Goal: Contribute content: Contribute content

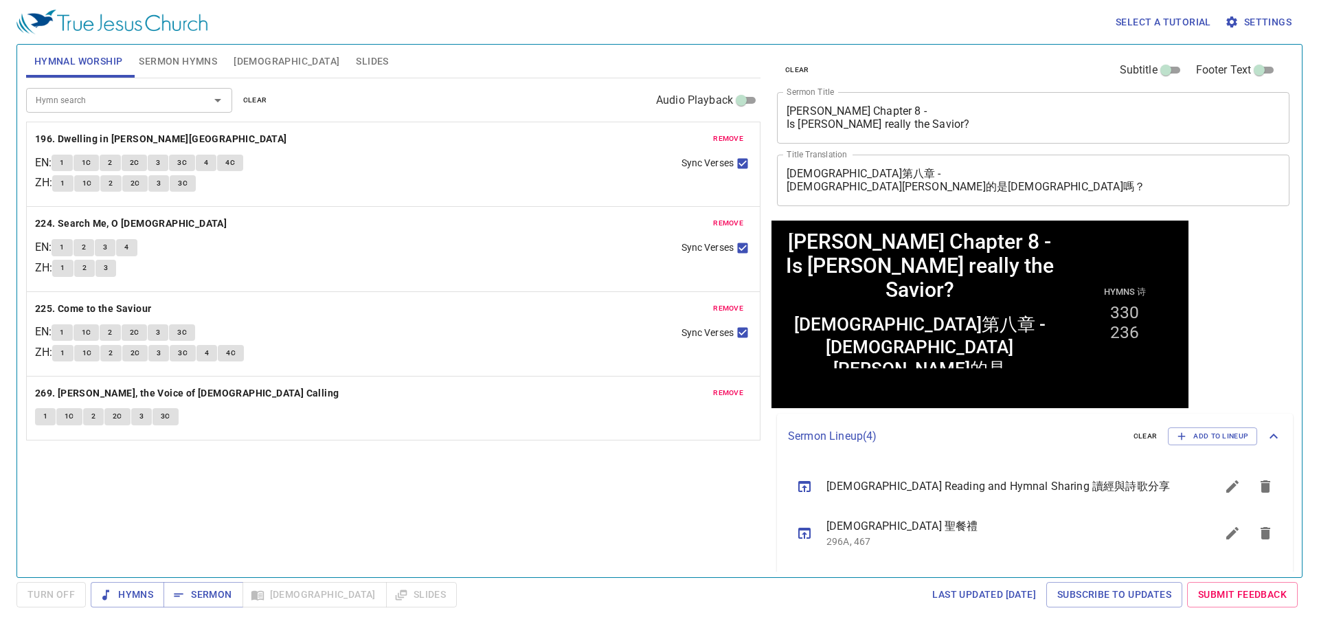
click at [265, 97] on span "clear" at bounding box center [255, 100] width 24 height 12
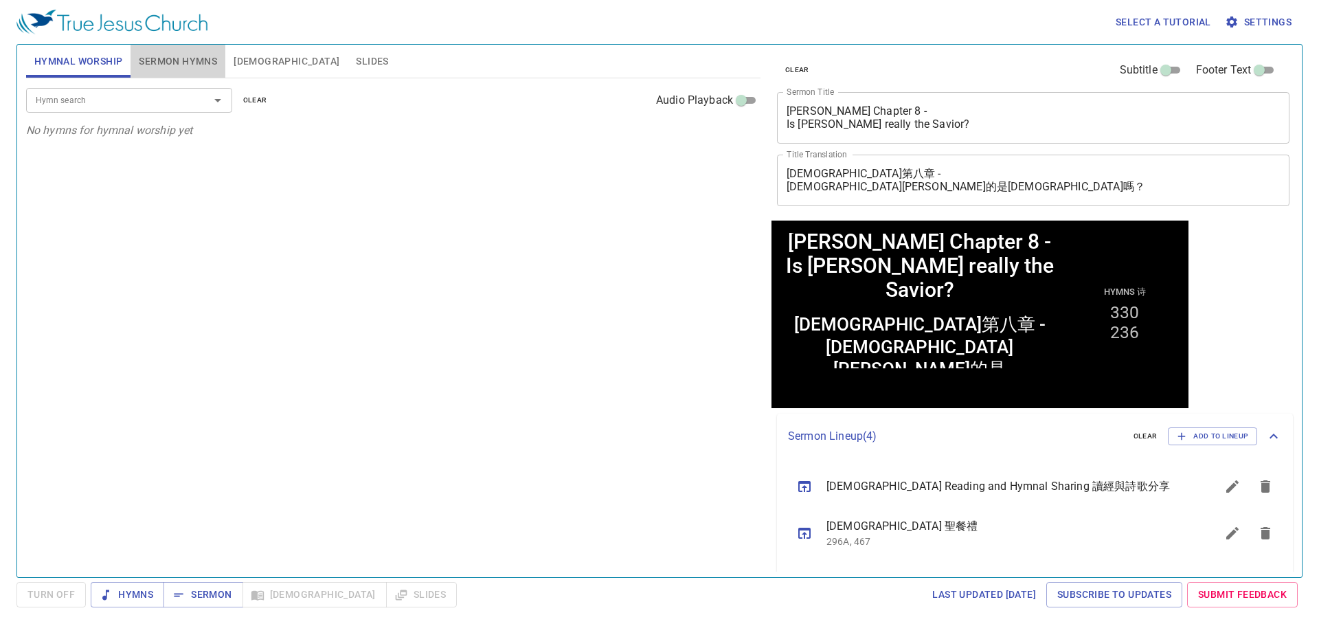
click at [208, 61] on span "Sermon Hymns" at bounding box center [178, 61] width 78 height 17
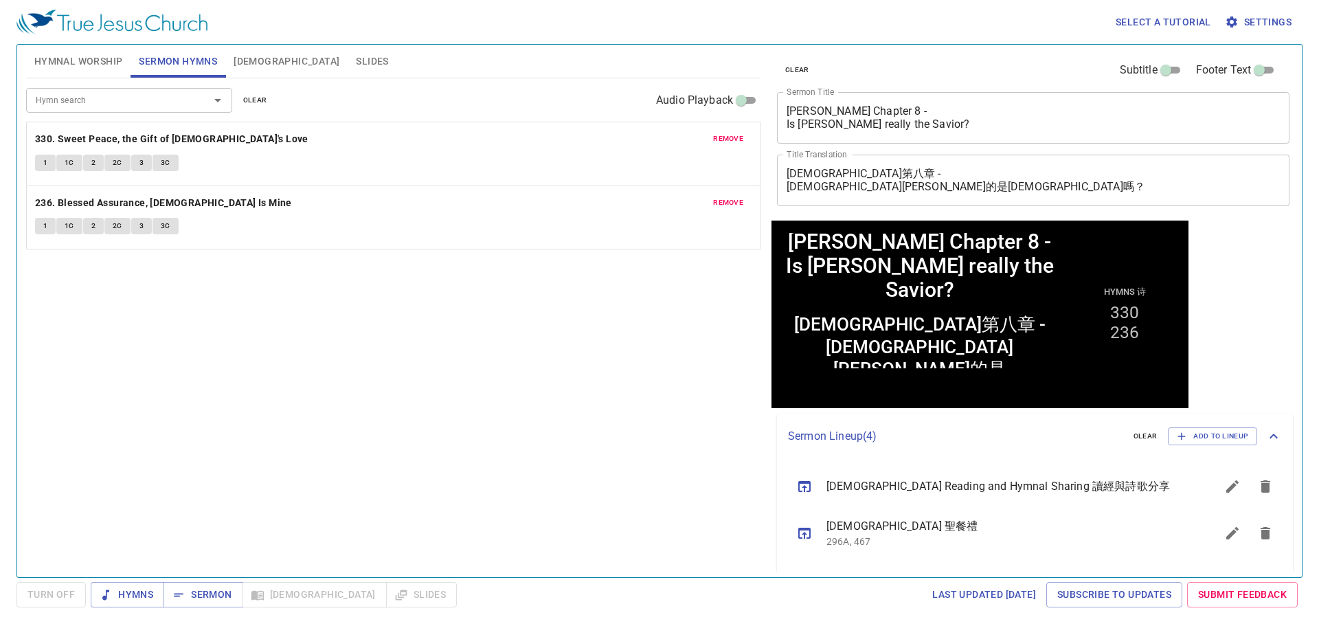
click at [255, 97] on span "clear" at bounding box center [255, 100] width 24 height 12
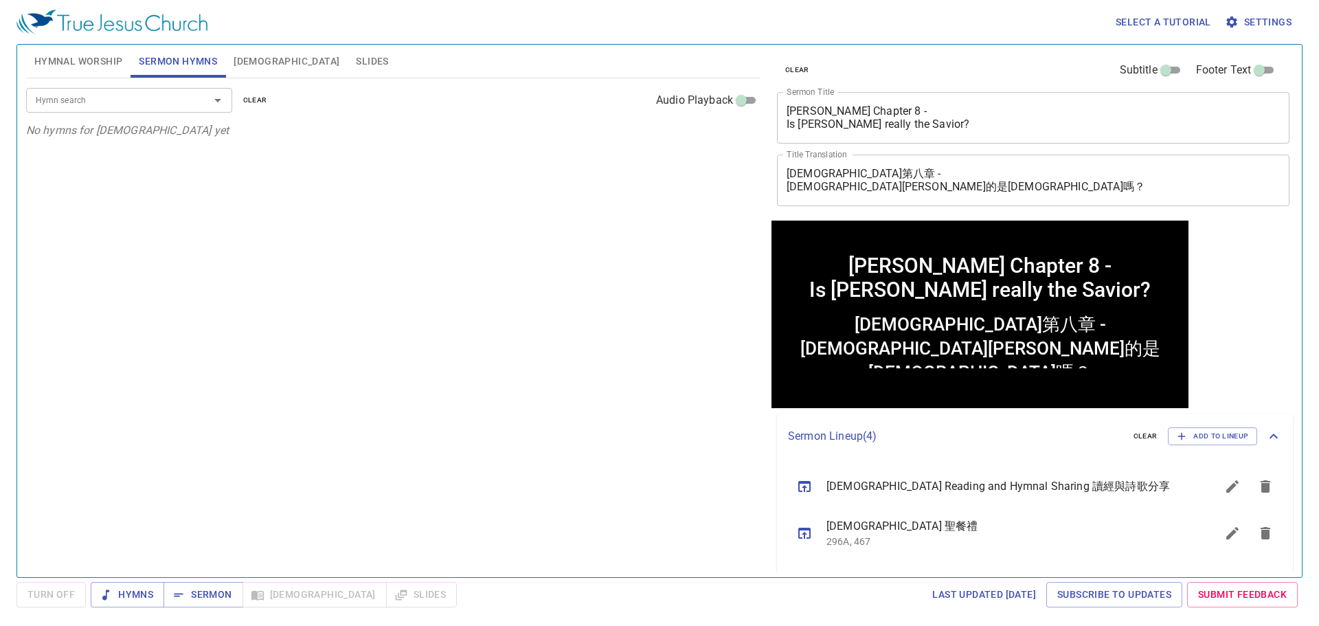
click at [896, 126] on textarea "Matthew Chapter 8 - Is Jesus really the Savior?" at bounding box center [1032, 117] width 493 height 26
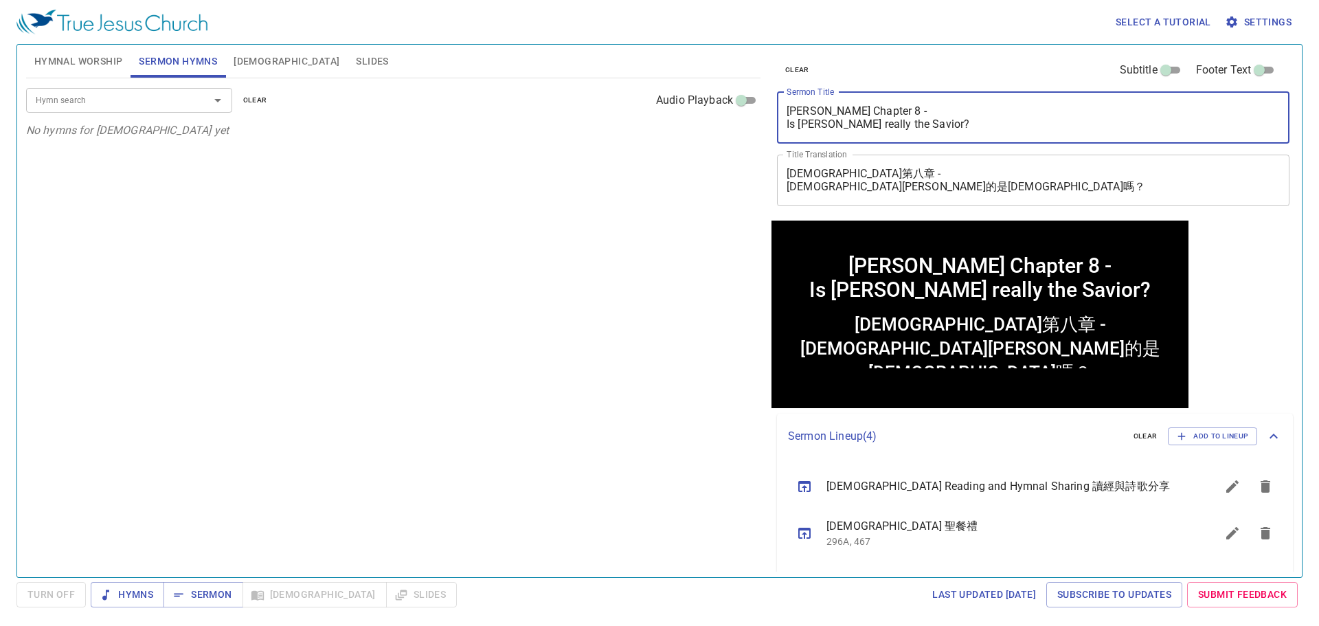
paste textarea "9 - Jesus, the Wonderful Savior 馬太福音第九章 - 奇妙的救主耶穌"
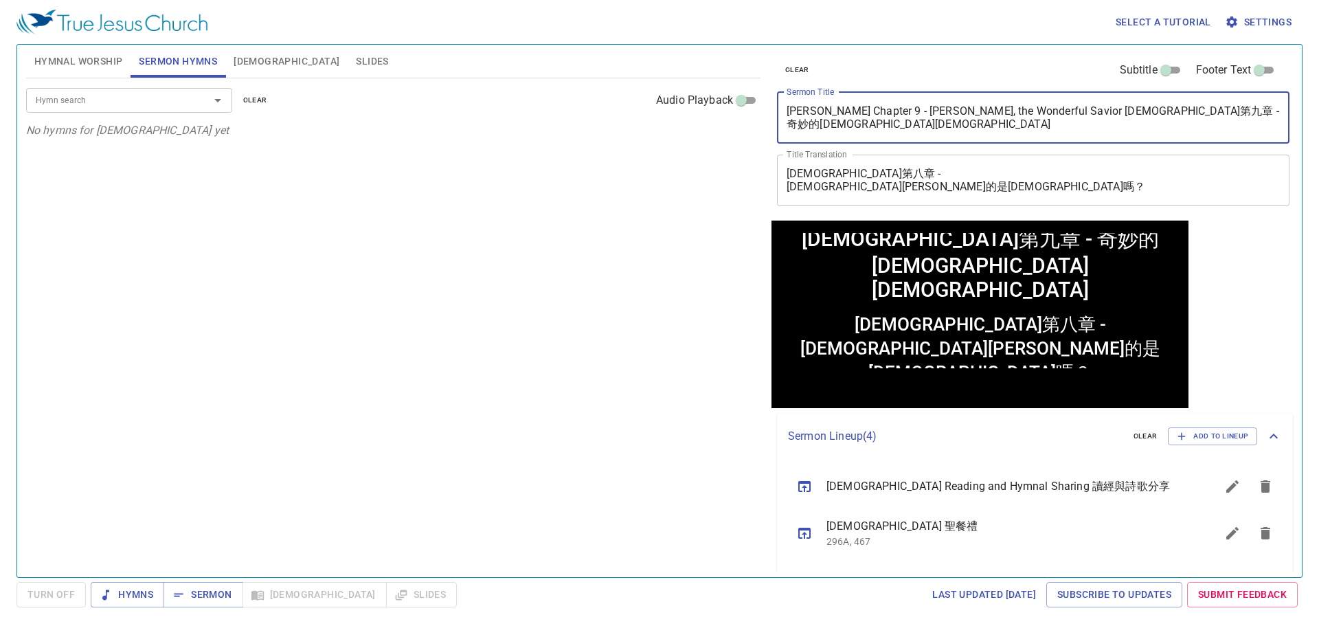
click at [1032, 111] on textarea "Matthew Chapter 9 - Jesus, the Wonderful Savior 馬太福音第九章 - 奇妙的救主耶穌" at bounding box center [1032, 117] width 493 height 26
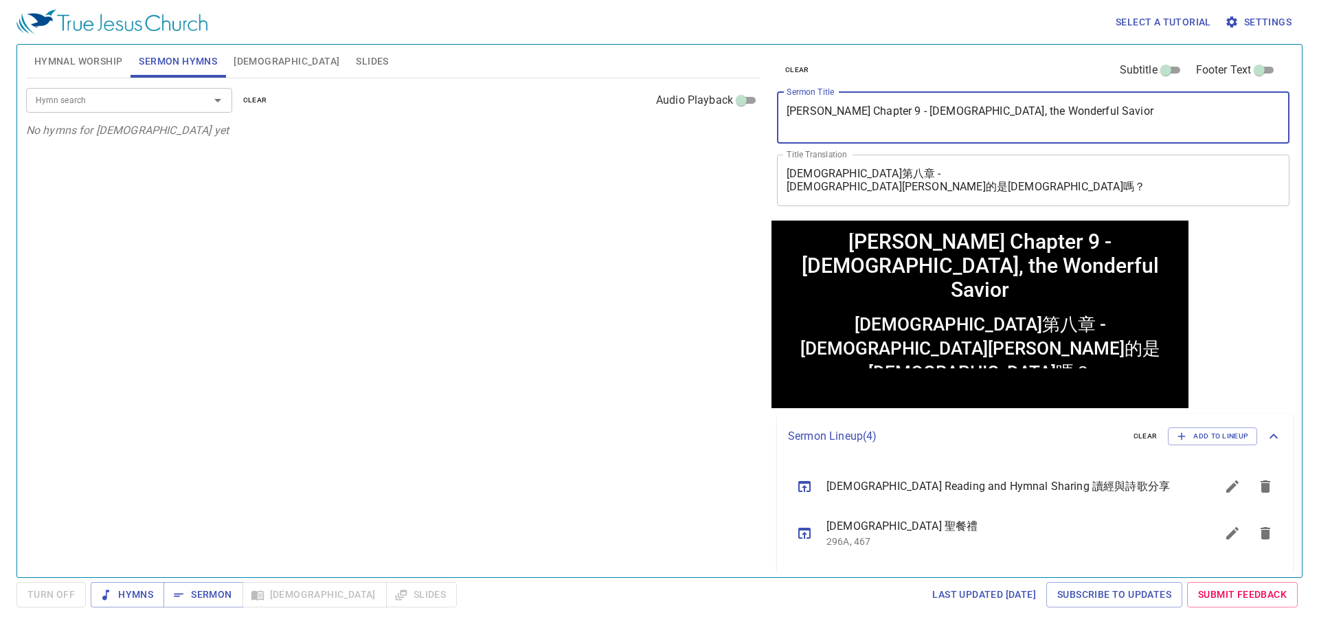
click at [891, 115] on textarea "Matthew Chapter 9 - Jesus, the Wonderful Savior" at bounding box center [1032, 117] width 493 height 26
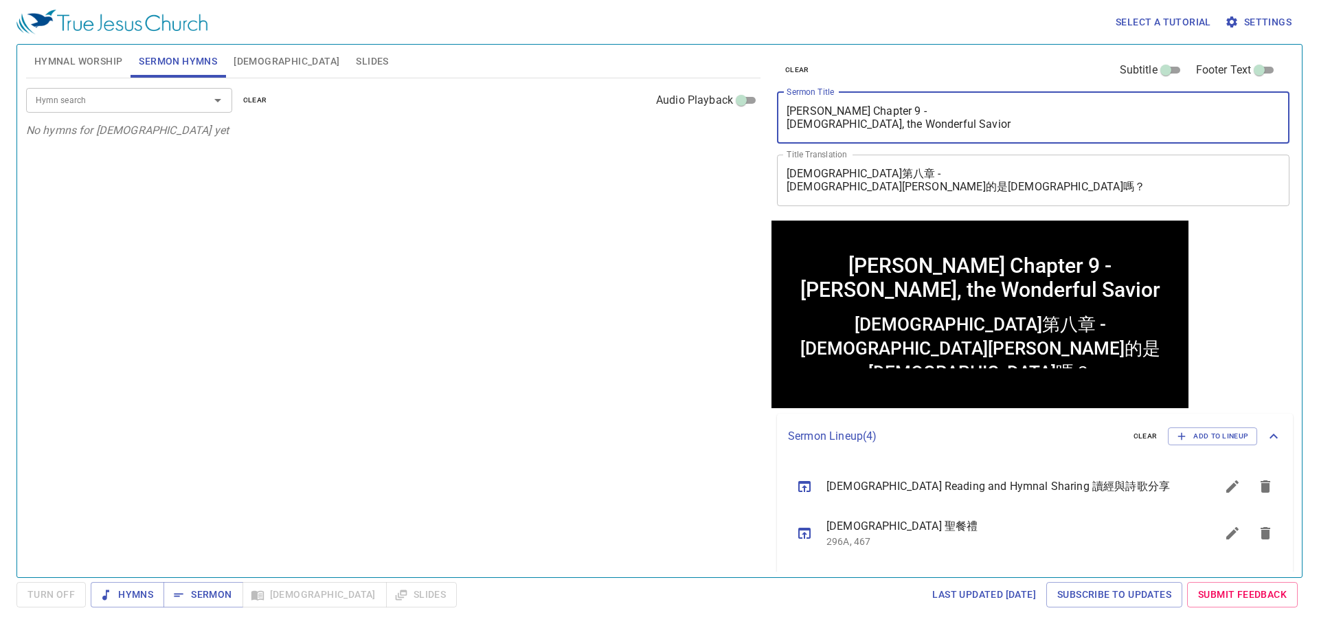
type textarea "[PERSON_NAME] Chapter 9 - [DEMOGRAPHIC_DATA], the Wonderful Savior"
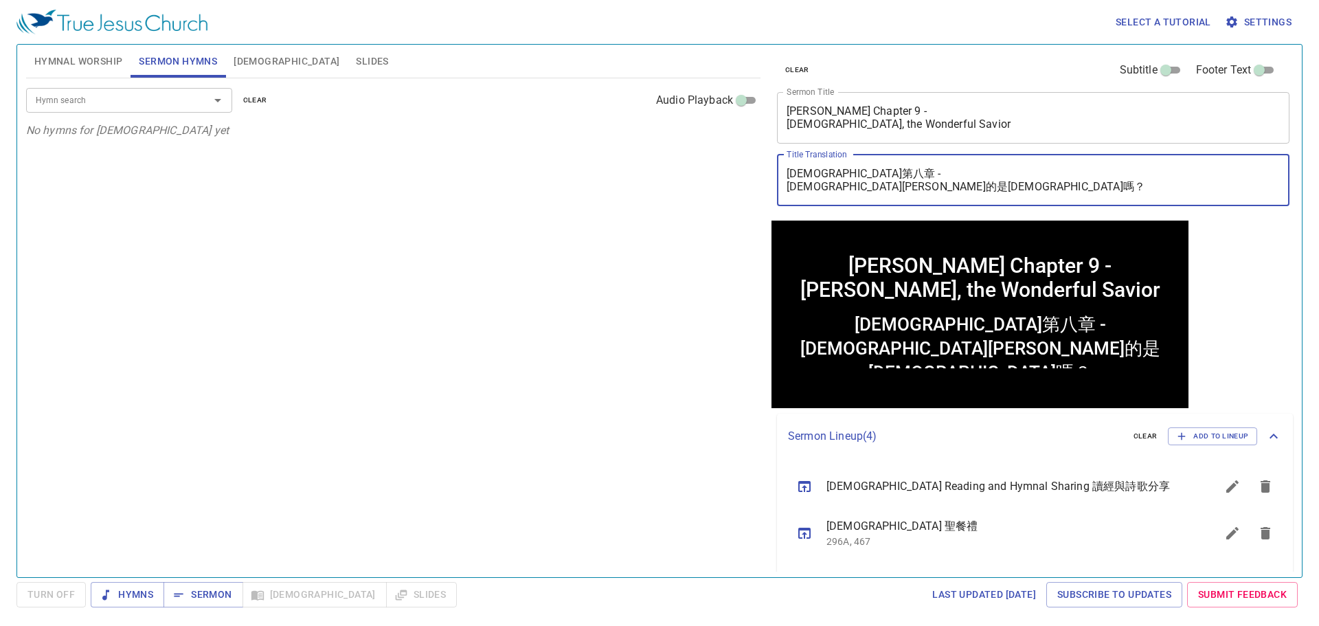
drag, startPoint x: 964, startPoint y: 179, endPoint x: 919, endPoint y: 186, distance: 45.2
click at [963, 180] on textarea "馬太福音第八章 - 耶穌真的是救主嗎？" at bounding box center [1032, 180] width 493 height 26
click at [950, 191] on textarea "馬太福音第八章 - 耶穌真的是救主嗎？" at bounding box center [1032, 180] width 493 height 26
paste textarea "九章 - 奇妙的救主耶穌"
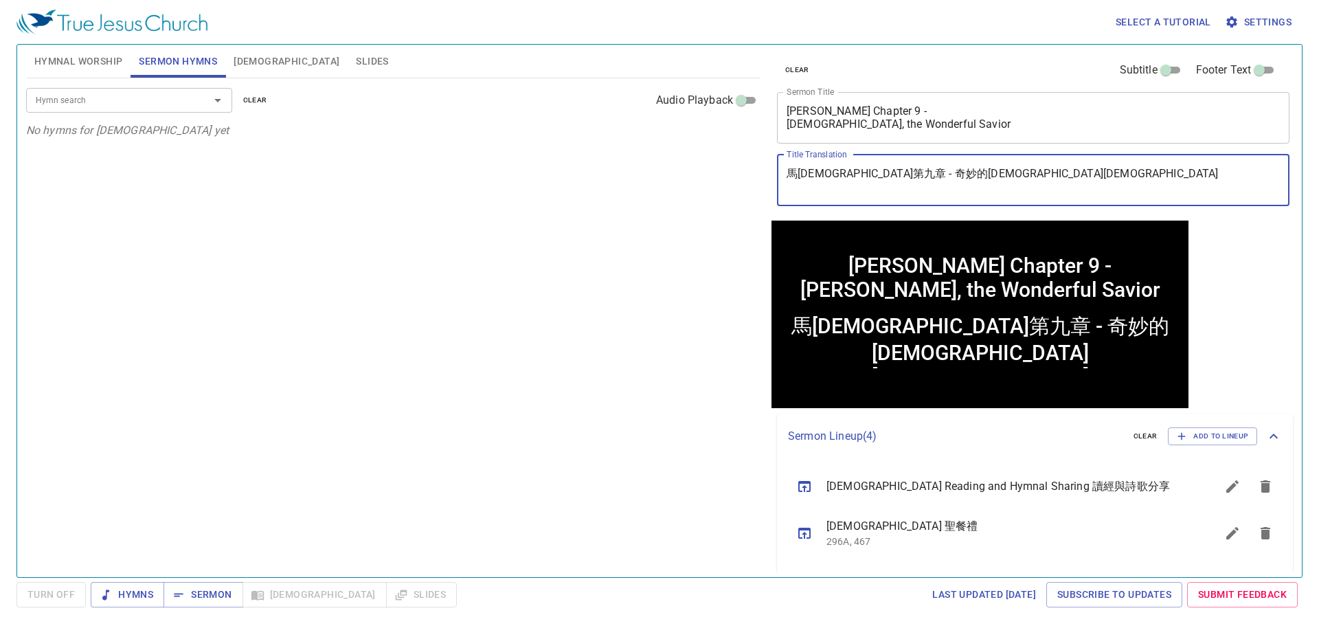
click at [874, 171] on textarea "馬太福音第九章 - 奇妙的救主耶穌" at bounding box center [1032, 180] width 493 height 26
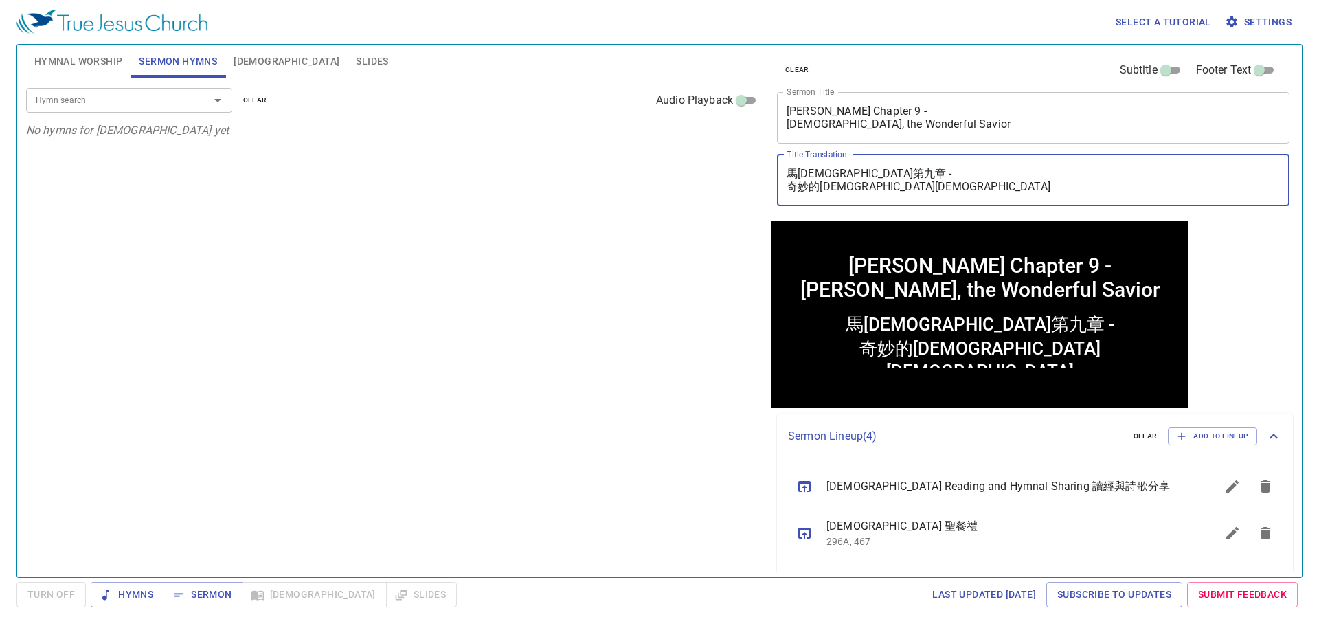
type textarea "馬[DEMOGRAPHIC_DATA]第九章 - 奇妙的[DEMOGRAPHIC_DATA][DEMOGRAPHIC_DATA]"
click at [623, 216] on div "Hymn search Hymn search clear Audio Playback No hymns for sermon yet" at bounding box center [393, 321] width 734 height 487
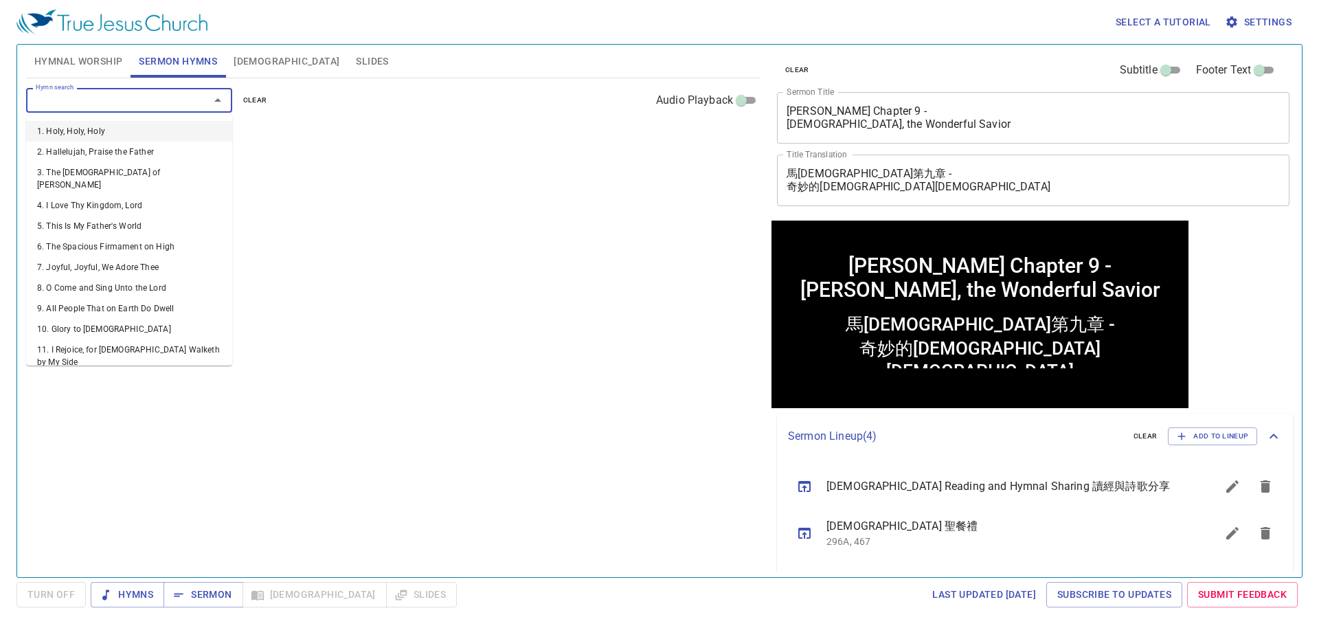
click at [163, 103] on input "Hymn search" at bounding box center [108, 100] width 157 height 16
type input "514"
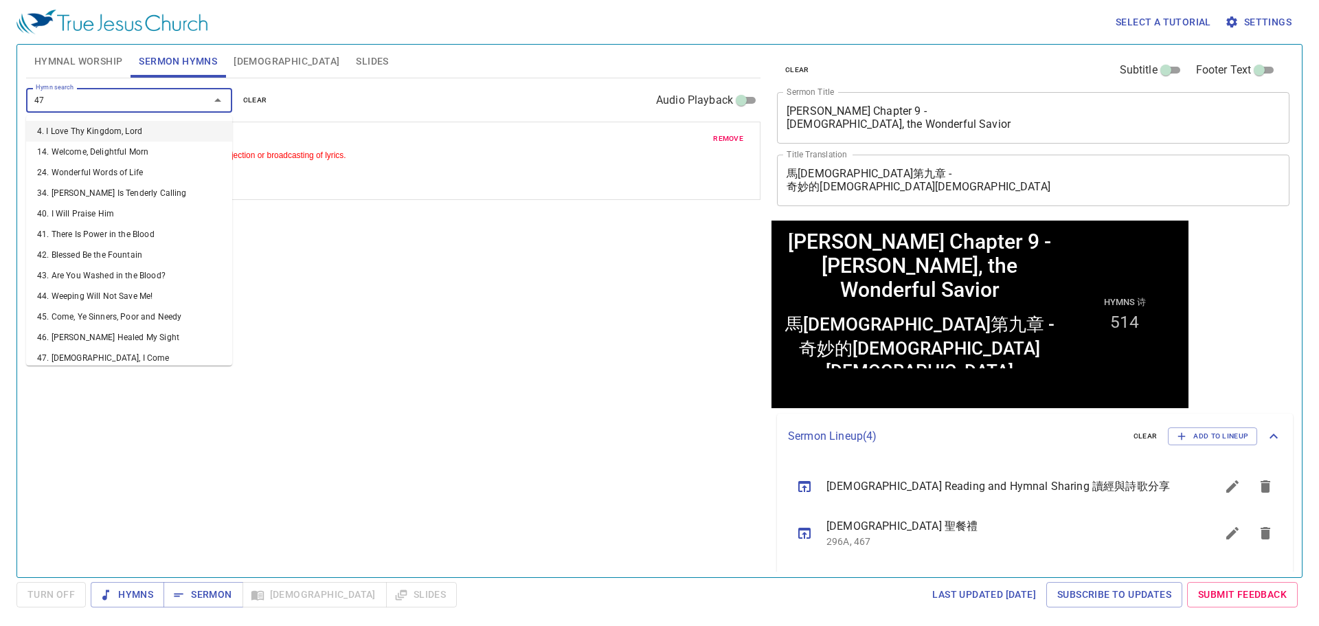
type input "474"
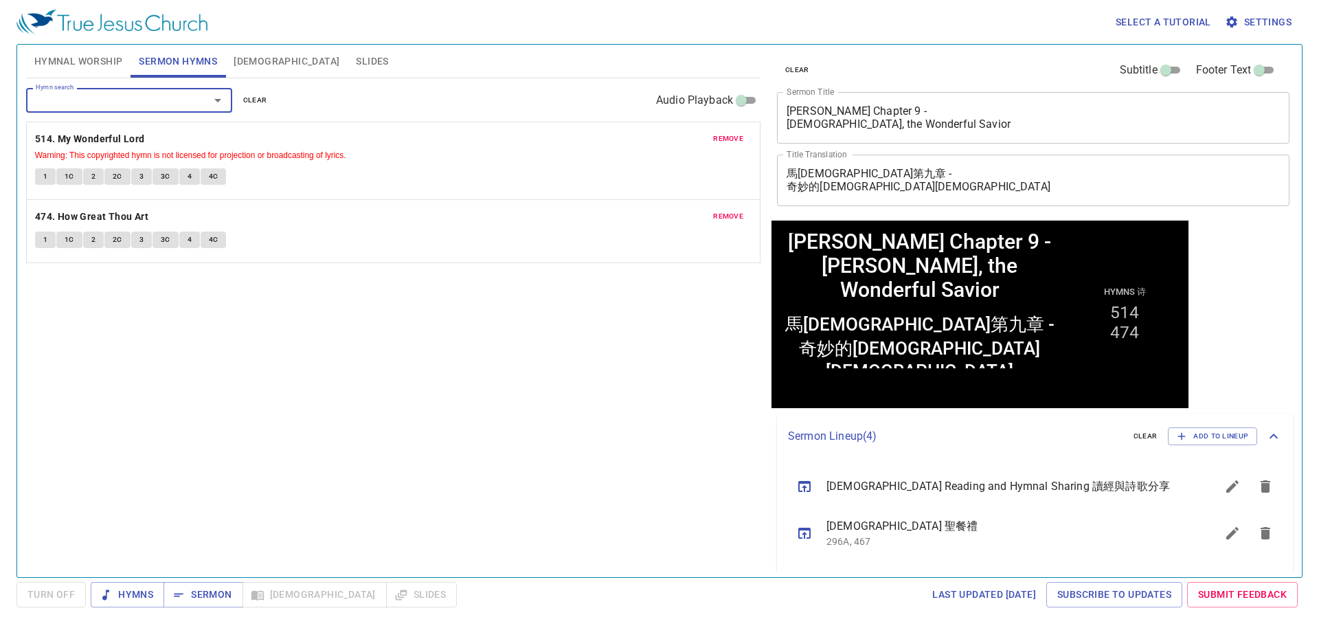
click at [528, 452] on div "Hymn search Hymn search clear Audio Playback remove 514. My Wonderful Lord Warn…" at bounding box center [393, 321] width 734 height 487
click at [496, 448] on div "Hymn search Hymn search clear Audio Playback remove 514. My Wonderful Lord Warn…" at bounding box center [393, 321] width 734 height 487
click at [294, 503] on div "Hymn search Hymn search clear Audio Playback remove 514. My Wonderful Lord Warn…" at bounding box center [393, 321] width 734 height 487
click at [589, 412] on div "Hymn search Hymn search clear Audio Playback remove 514. My Wonderful Lord Warn…" at bounding box center [393, 321] width 734 height 487
click at [411, 435] on div "Hymn search Hymn search clear Audio Playback remove 514. My Wonderful Lord Warn…" at bounding box center [393, 321] width 734 height 487
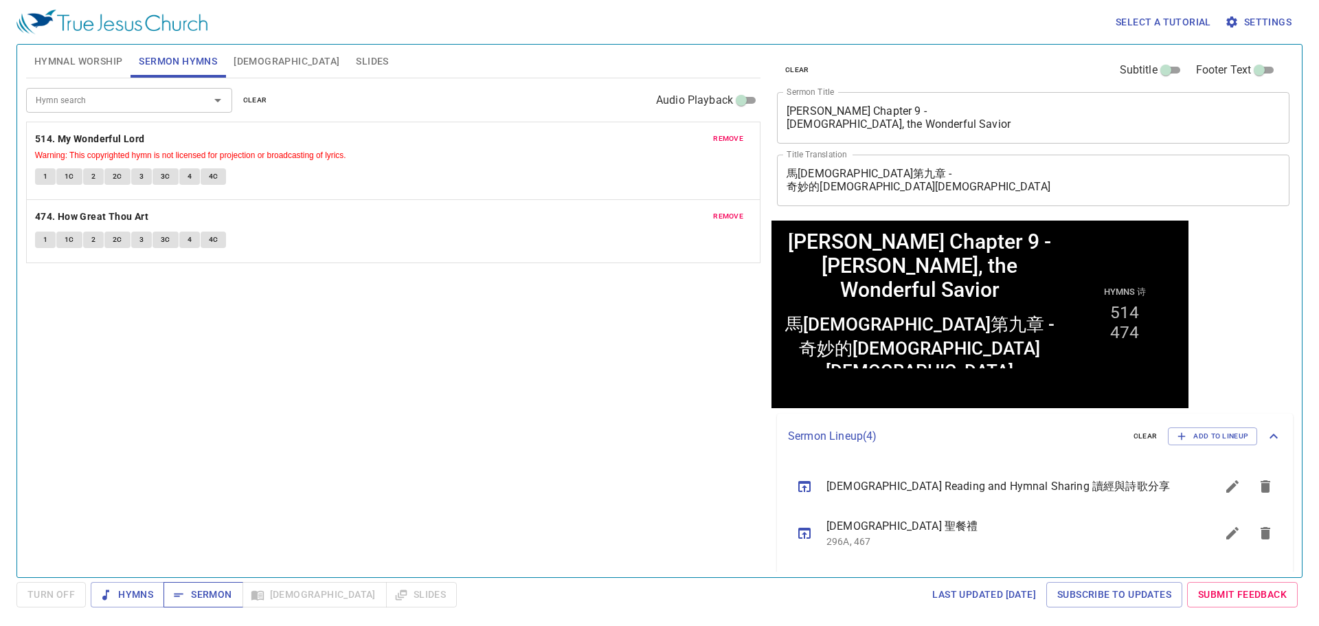
click at [203, 587] on span "Sermon" at bounding box center [202, 594] width 57 height 17
click at [290, 404] on div "Hymn search Hymn search clear Audio Playback remove 514. My Wonderful Lord Warn…" at bounding box center [393, 321] width 734 height 487
click at [287, 433] on div "Hymn search Hymn search clear Audio Playback remove 514. My Wonderful Lord Warn…" at bounding box center [393, 321] width 734 height 487
click at [435, 356] on div "Hymn search Hymn search clear Audio Playback remove 514. My Wonderful Lord Warn…" at bounding box center [393, 321] width 734 height 487
click at [100, 59] on span "Hymnal Worship" at bounding box center [78, 61] width 89 height 17
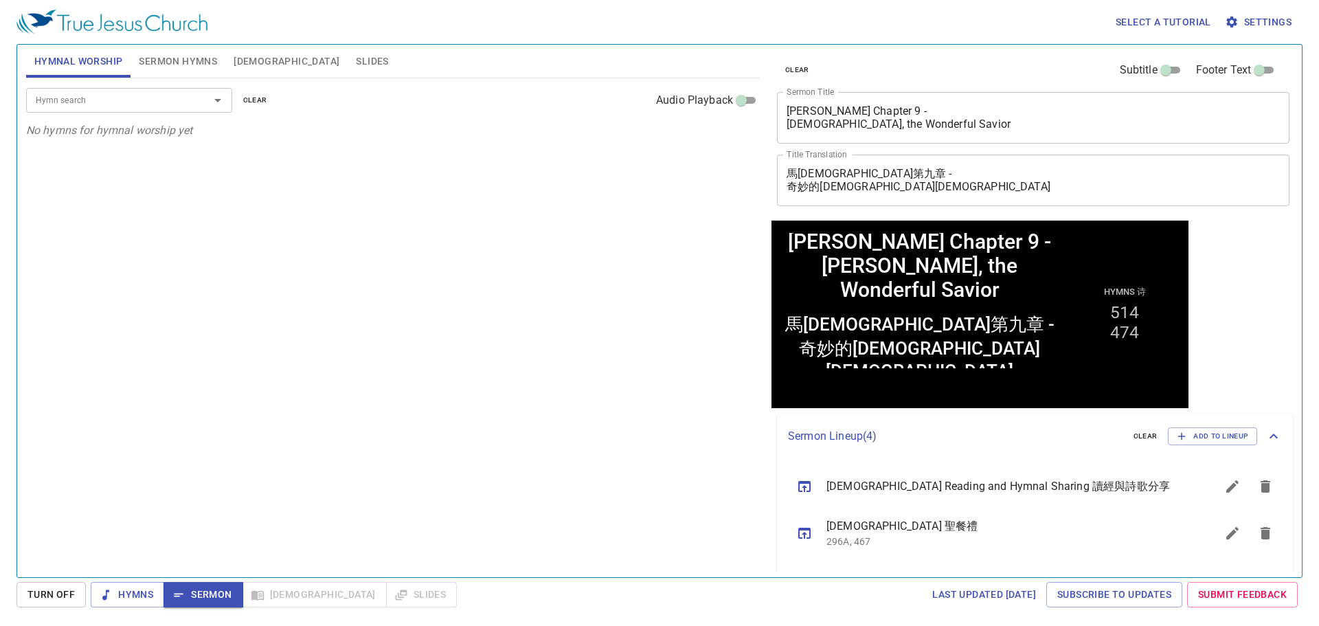
click at [174, 102] on input "Hymn search" at bounding box center [108, 100] width 157 height 16
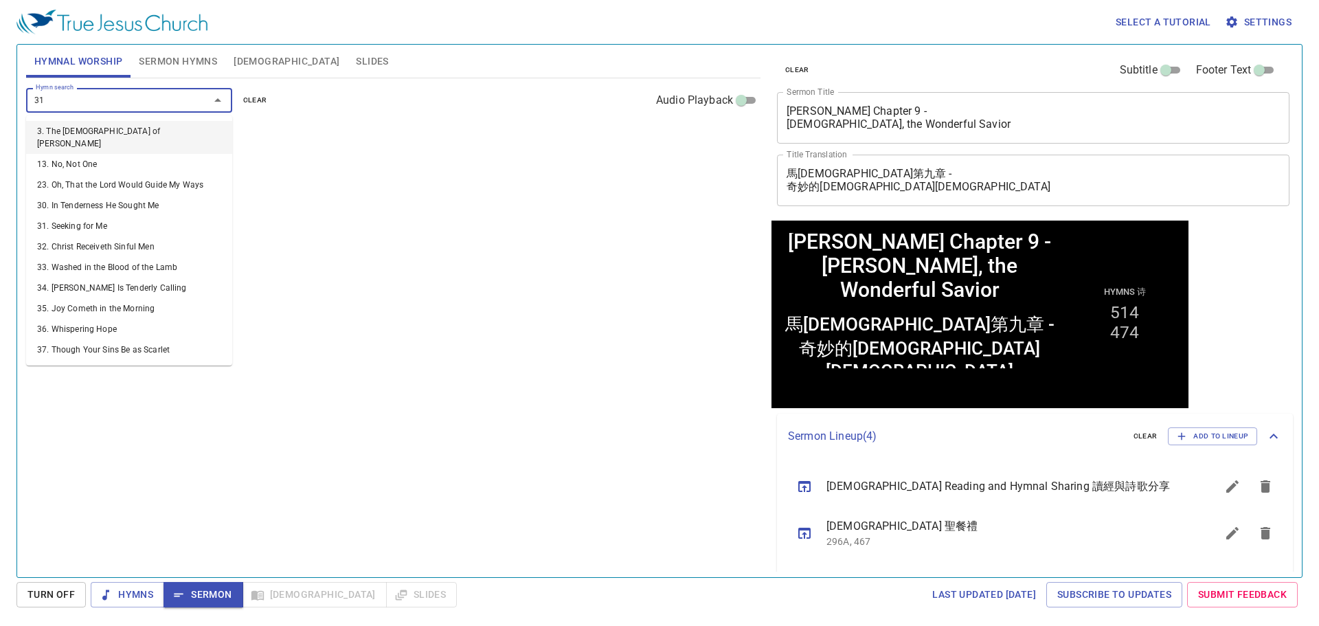
type input "313"
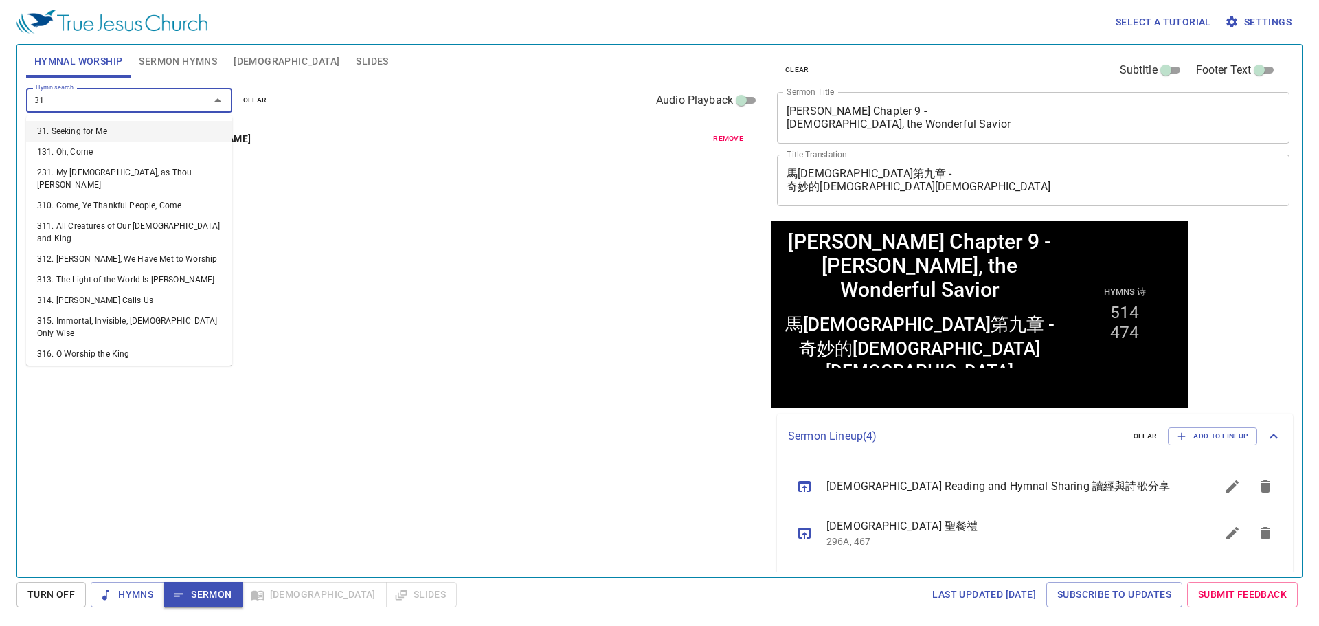
type input "315"
type input "317"
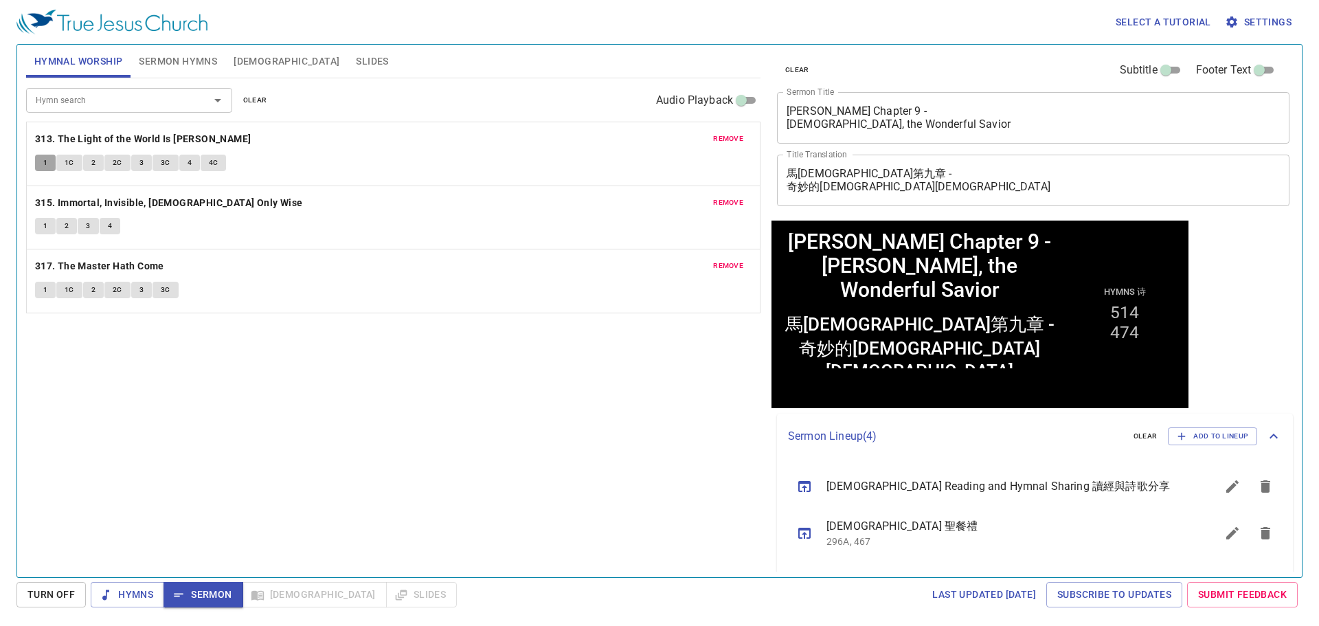
click at [46, 159] on span "1" at bounding box center [45, 163] width 4 height 12
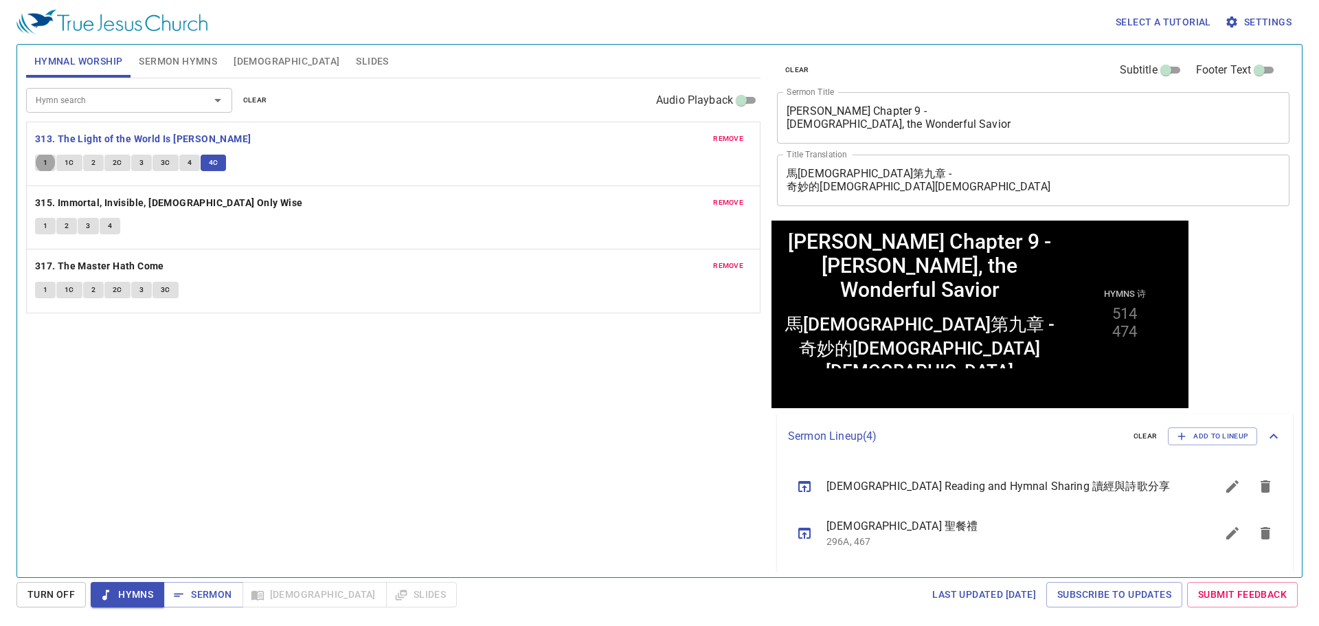
click at [282, 475] on div "Hymn search Hymn search clear Audio Playback remove 313. The Light of the World…" at bounding box center [393, 321] width 734 height 487
click at [43, 226] on span "1" at bounding box center [45, 226] width 4 height 12
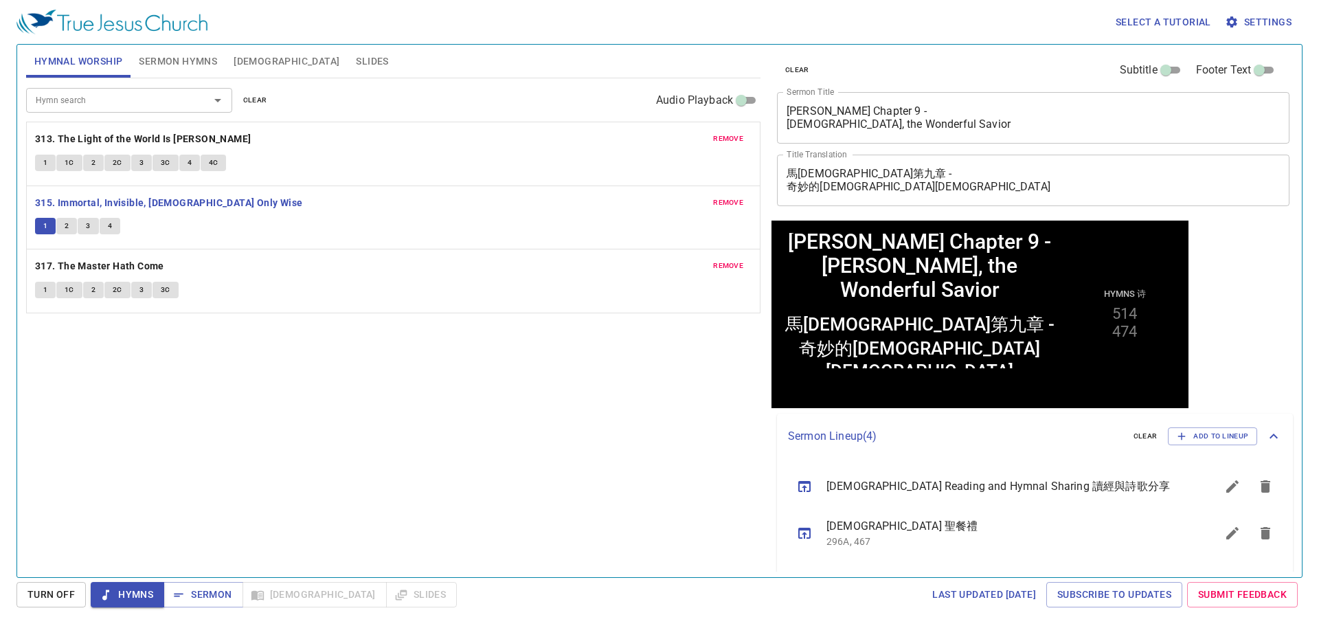
click at [512, 513] on div "Hymn search Hymn search clear Audio Playback remove 313. The Light of the World…" at bounding box center [393, 321] width 734 height 487
click at [512, 512] on div "Hymn search Hymn search clear Audio Playback remove 313. The Light of the World…" at bounding box center [393, 321] width 734 height 487
click at [63, 229] on button "2" at bounding box center [66, 226] width 21 height 16
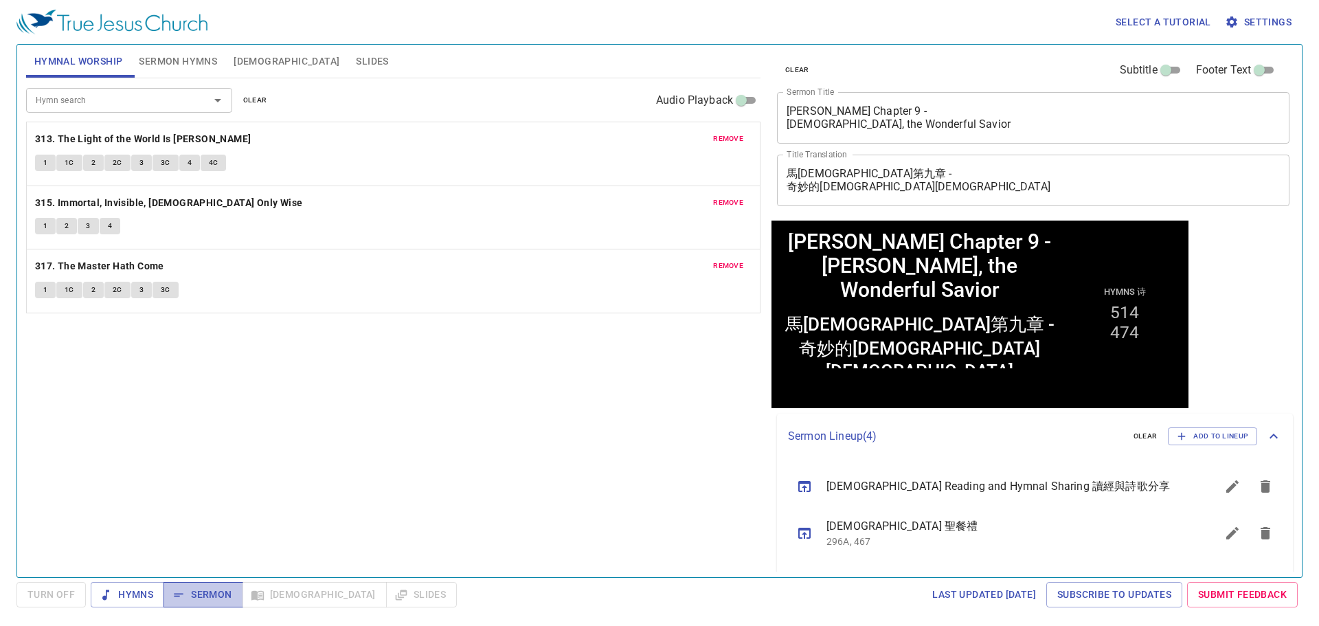
click at [220, 592] on span "Sermon" at bounding box center [202, 594] width 57 height 17
click at [169, 63] on span "Sermon Hymns" at bounding box center [178, 61] width 78 height 17
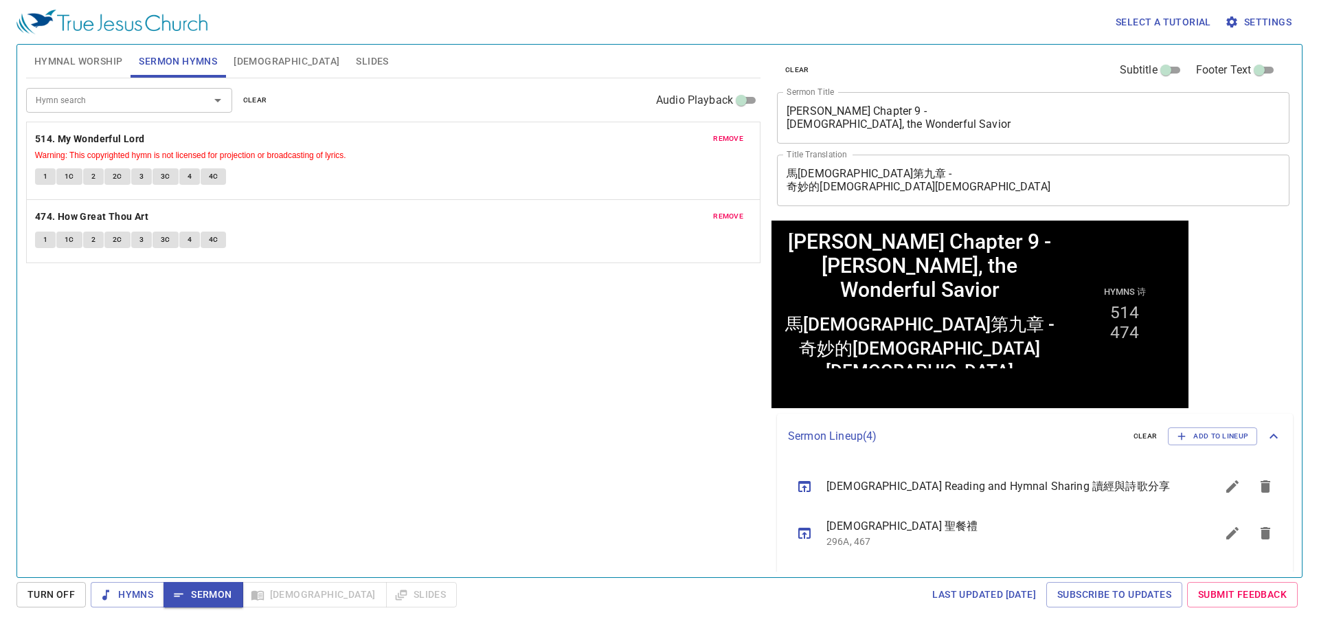
click at [51, 174] on button "1" at bounding box center [45, 176] width 21 height 16
drag, startPoint x: 67, startPoint y: 172, endPoint x: 124, endPoint y: 104, distance: 89.2
click at [67, 172] on span "1C" at bounding box center [70, 176] width 10 height 12
drag, startPoint x: 89, startPoint y: 174, endPoint x: 161, endPoint y: 205, distance: 78.2
click at [89, 174] on button "2" at bounding box center [93, 176] width 21 height 16
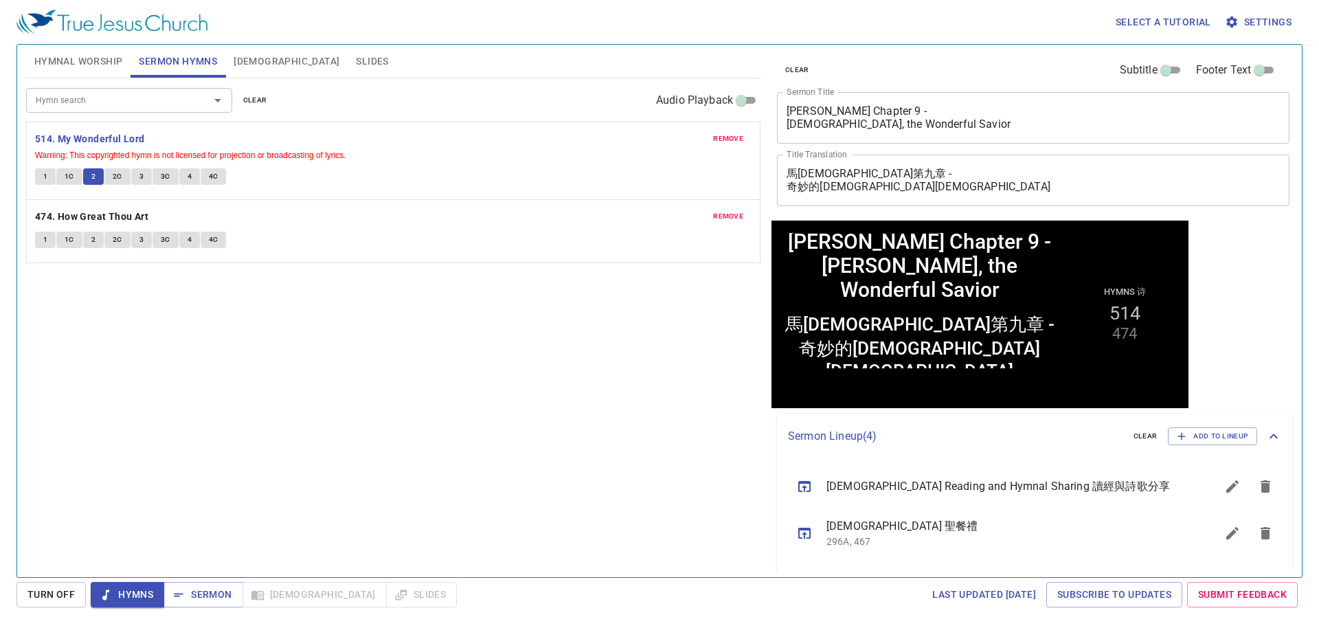
click at [409, 515] on div "Hymn search Hymn search clear Audio Playback remove 514. My Wonderful Lord Warn…" at bounding box center [393, 321] width 734 height 487
click at [216, 595] on span "Sermon" at bounding box center [202, 594] width 57 height 17
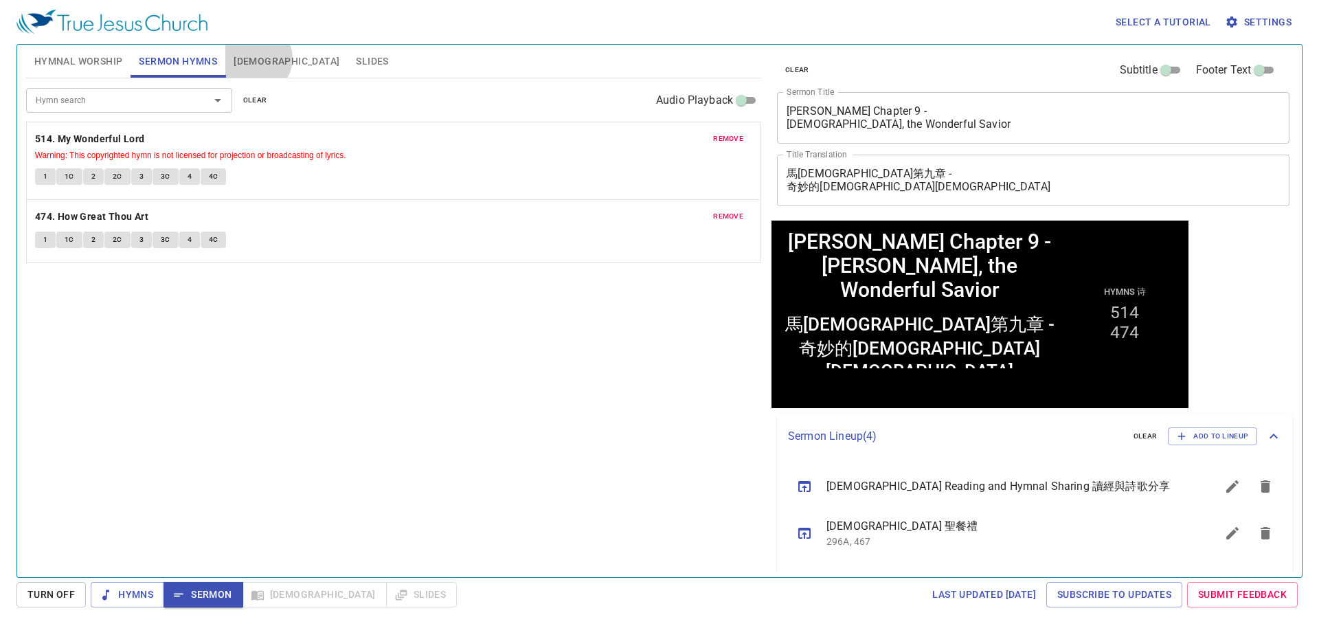
drag, startPoint x: 258, startPoint y: 58, endPoint x: 258, endPoint y: 68, distance: 9.6
click at [258, 59] on span "Bible" at bounding box center [286, 61] width 106 height 17
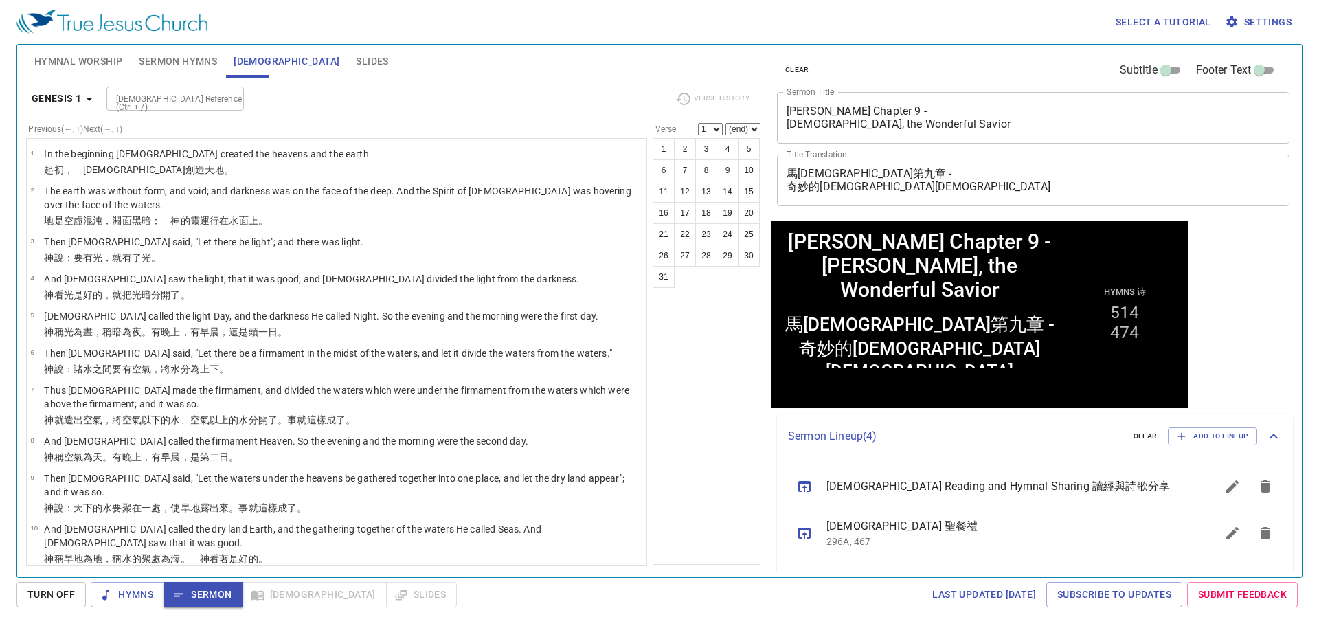
click at [159, 96] on input "Bible Reference (Ctrl + /)" at bounding box center [164, 99] width 106 height 16
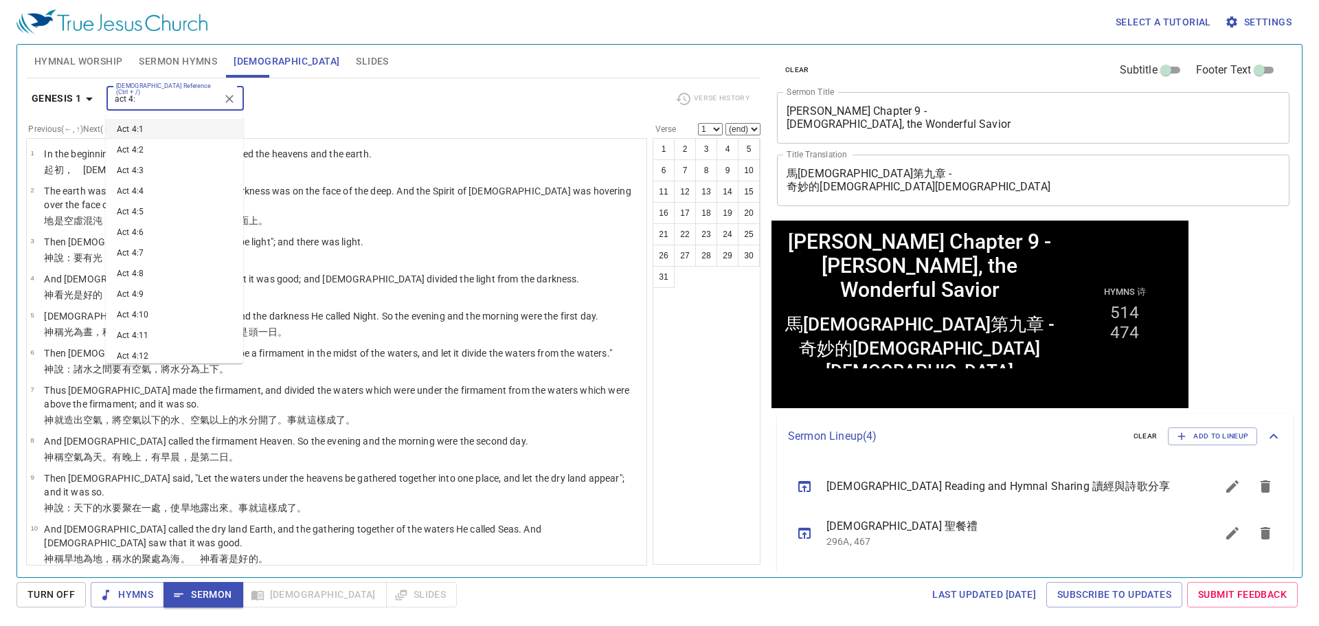
type input "act 4:"
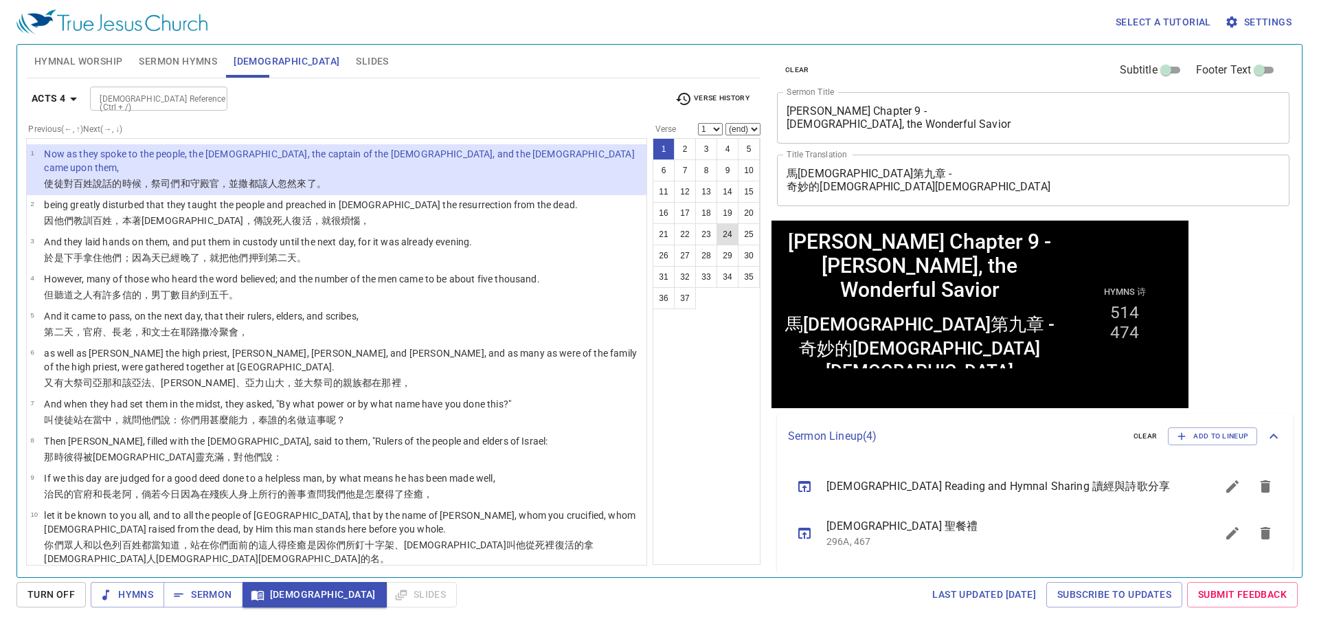
click at [732, 238] on button "24" at bounding box center [727, 234] width 22 height 22
select select "24"
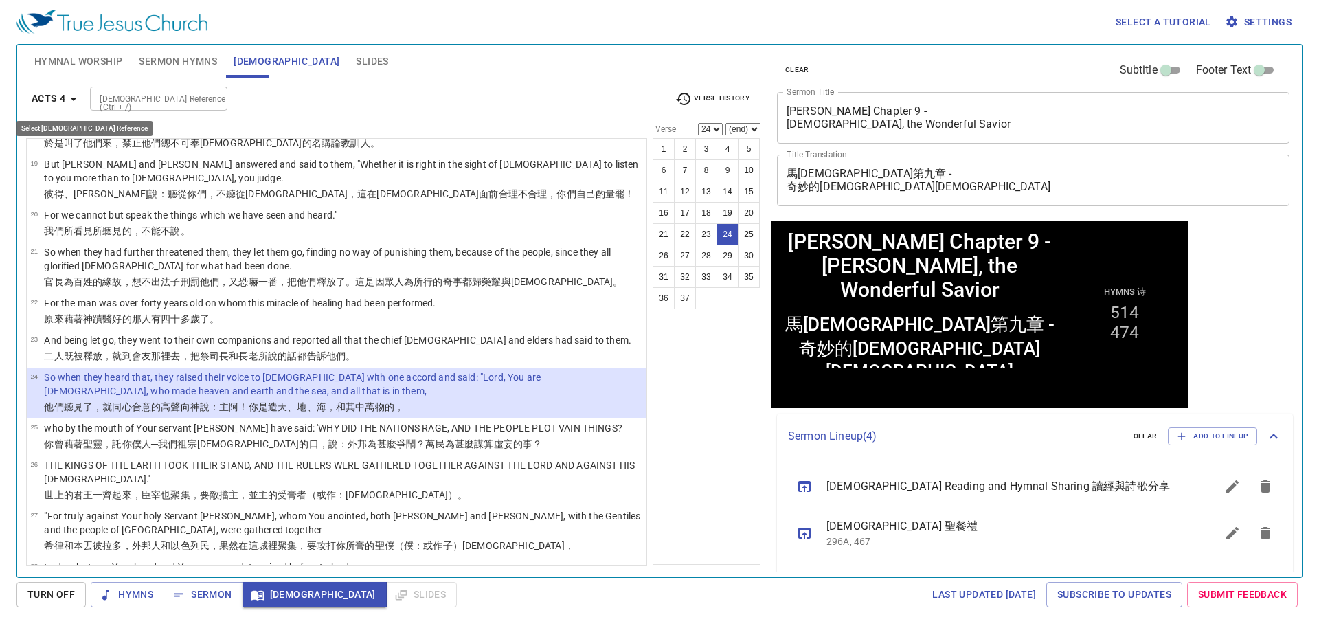
click at [73, 98] on icon "button" at bounding box center [73, 99] width 7 height 3
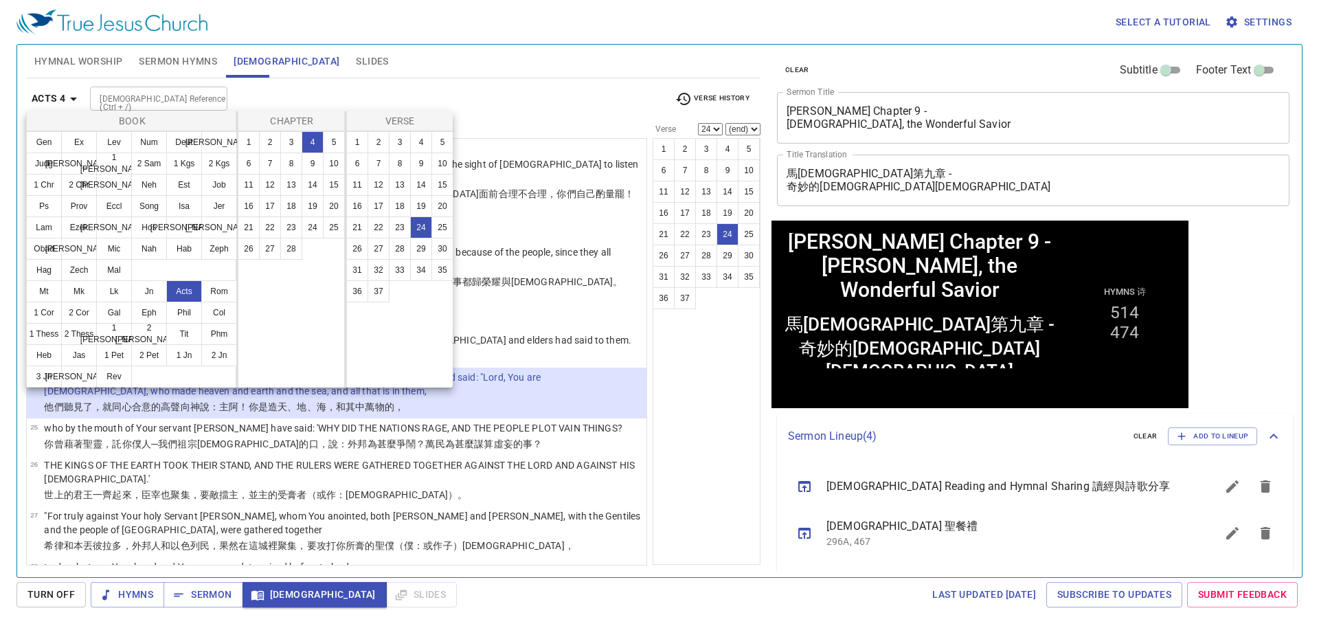
click at [159, 98] on div at bounding box center [659, 313] width 1319 height 626
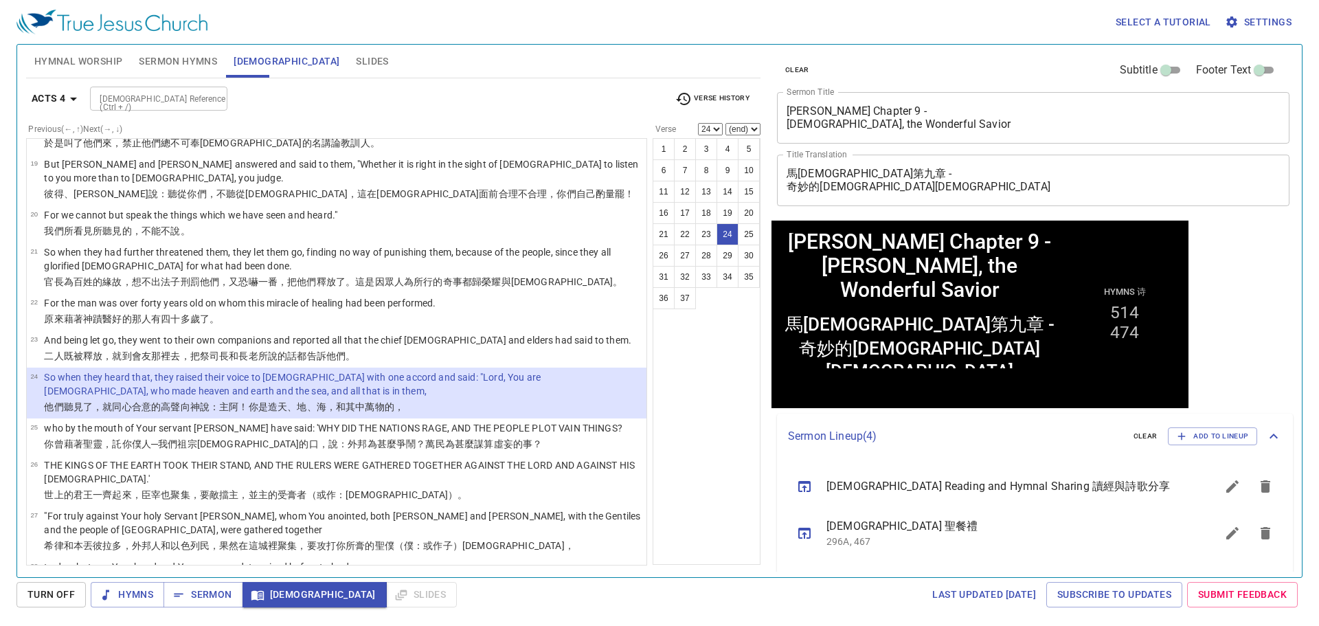
click at [158, 98] on input "[DEMOGRAPHIC_DATA] Reference (Ctrl + /)" at bounding box center [147, 99] width 106 height 16
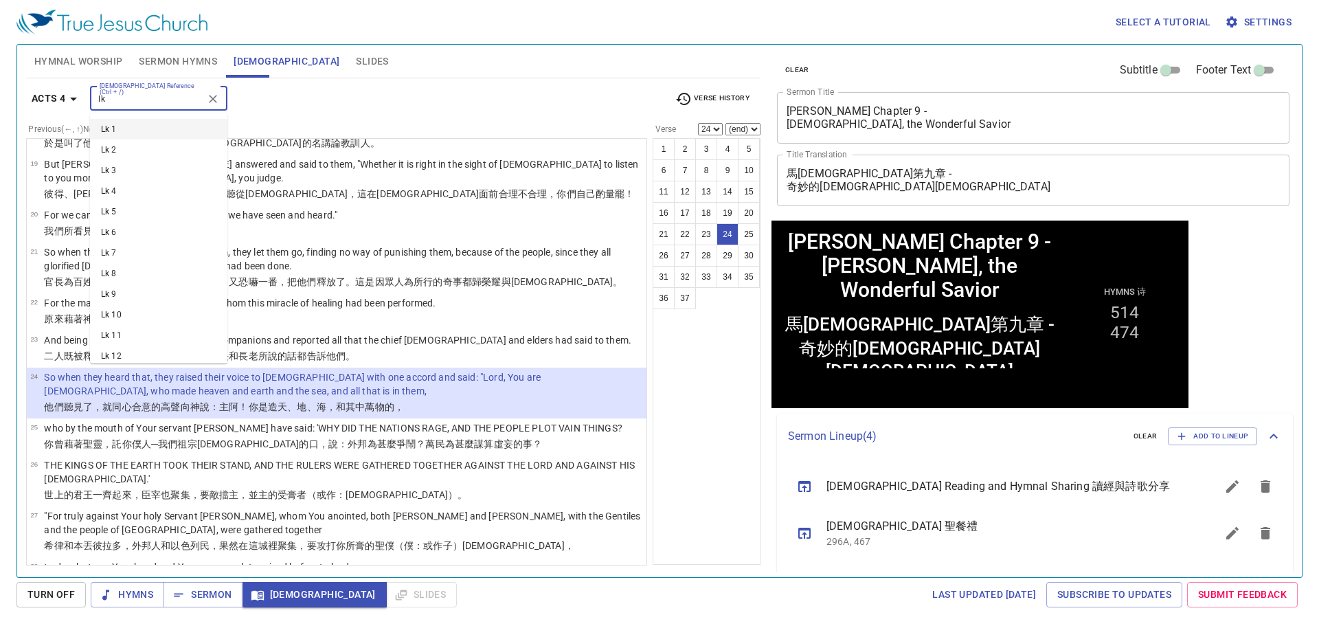
type input "l"
click at [263, 98] on div "Bible Reference (Ctrl + /) Bible Reference (Ctrl + /)" at bounding box center [376, 99] width 573 height 24
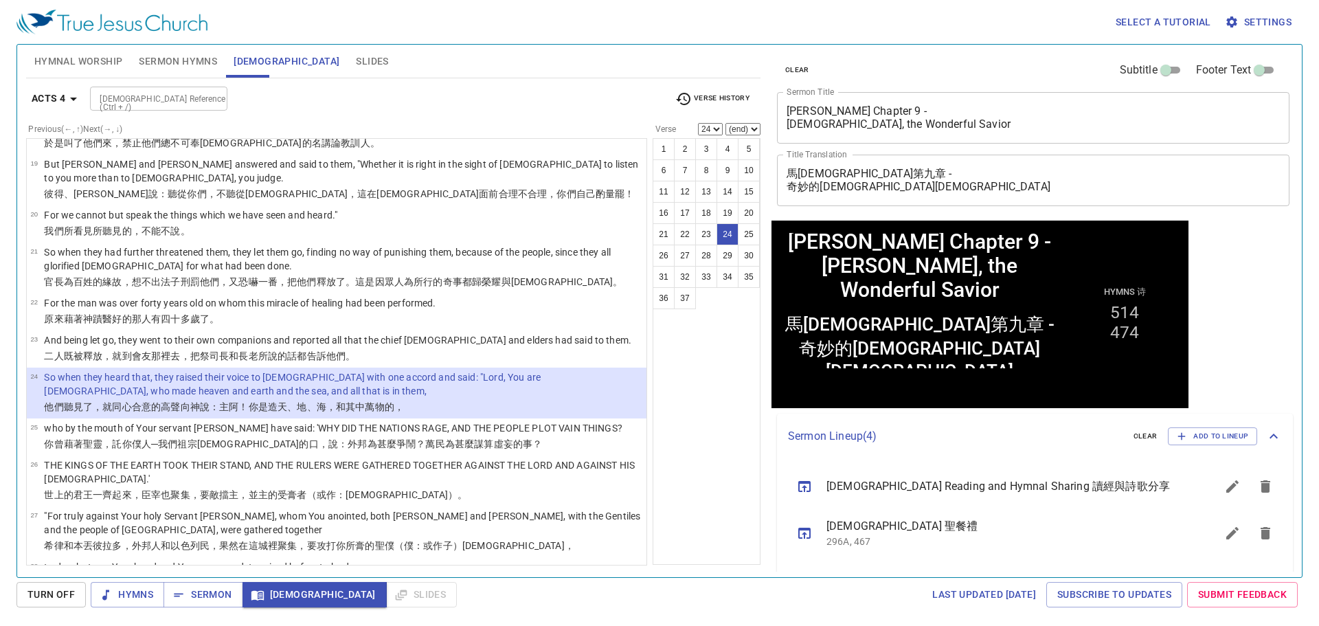
click at [198, 100] on input "[DEMOGRAPHIC_DATA] Reference (Ctrl + /)" at bounding box center [147, 99] width 106 height 16
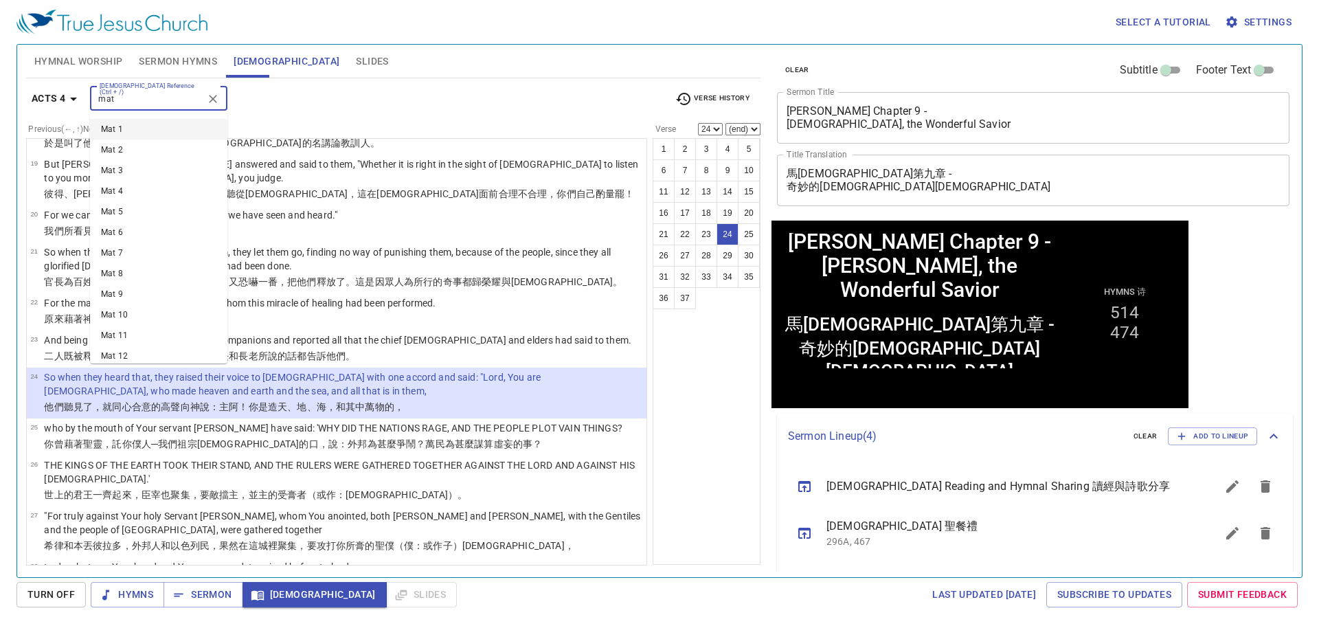
type input "mat"
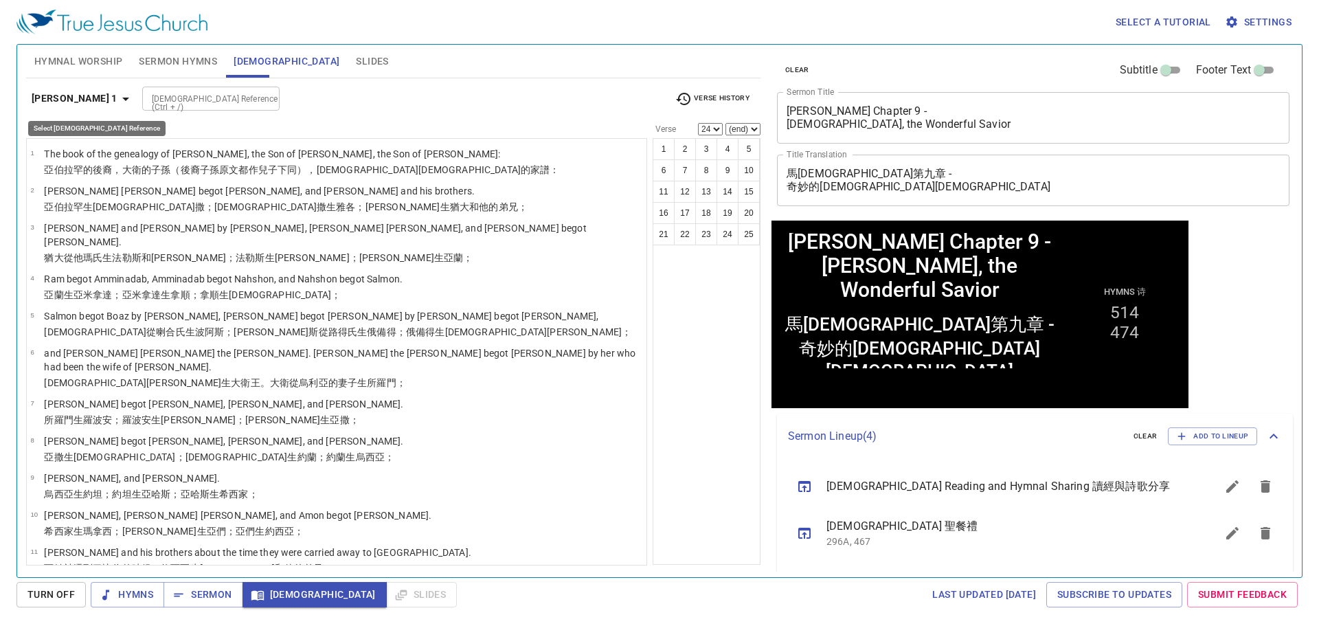
click at [117, 100] on icon "button" at bounding box center [125, 99] width 16 height 16
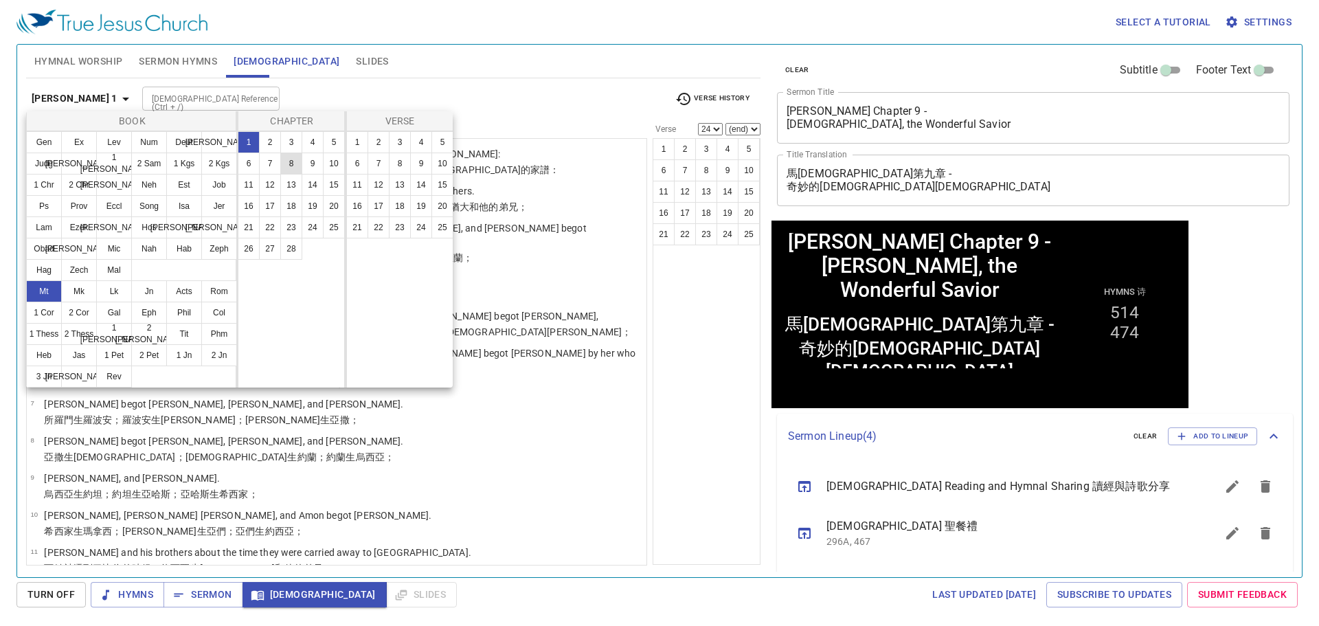
click at [299, 166] on button "8" at bounding box center [291, 163] width 22 height 22
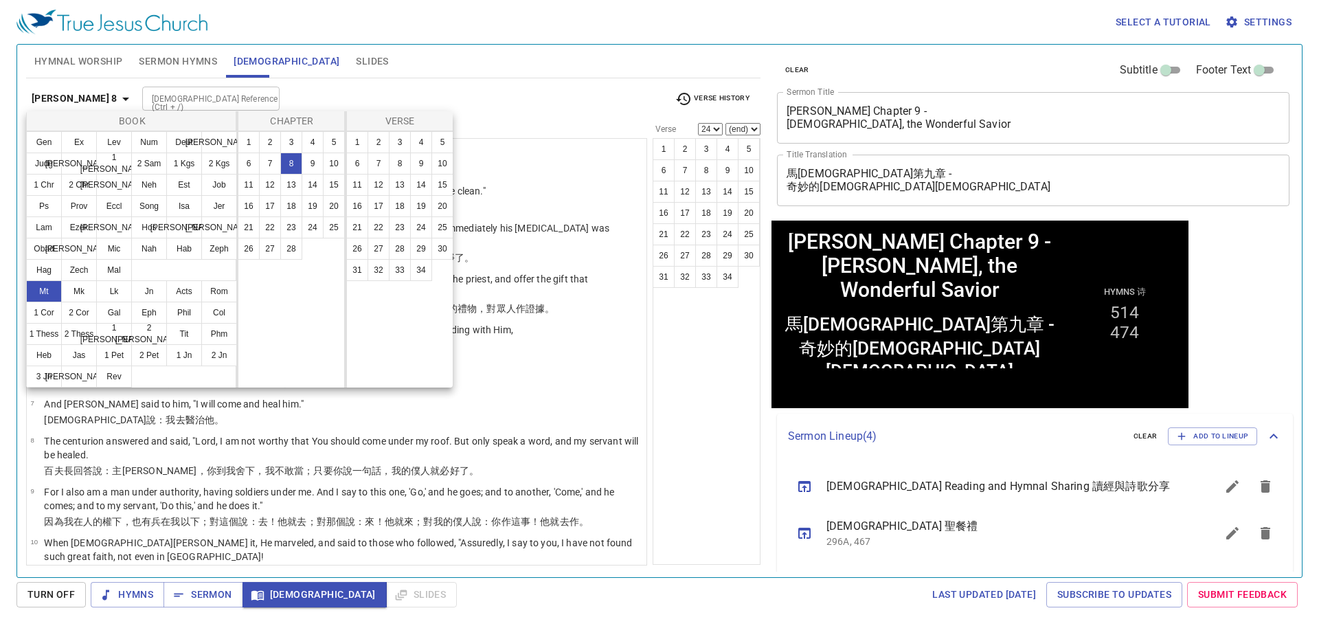
click at [488, 87] on div at bounding box center [659, 313] width 1319 height 626
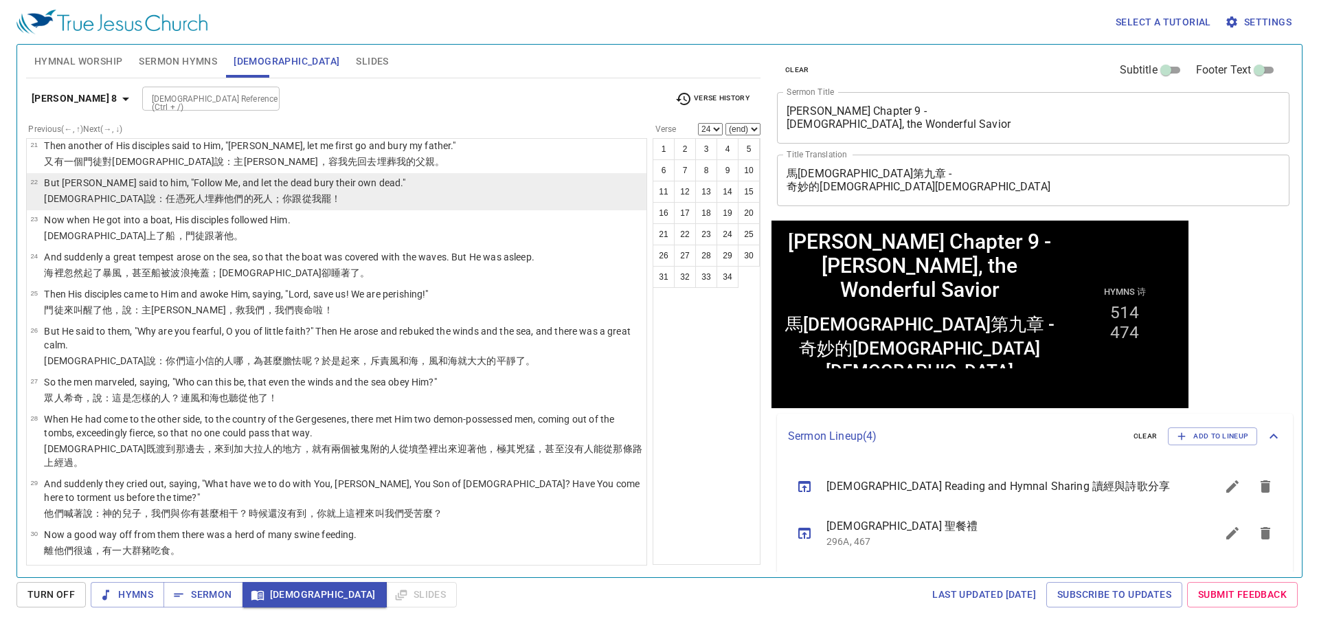
scroll to position [1011, 0]
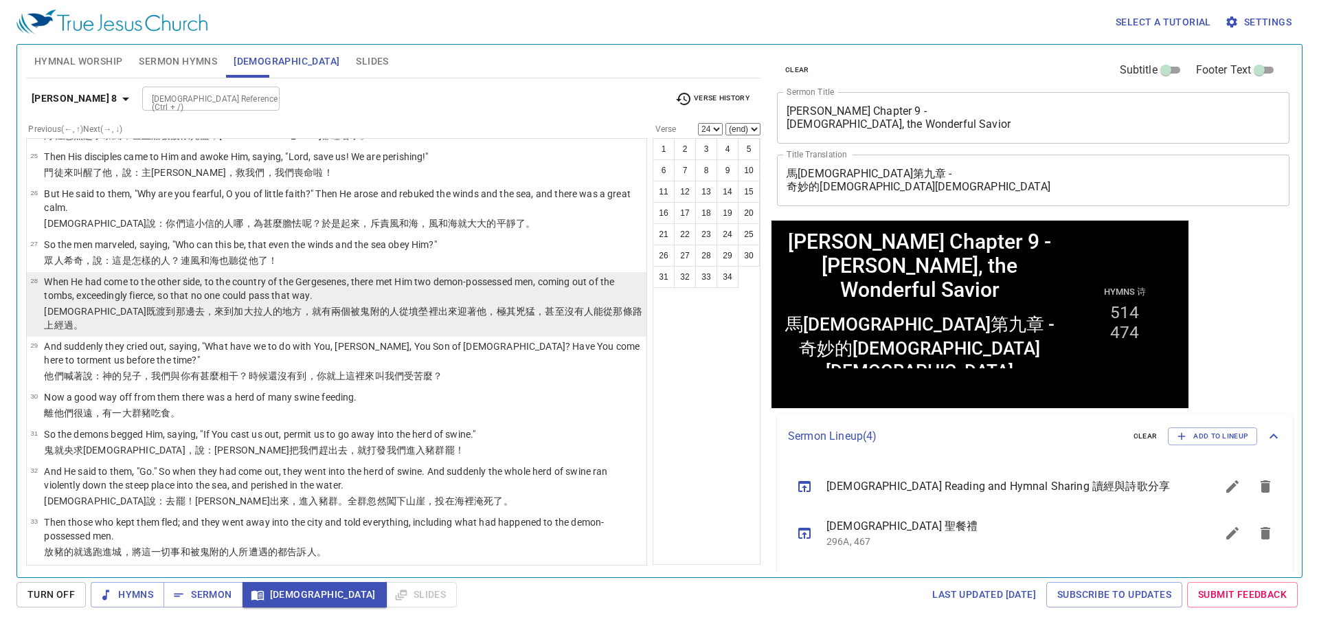
click at [299, 275] on p "When He had come to the other side, to the country of the Gergesenes, there met…" at bounding box center [343, 288] width 598 height 27
select select "28"
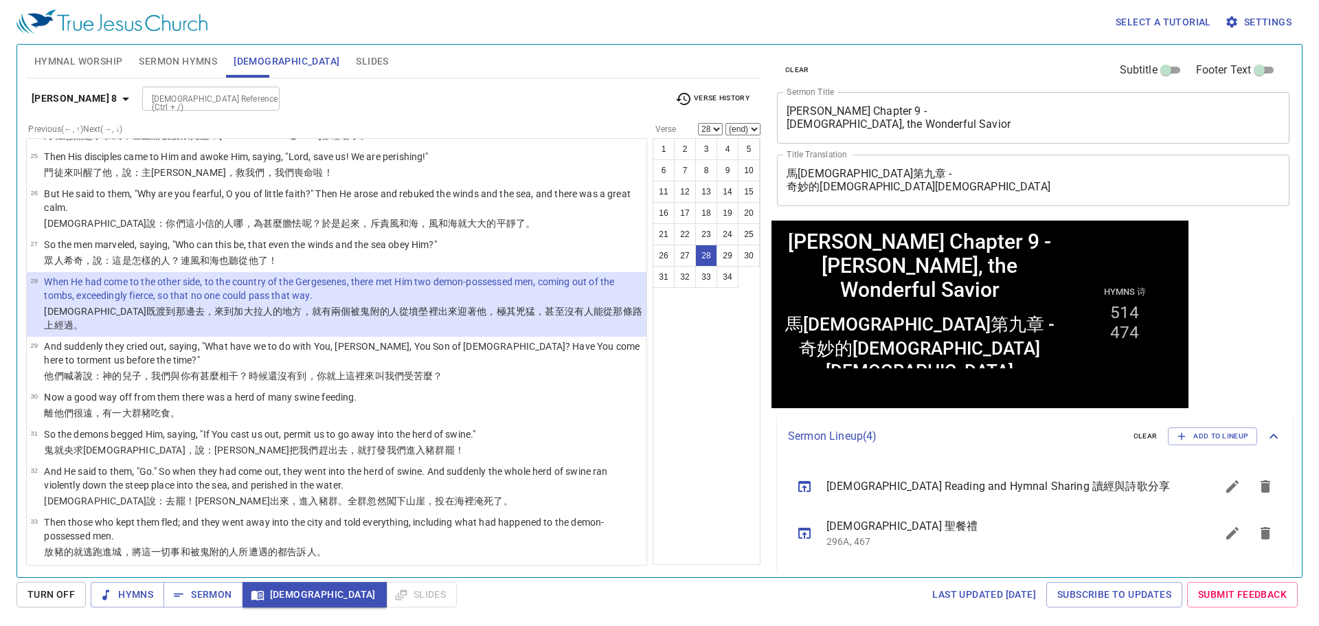
click at [156, 105] on input "[DEMOGRAPHIC_DATA] Reference (Ctrl + /)" at bounding box center [199, 99] width 106 height 16
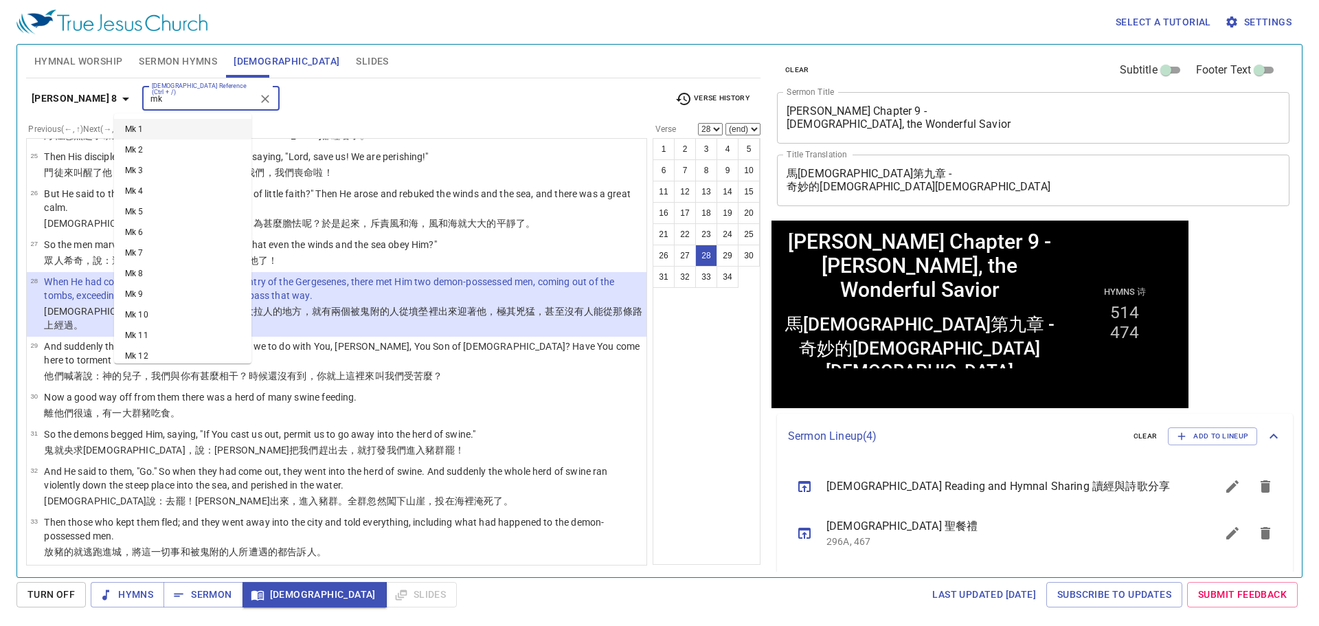
type input "m"
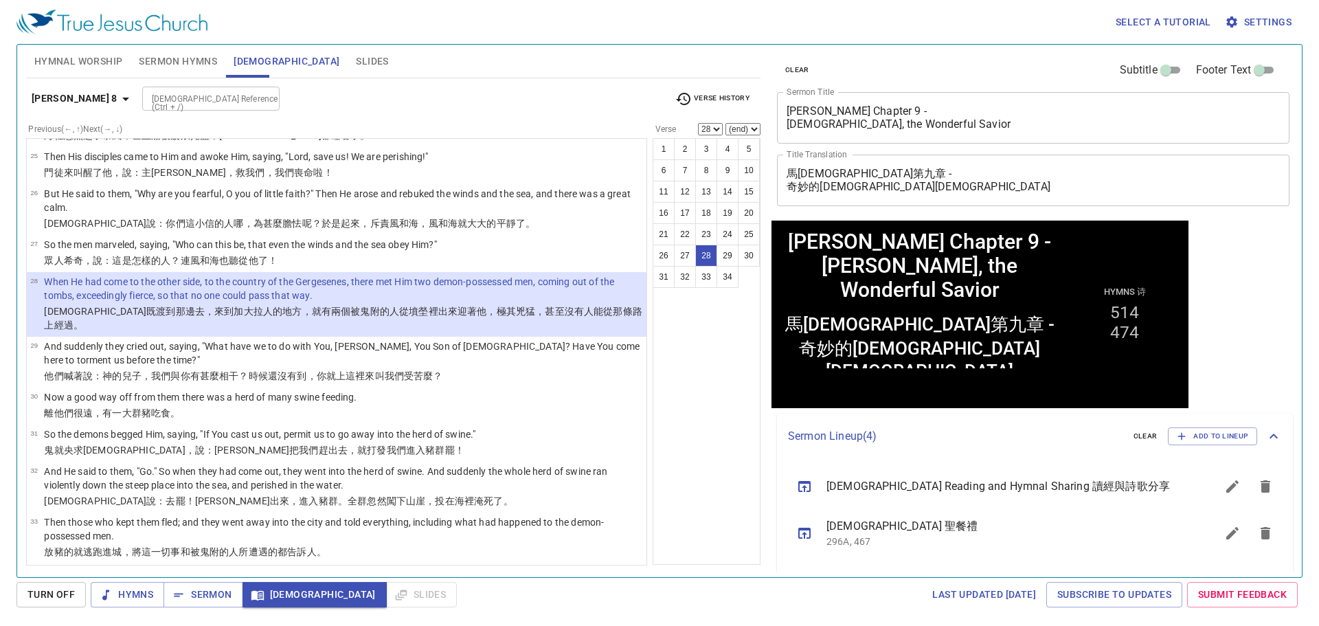
click at [378, 95] on div "Bible Reference (Ctrl + /) Bible Reference (Ctrl + /)" at bounding box center [402, 99] width 521 height 24
click at [88, 100] on b "Matthew 8" at bounding box center [75, 98] width 86 height 17
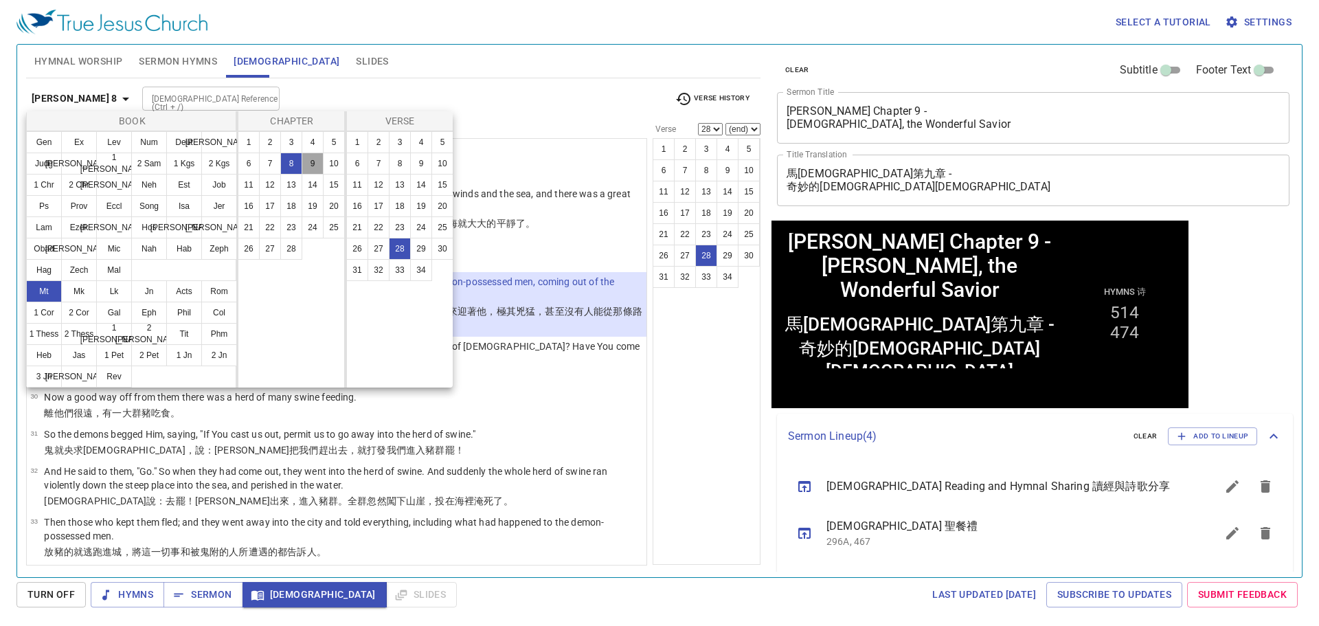
click at [315, 165] on button "9" at bounding box center [312, 163] width 22 height 22
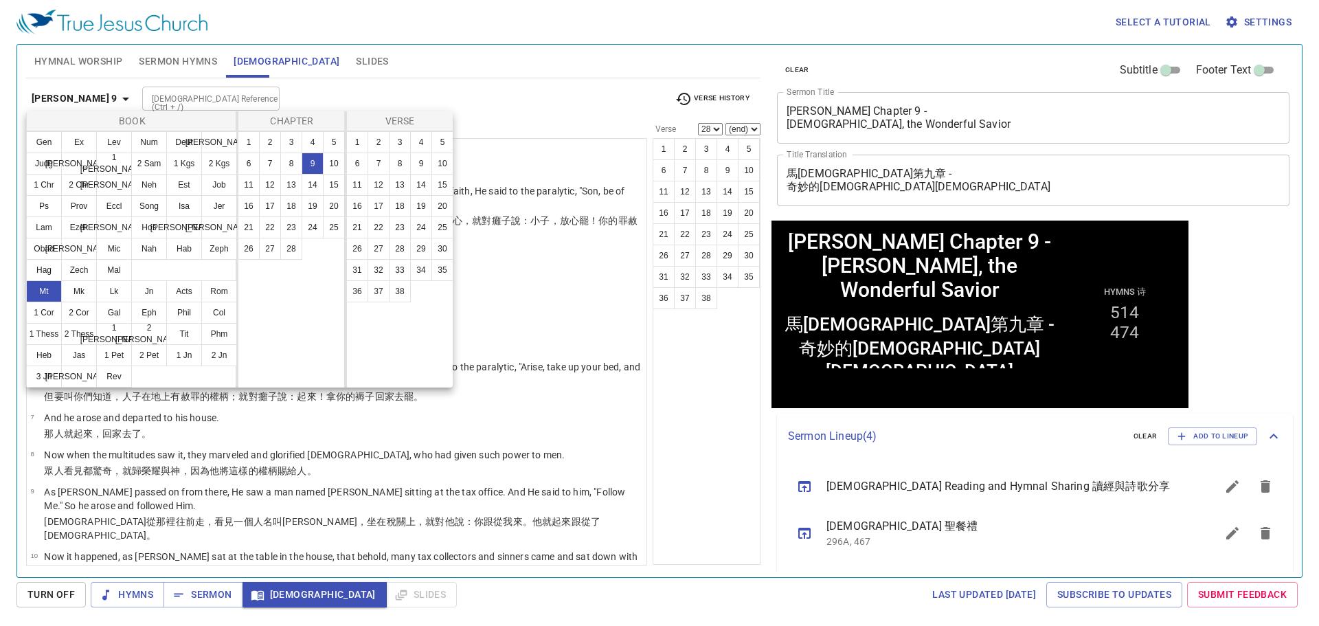
click at [570, 98] on div at bounding box center [659, 313] width 1319 height 626
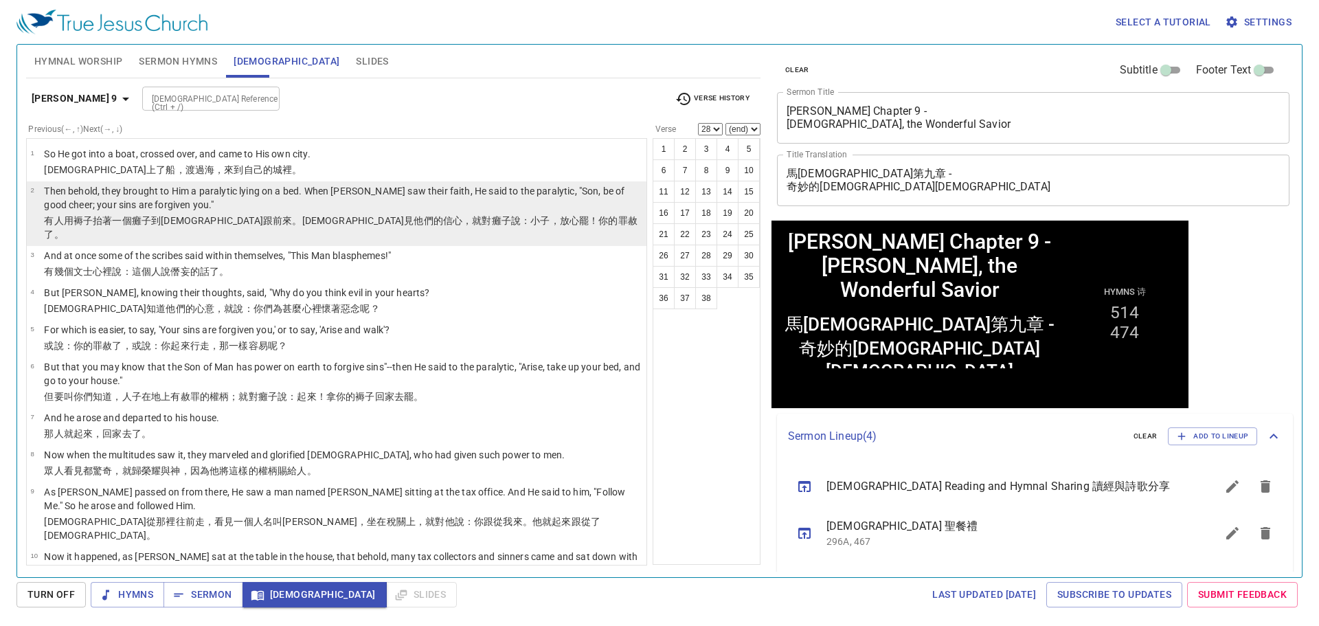
click at [471, 205] on p "Then behold, they brought to Him a paralytic lying on a bed. When [PERSON_NAME]…" at bounding box center [343, 197] width 598 height 27
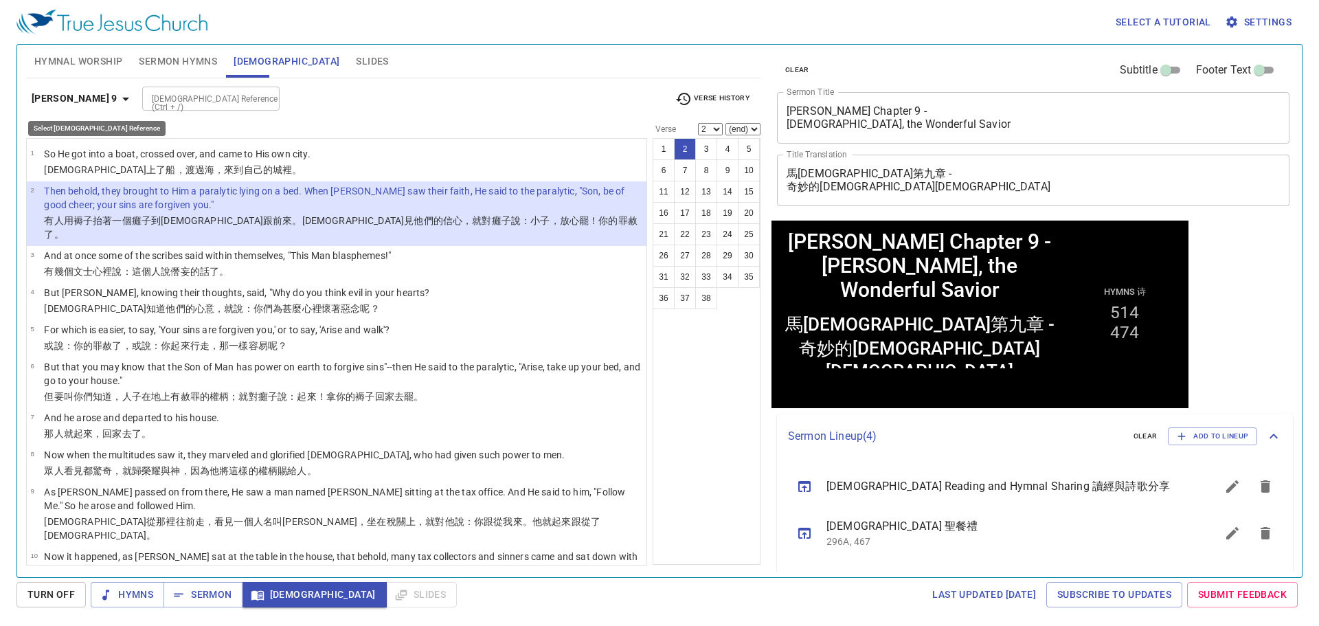
click at [117, 100] on icon "button" at bounding box center [125, 99] width 16 height 16
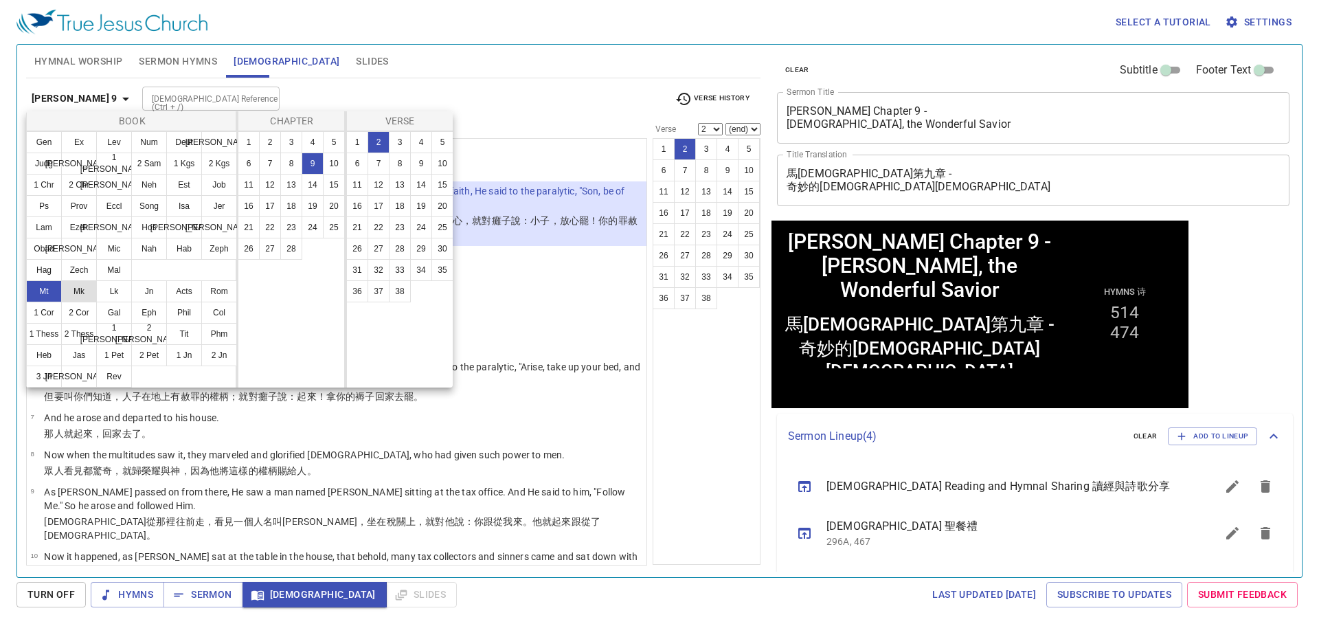
click at [82, 295] on button "Mk" at bounding box center [79, 291] width 36 height 22
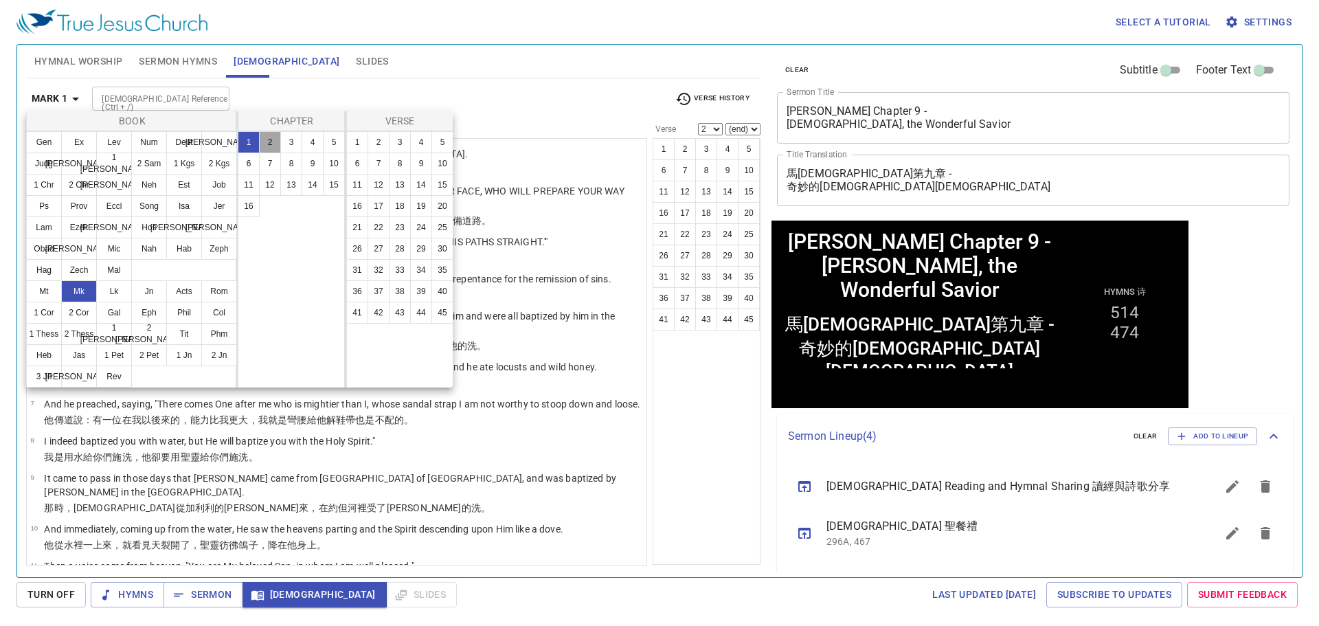
click at [266, 137] on button "2" at bounding box center [270, 142] width 22 height 22
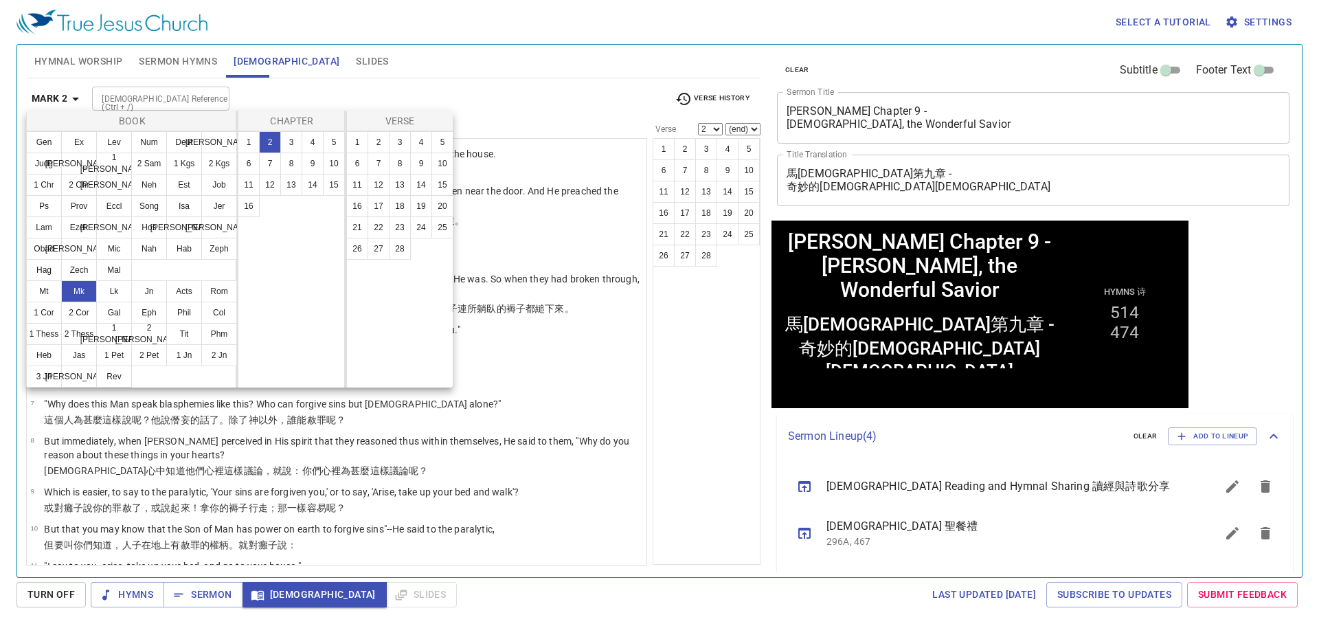
click at [539, 106] on div at bounding box center [659, 313] width 1319 height 626
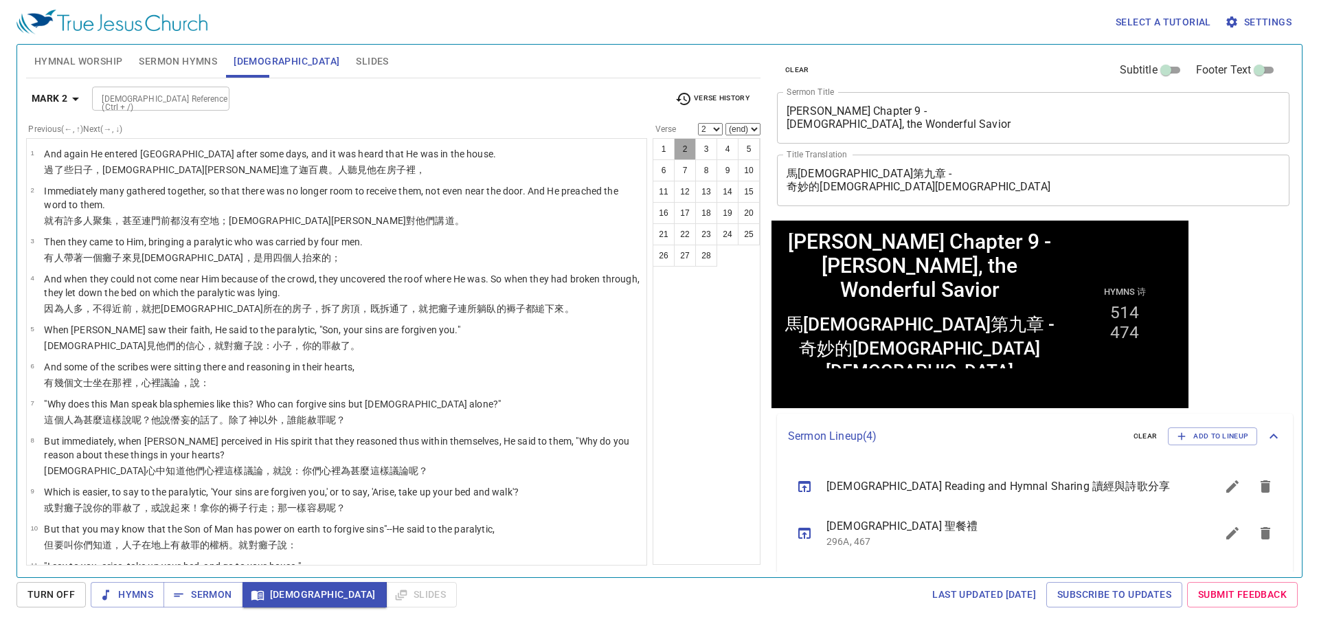
click at [685, 143] on button "2" at bounding box center [685, 149] width 22 height 22
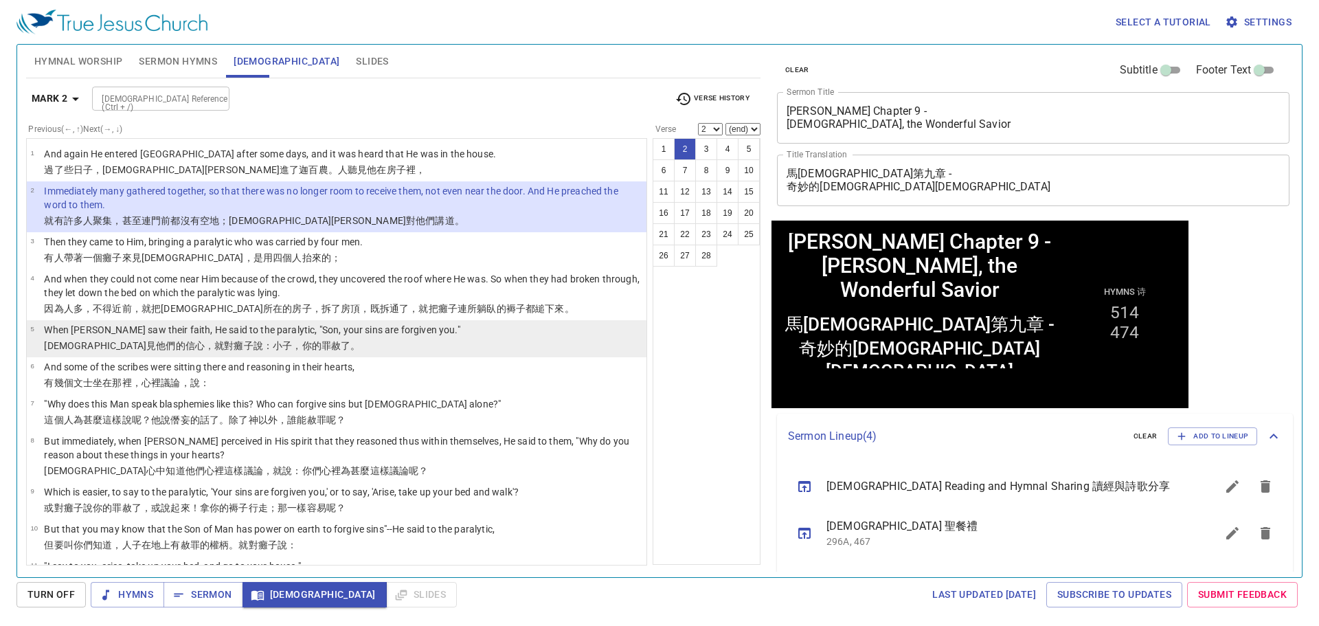
click at [277, 339] on p "耶穌 見 他們的 信心 ，就對癱子 說 ：小子 ，你的 罪 赦了 。" at bounding box center [251, 346] width 415 height 14
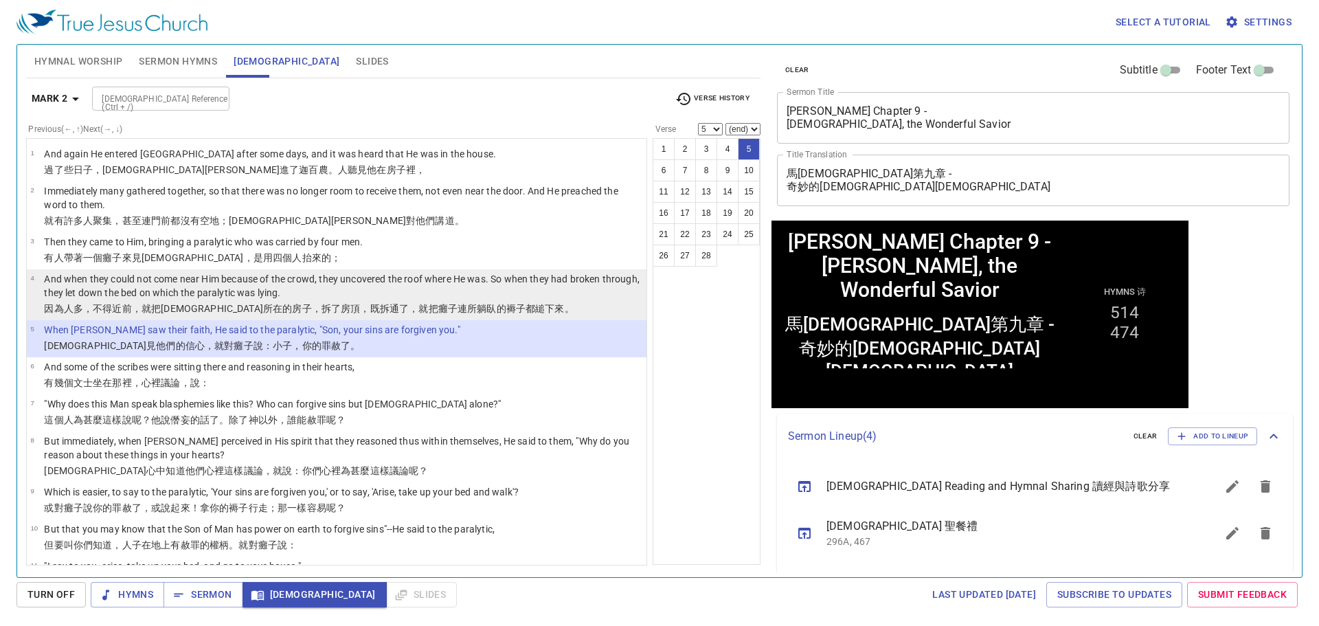
click at [517, 293] on p "And when they could not come near Him because of the crowd, they uncovered the …" at bounding box center [343, 285] width 598 height 27
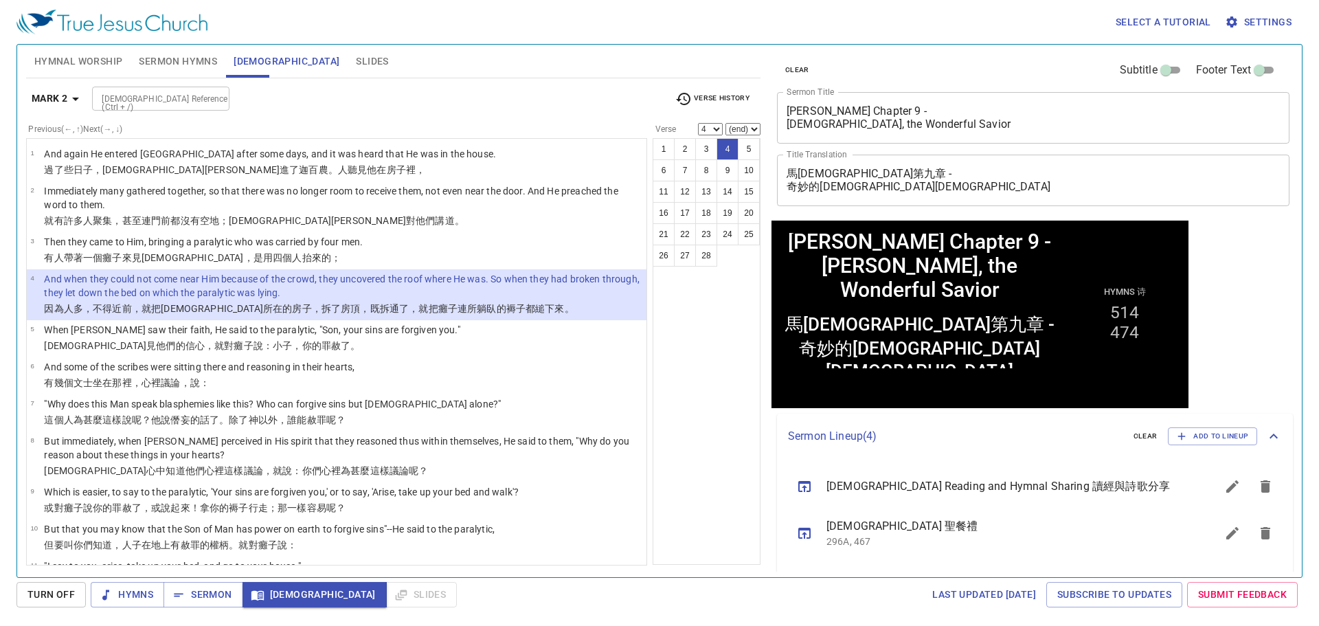
click at [61, 100] on b "Mark 2" at bounding box center [50, 98] width 36 height 17
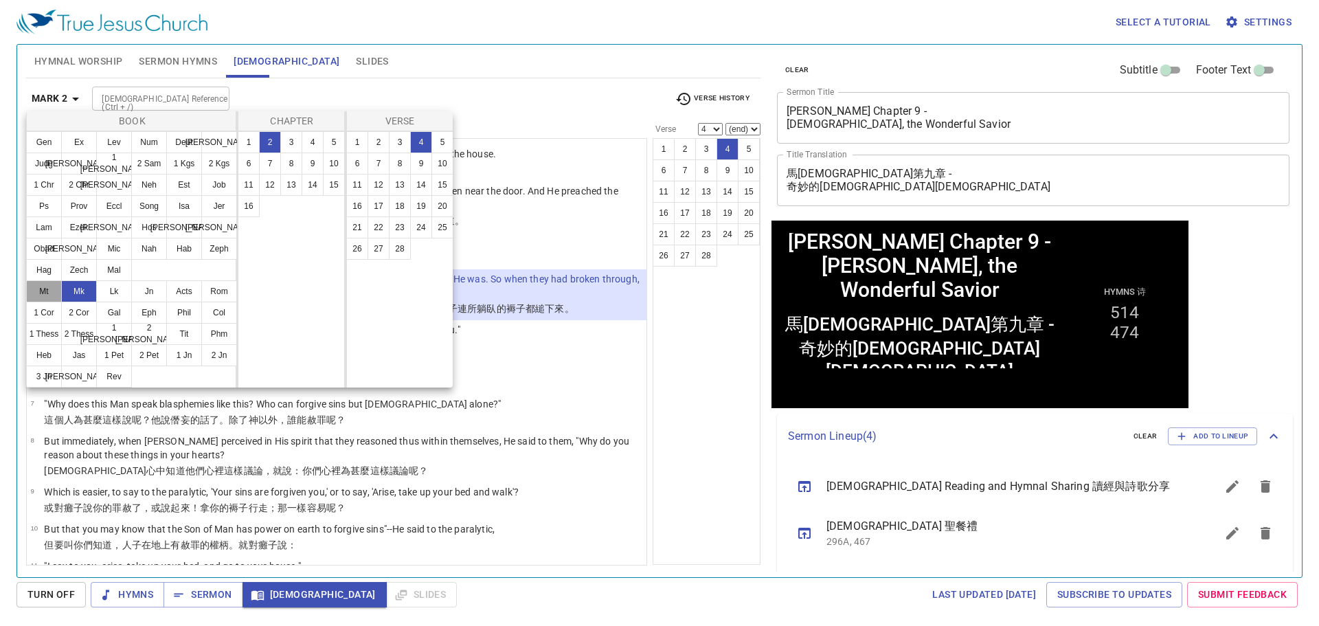
click at [51, 298] on button "Mt" at bounding box center [44, 291] width 36 height 22
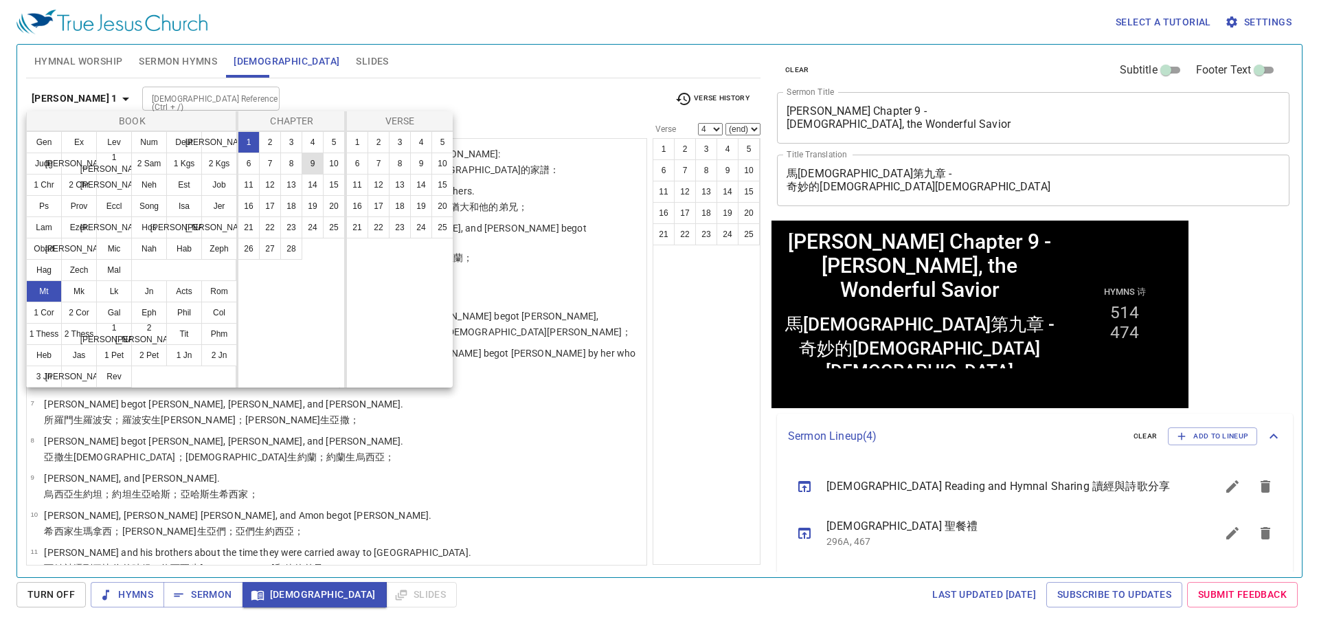
click at [307, 170] on button "9" at bounding box center [312, 163] width 22 height 22
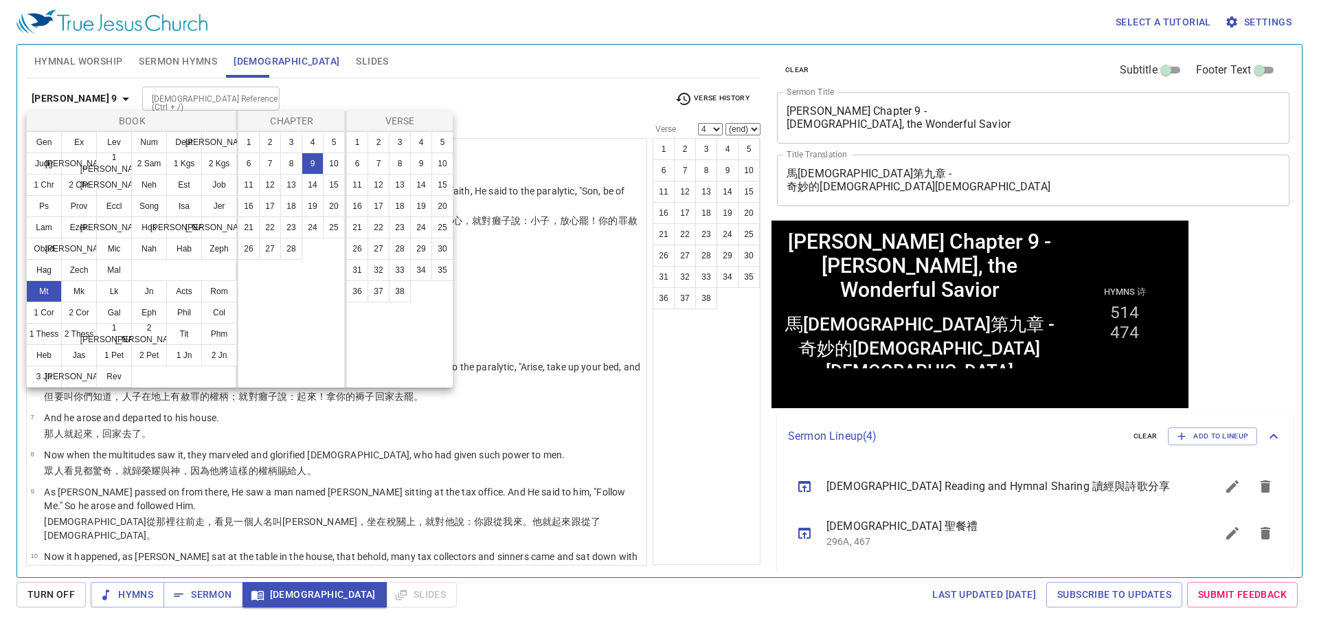
click at [511, 93] on div at bounding box center [659, 313] width 1319 height 626
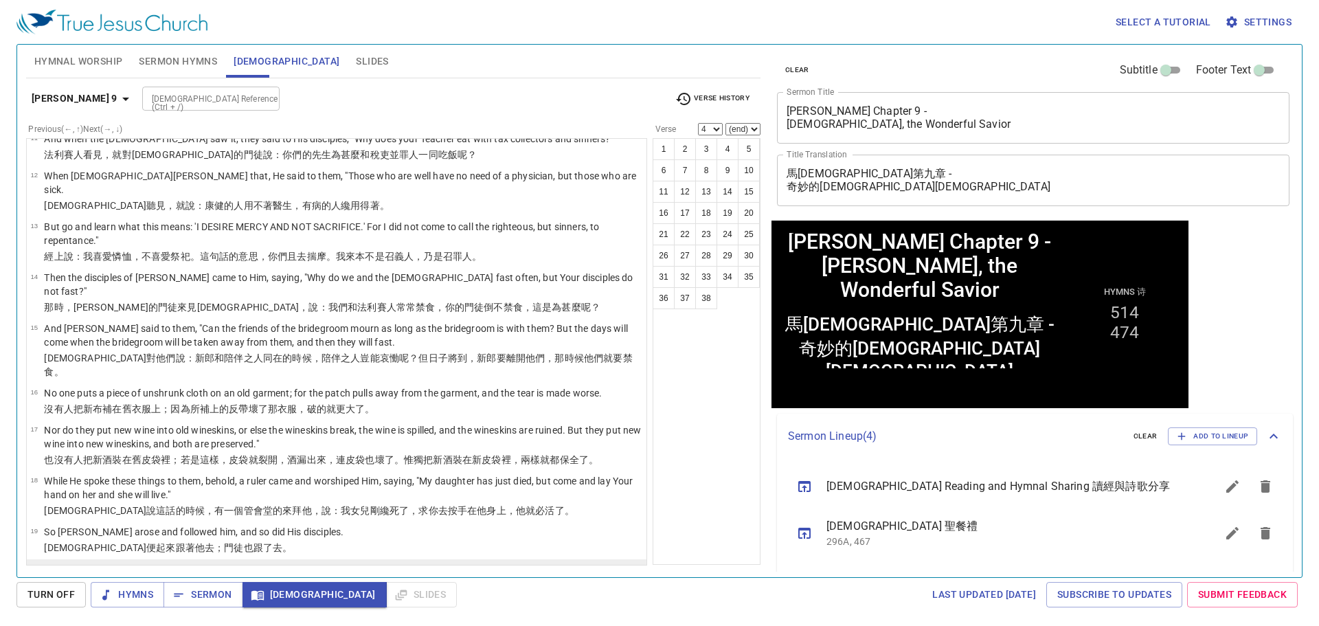
scroll to position [481, 0]
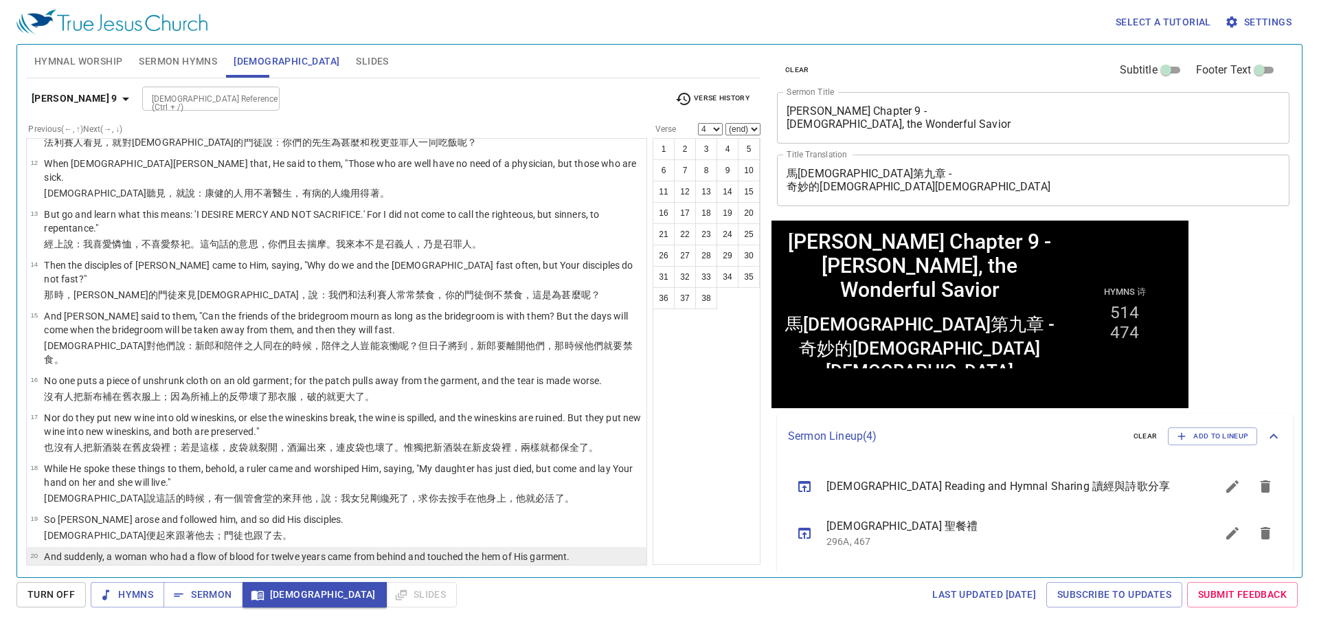
click at [370, 567] on wg846 "衣裳 繸子 ；" at bounding box center [394, 572] width 49 height 11
select select "20"
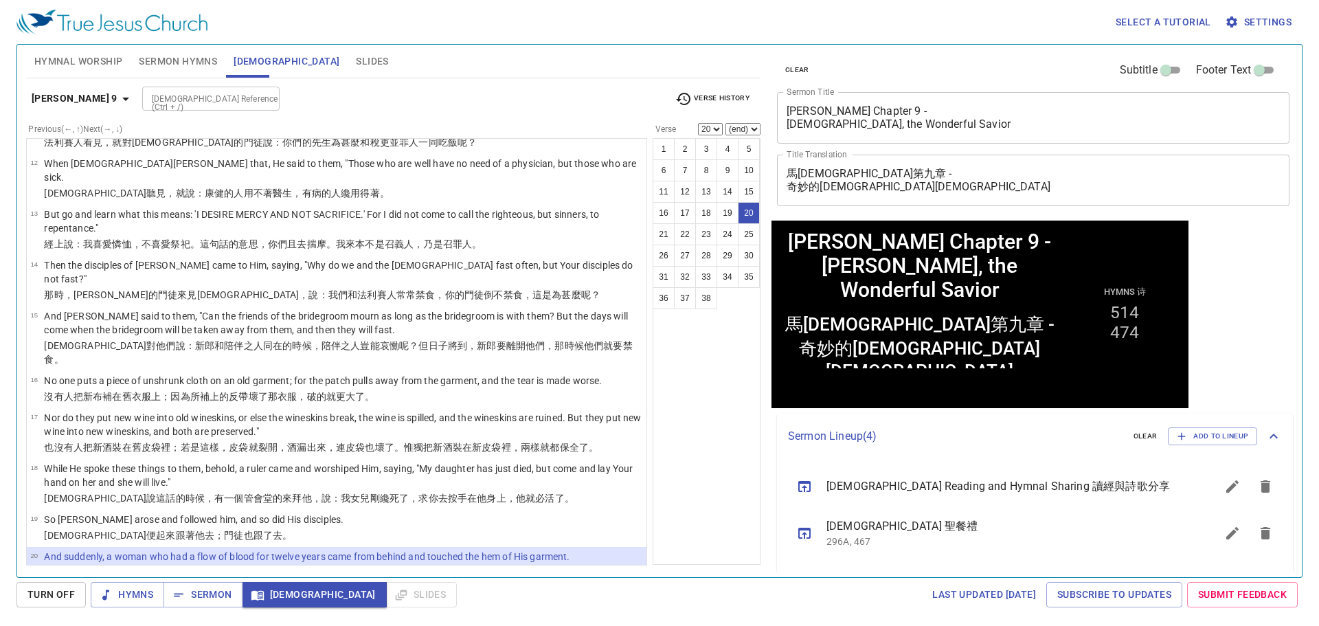
click at [764, 123] on div "Hymnal Worship Sermon Hymns [DEMOGRAPHIC_DATA] Slides Hymn search Hymn search c…" at bounding box center [393, 305] width 745 height 532
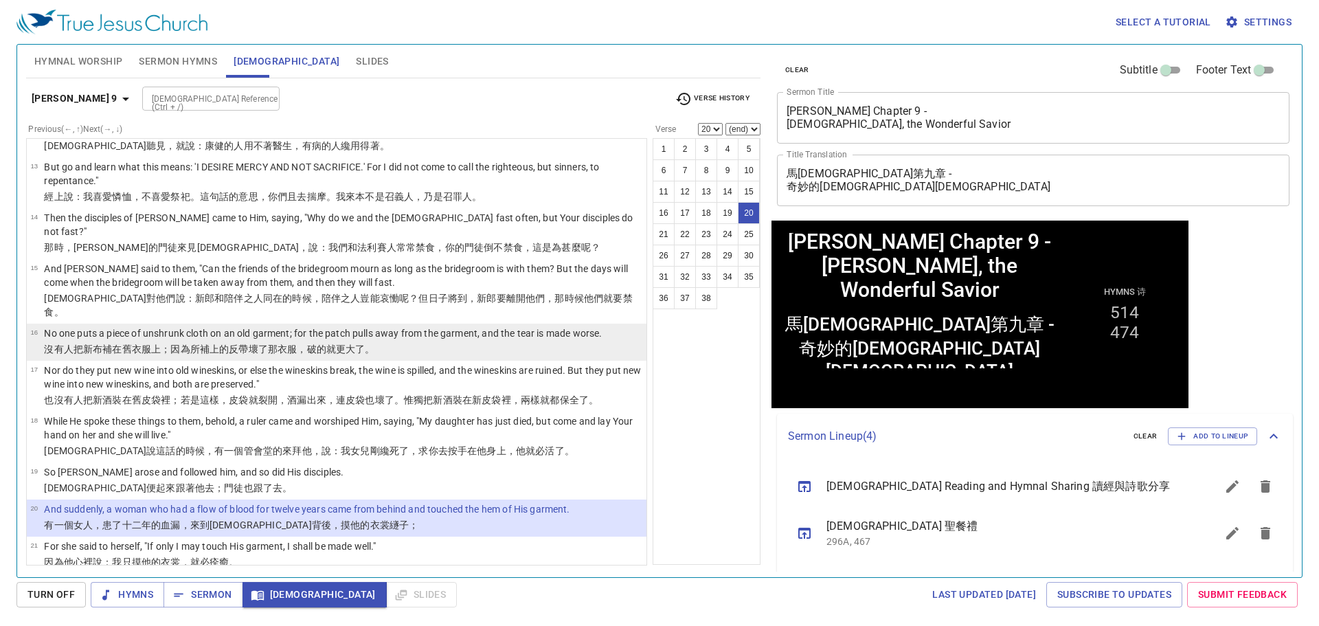
scroll to position [549, 0]
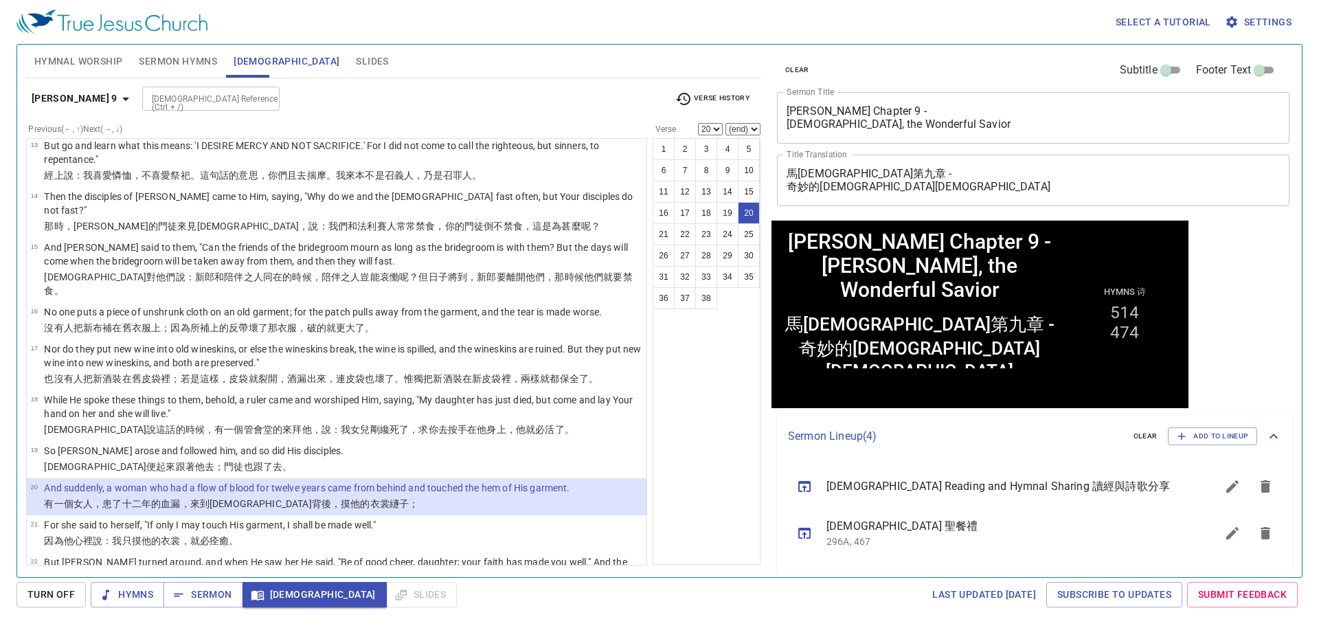
click at [751, 125] on select "(end) 21 22 23 24 25 26 27 28 29 30 31 32 33 34 35 36 37 38" at bounding box center [742, 129] width 35 height 12
select select "22"
click at [725, 123] on select "(end) 21 22 23 24 25 26 27 28 29 30 31 32 33 34 35 36 37 38" at bounding box center [742, 129] width 35 height 12
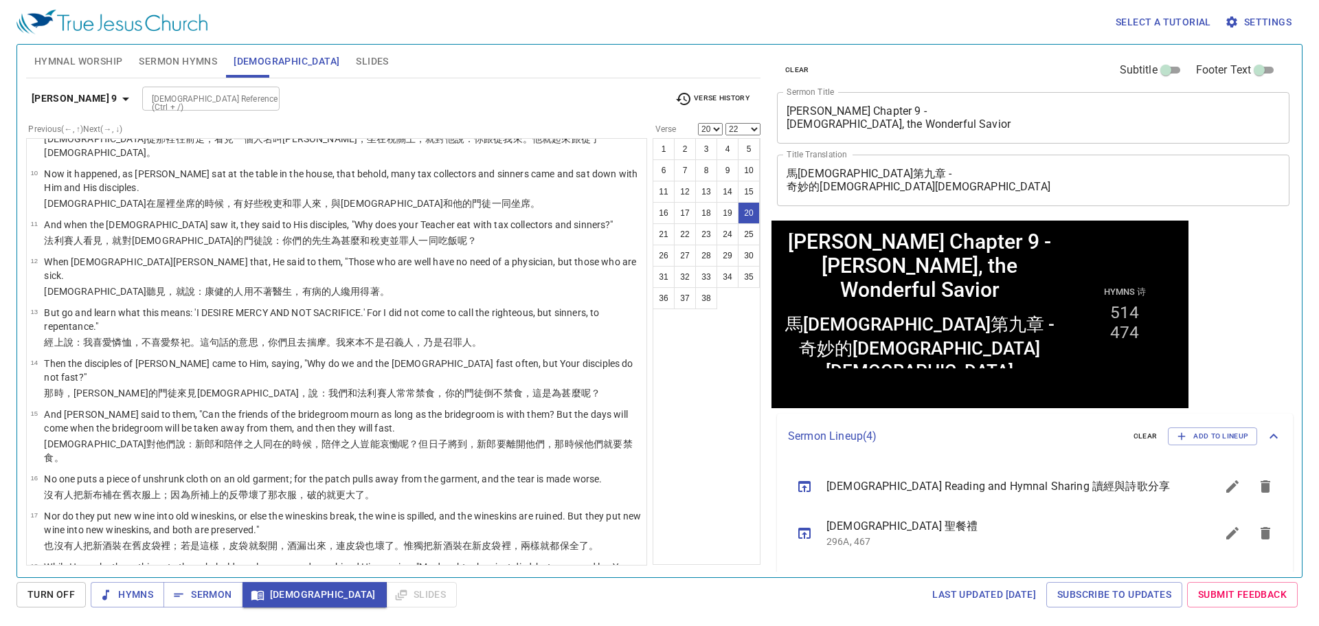
scroll to position [0, 0]
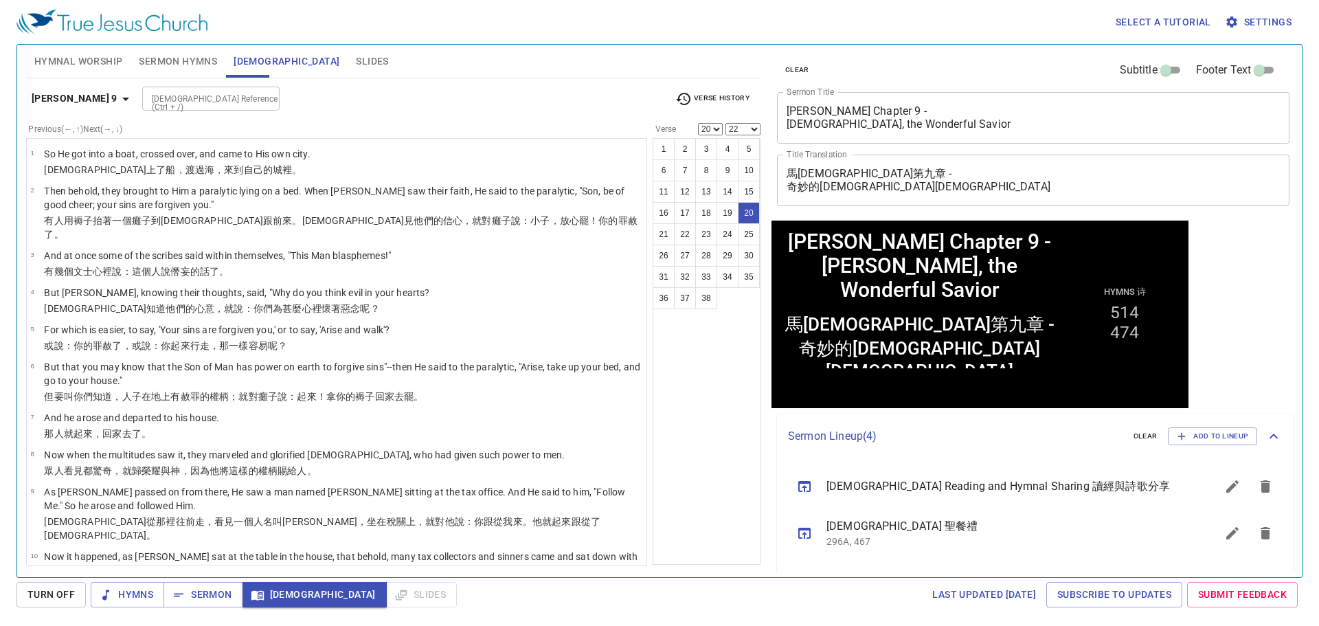
click at [80, 99] on b "[PERSON_NAME] 9" at bounding box center [75, 98] width 86 height 17
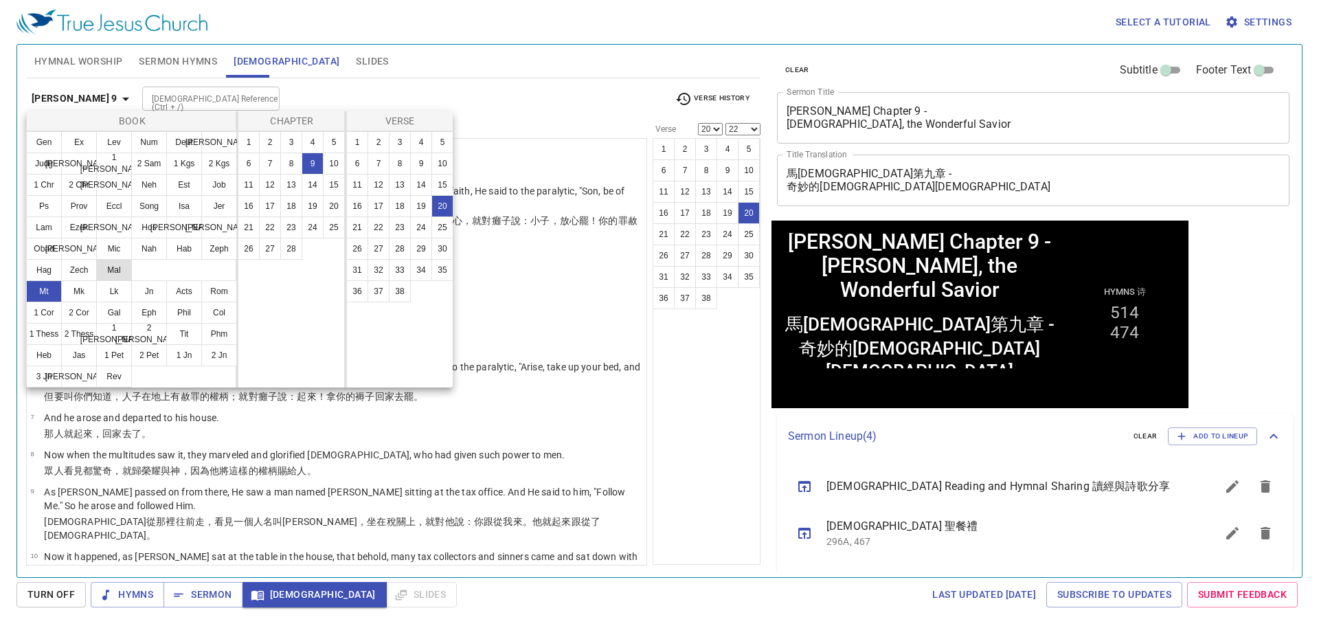
drag, startPoint x: 71, startPoint y: 290, endPoint x: 101, endPoint y: 277, distance: 32.0
click at [71, 291] on button "Mk" at bounding box center [79, 291] width 36 height 22
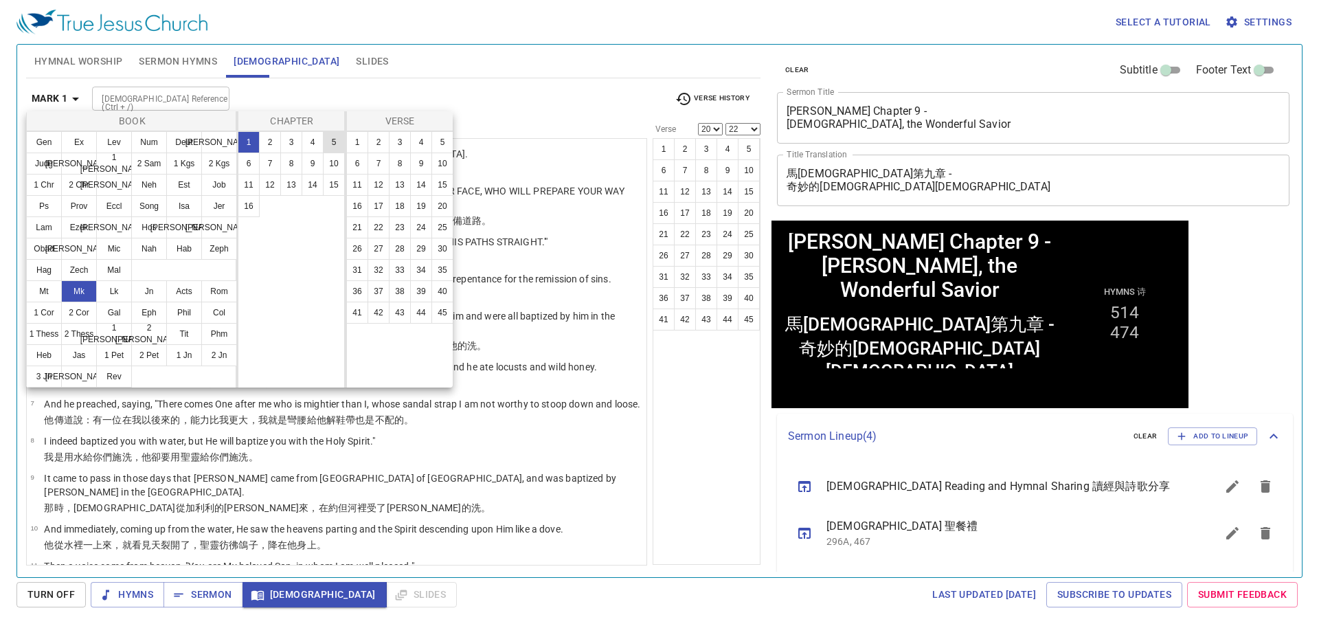
click at [337, 140] on button "5" at bounding box center [334, 142] width 22 height 22
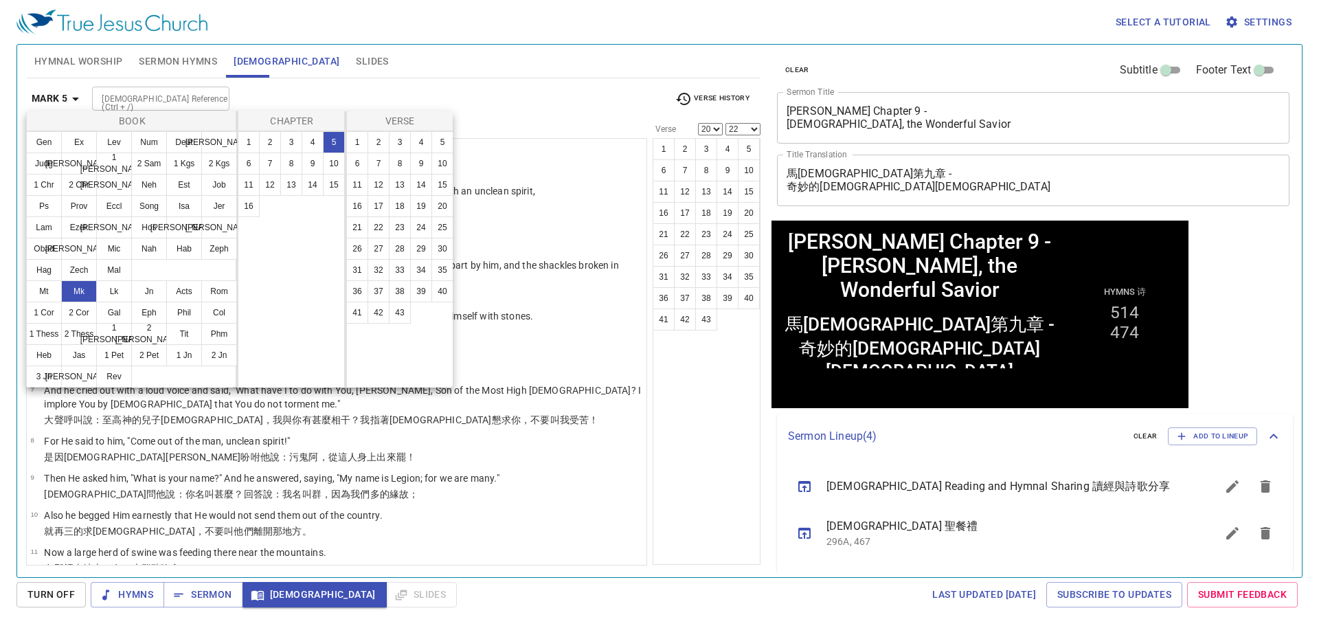
click at [516, 98] on div at bounding box center [659, 313] width 1319 height 626
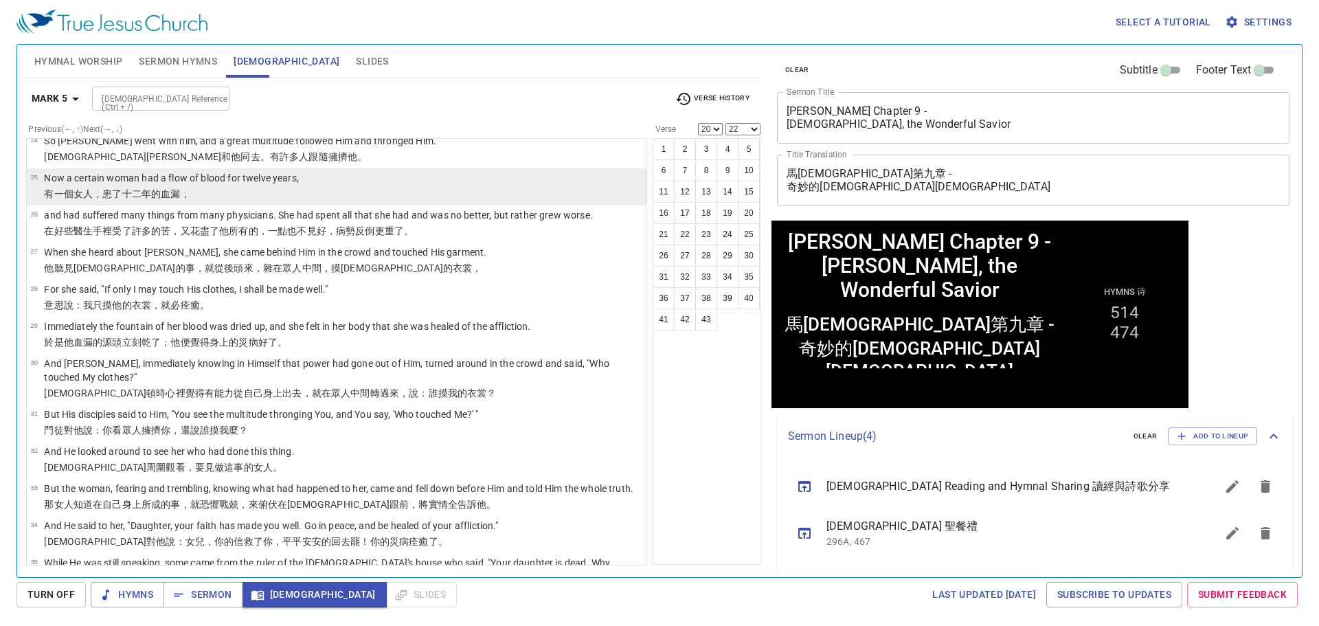
scroll to position [961, 0]
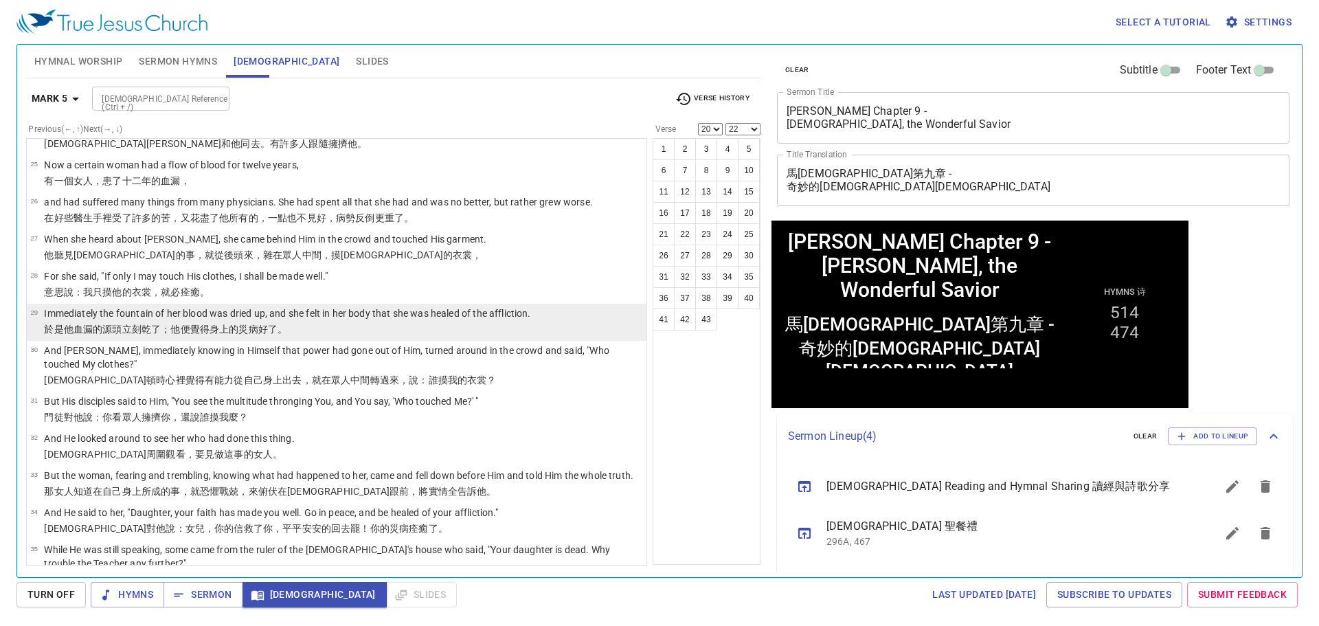
click at [313, 318] on p "Immediately the fountain of her blood was dried up, and she felt in her body th…" at bounding box center [287, 313] width 486 height 14
select select "29"
select select
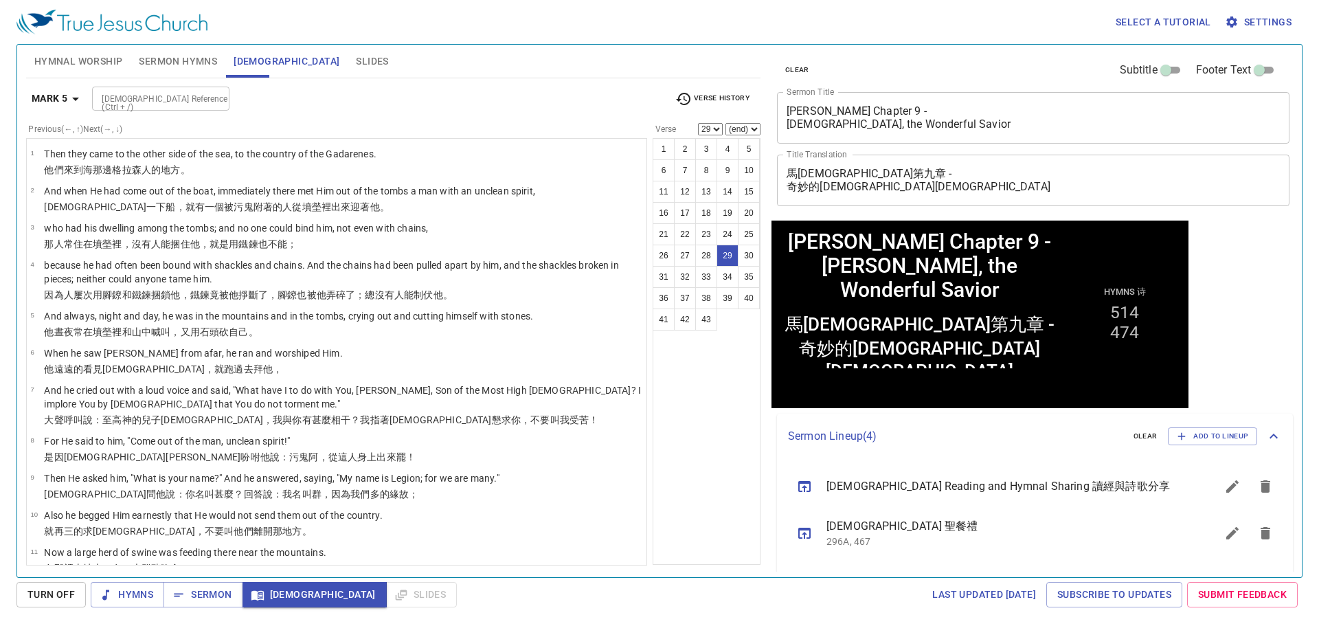
scroll to position [961, 0]
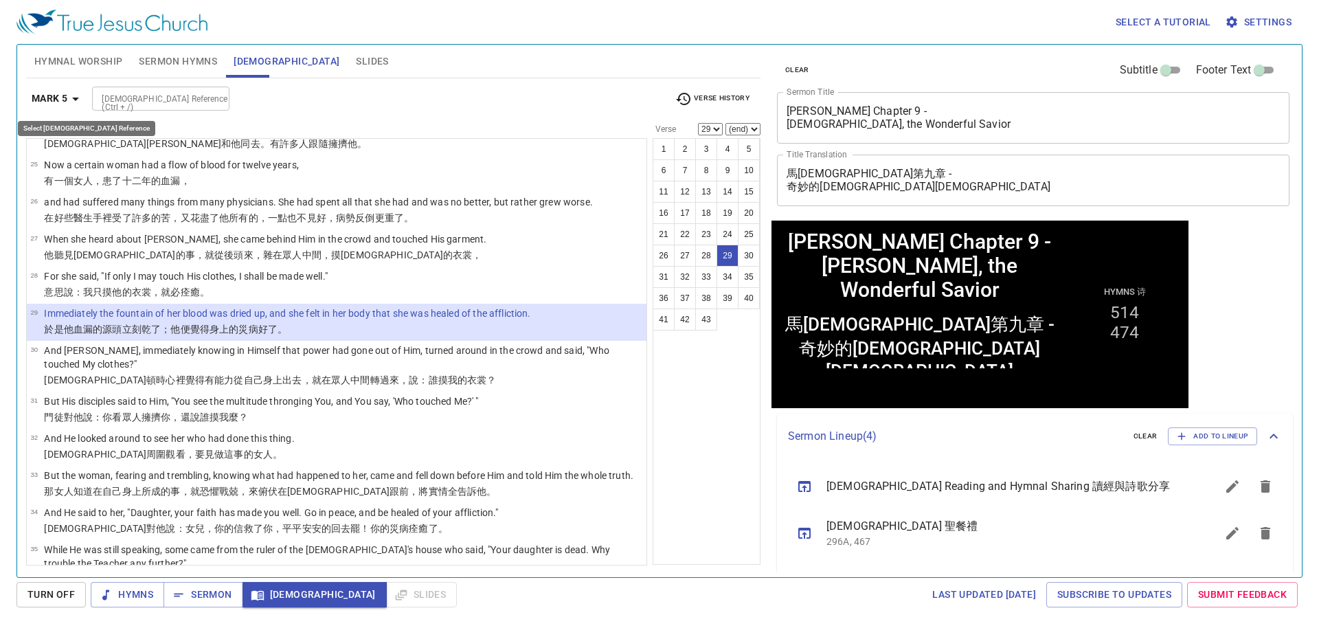
click at [72, 101] on icon "button" at bounding box center [75, 99] width 16 height 16
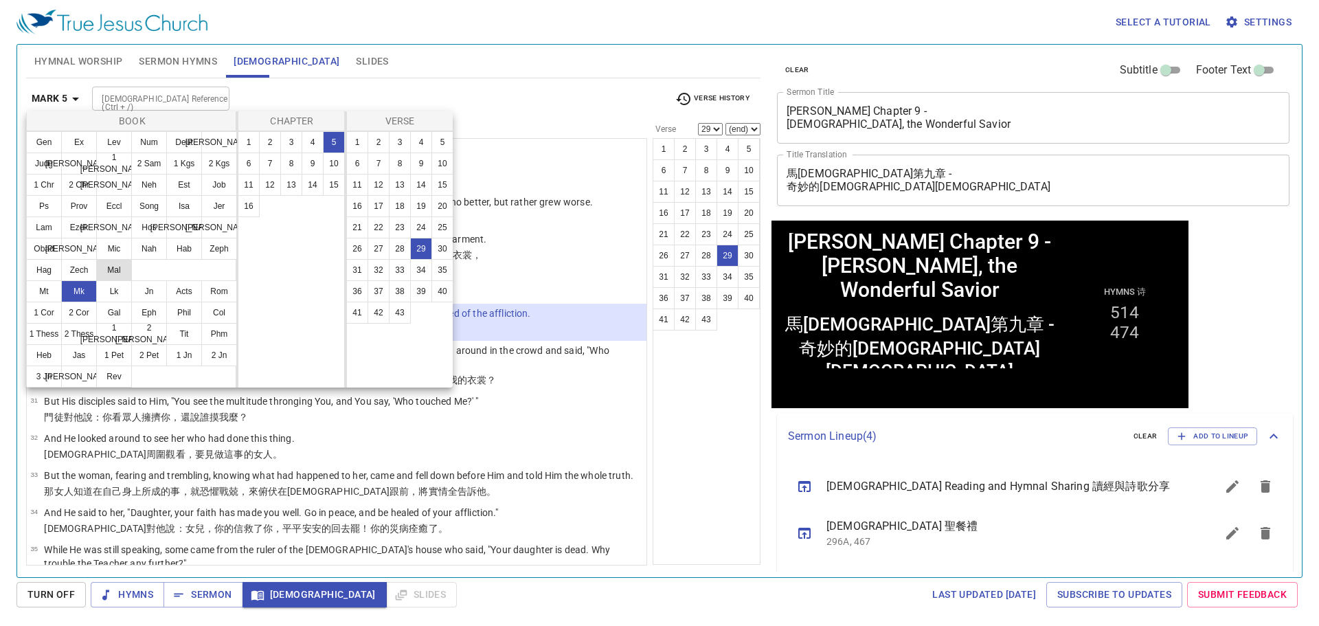
drag, startPoint x: 53, startPoint y: 295, endPoint x: 118, endPoint y: 273, distance: 68.8
click at [52, 294] on button "Mt" at bounding box center [44, 291] width 36 height 22
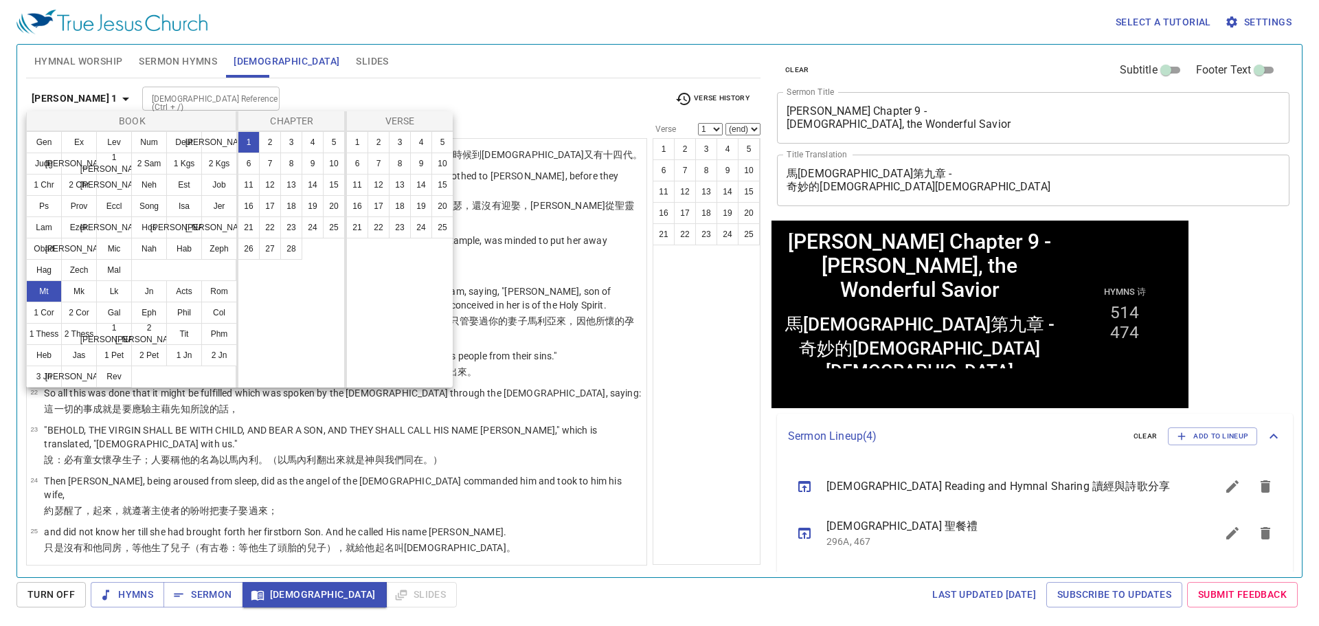
scroll to position [0, 0]
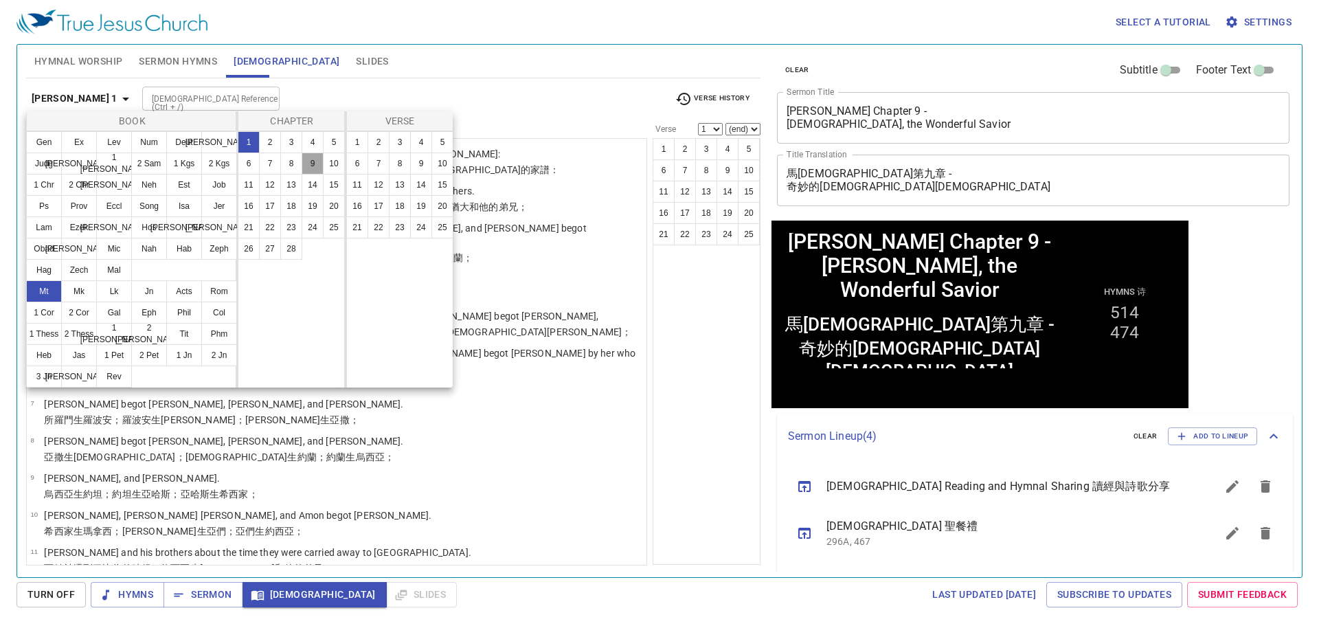
click at [310, 164] on button "9" at bounding box center [312, 163] width 22 height 22
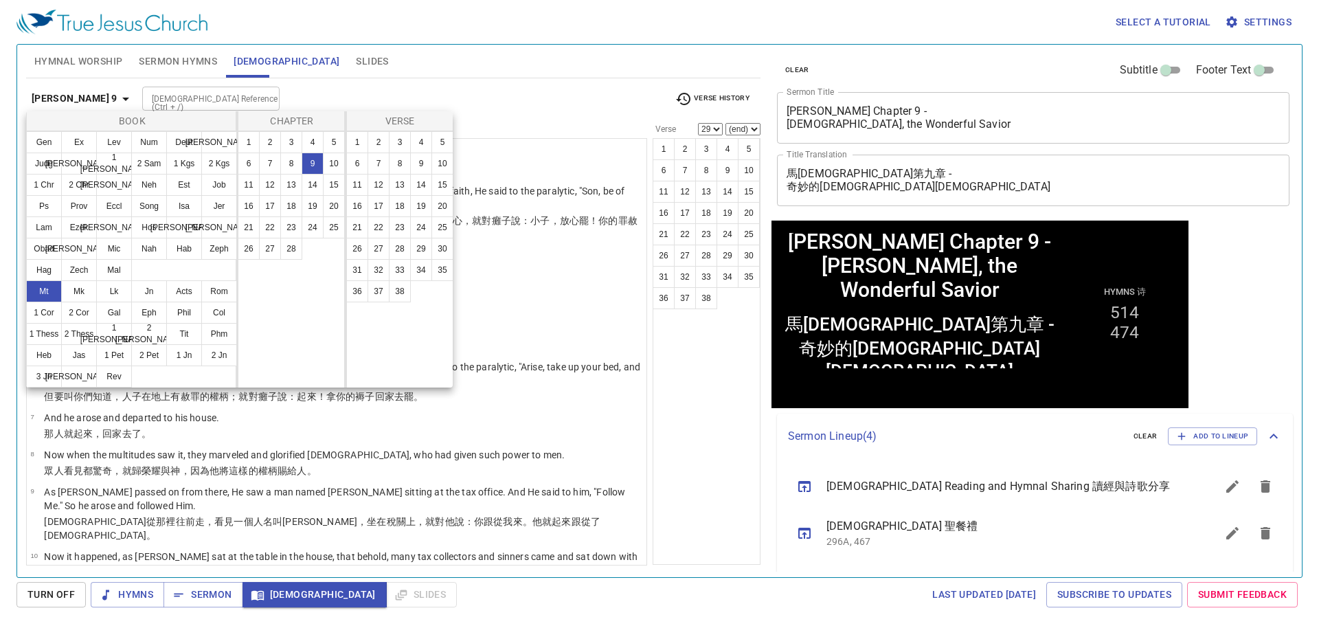
click at [549, 98] on div at bounding box center [659, 313] width 1319 height 626
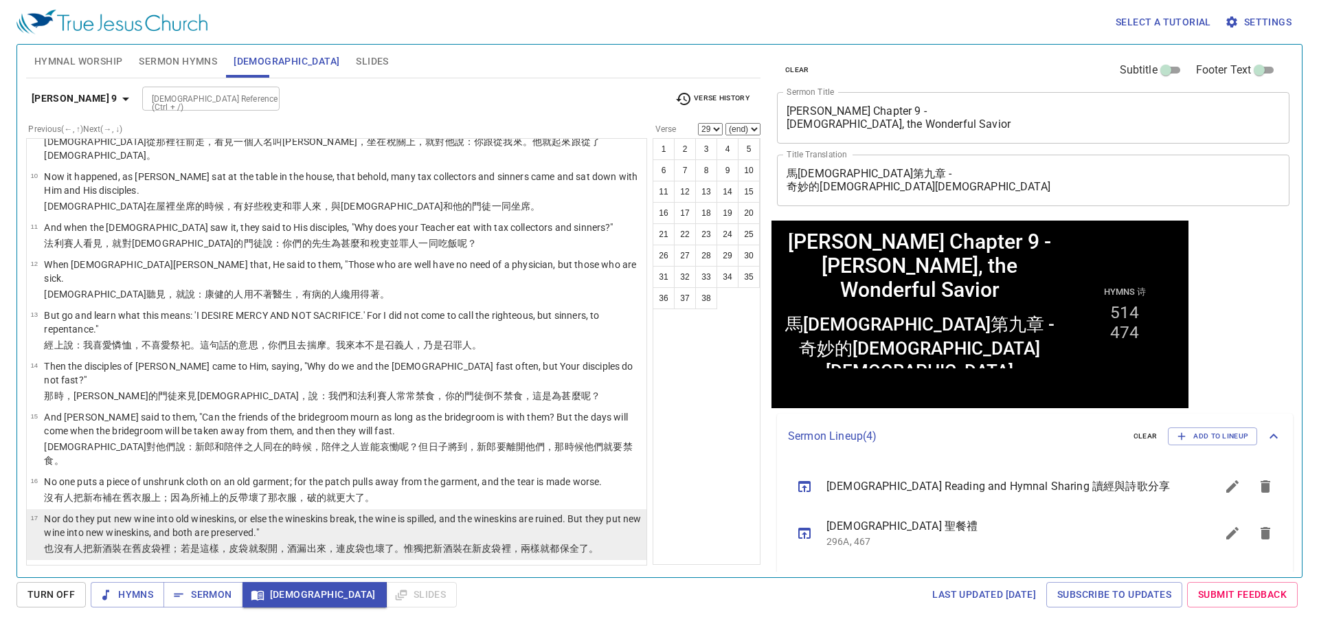
scroll to position [412, 0]
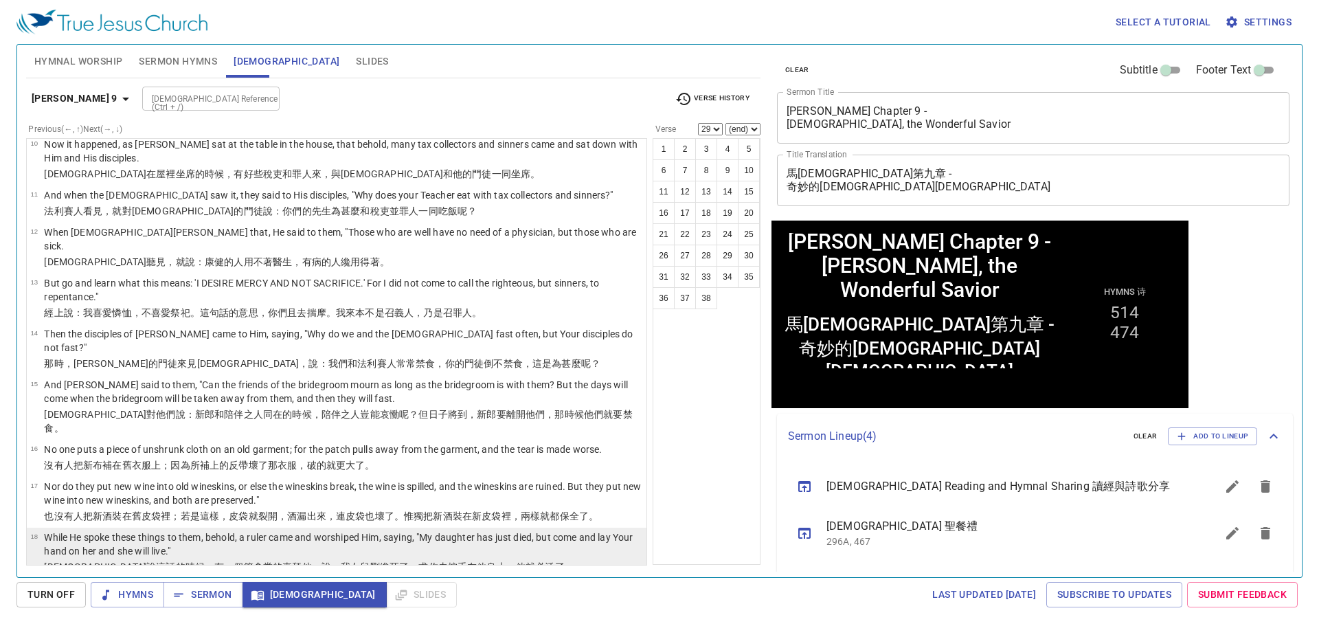
click at [156, 530] on p "While He spoke these things to them, behold, a ruler came and worshiped Him, sa…" at bounding box center [343, 543] width 598 height 27
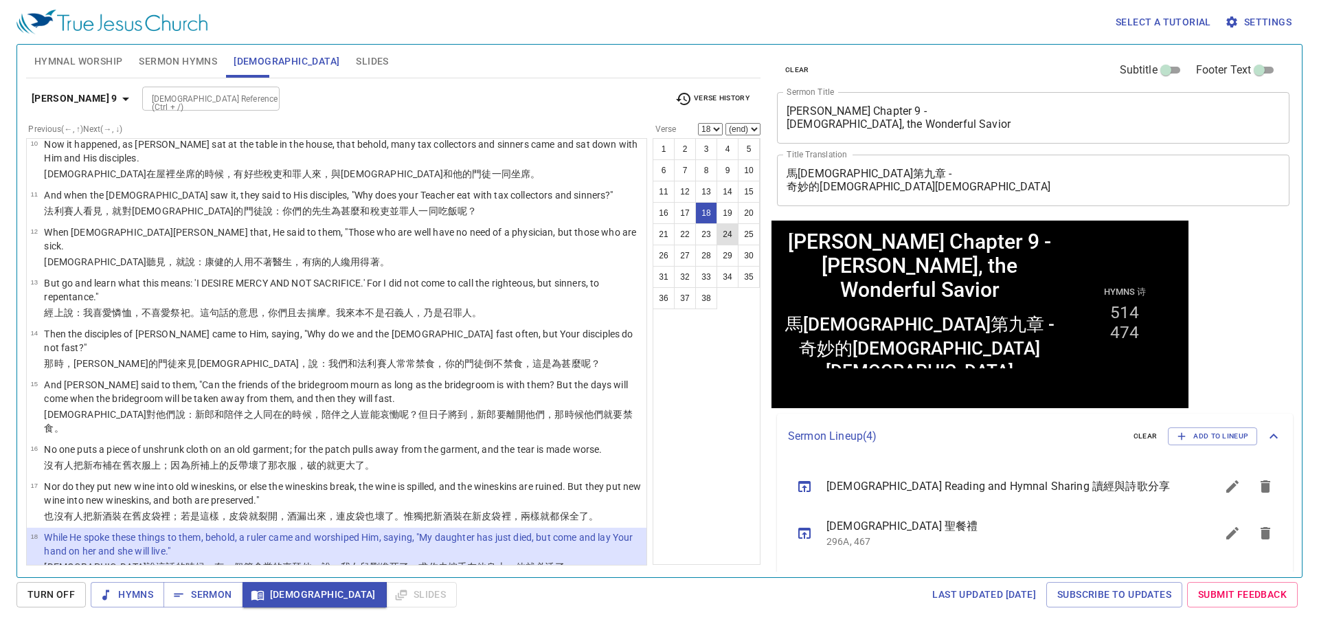
click at [727, 233] on button "24" at bounding box center [727, 234] width 22 height 22
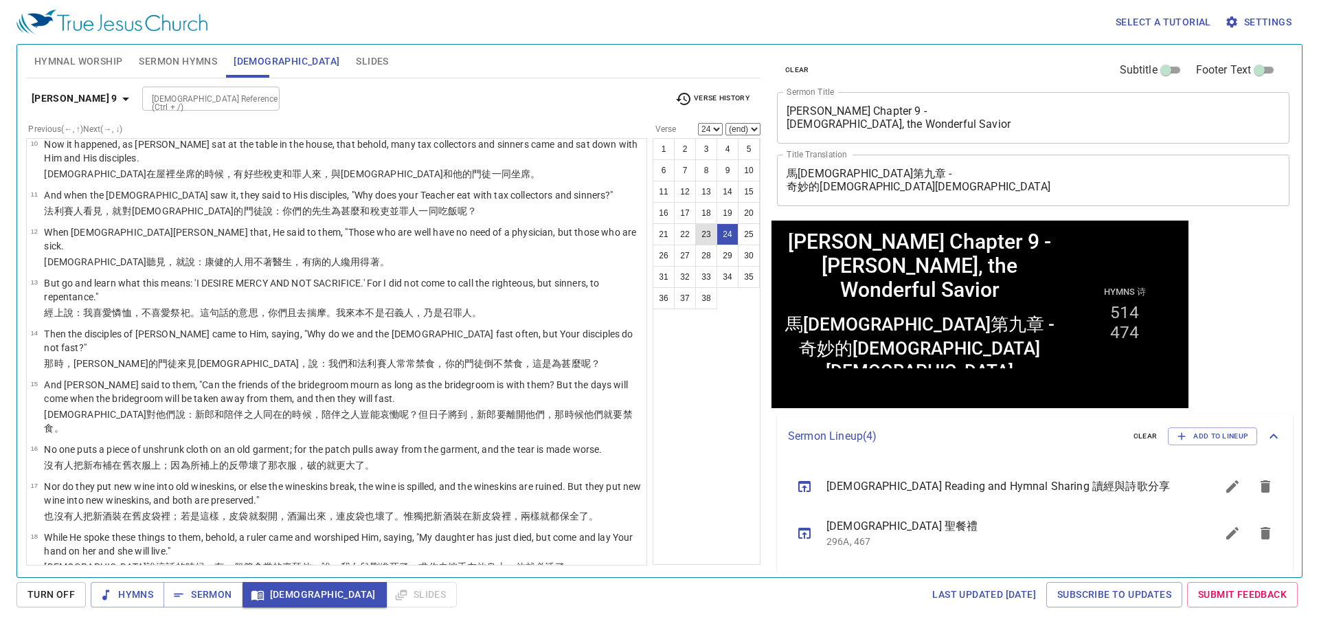
scroll to position [788, 0]
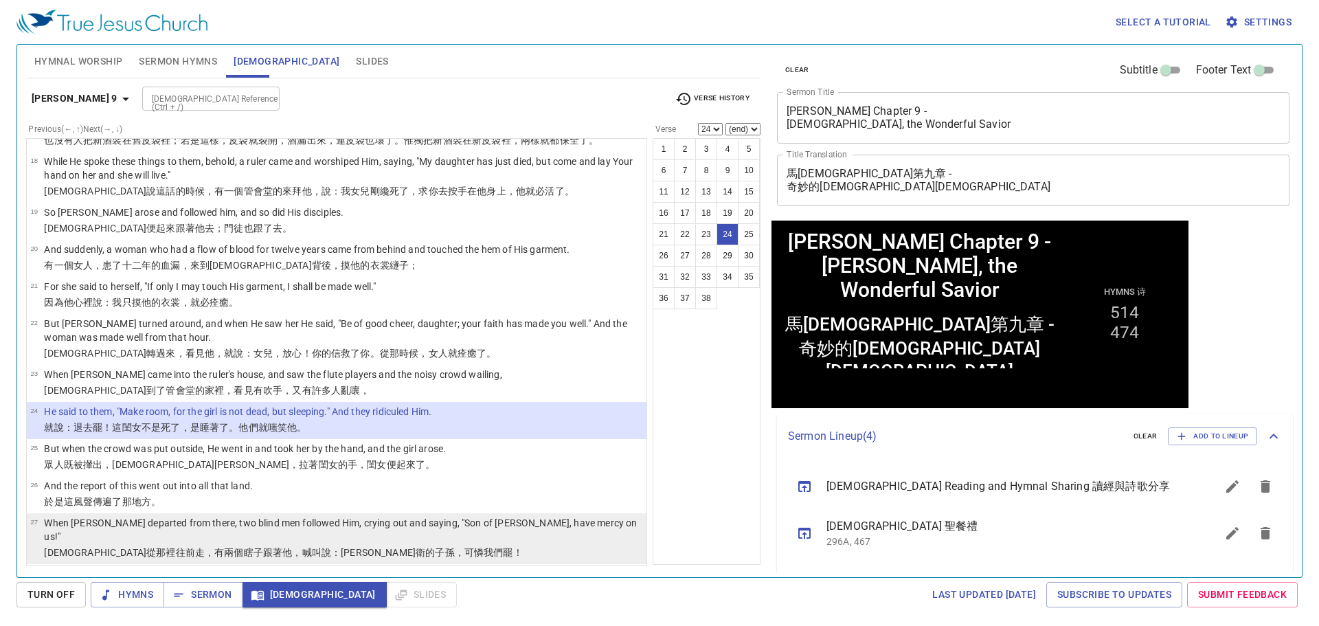
click at [577, 513] on li "27 When Jesus departed from there, two blind men followed Him, crying out and s…" at bounding box center [336, 538] width 619 height 51
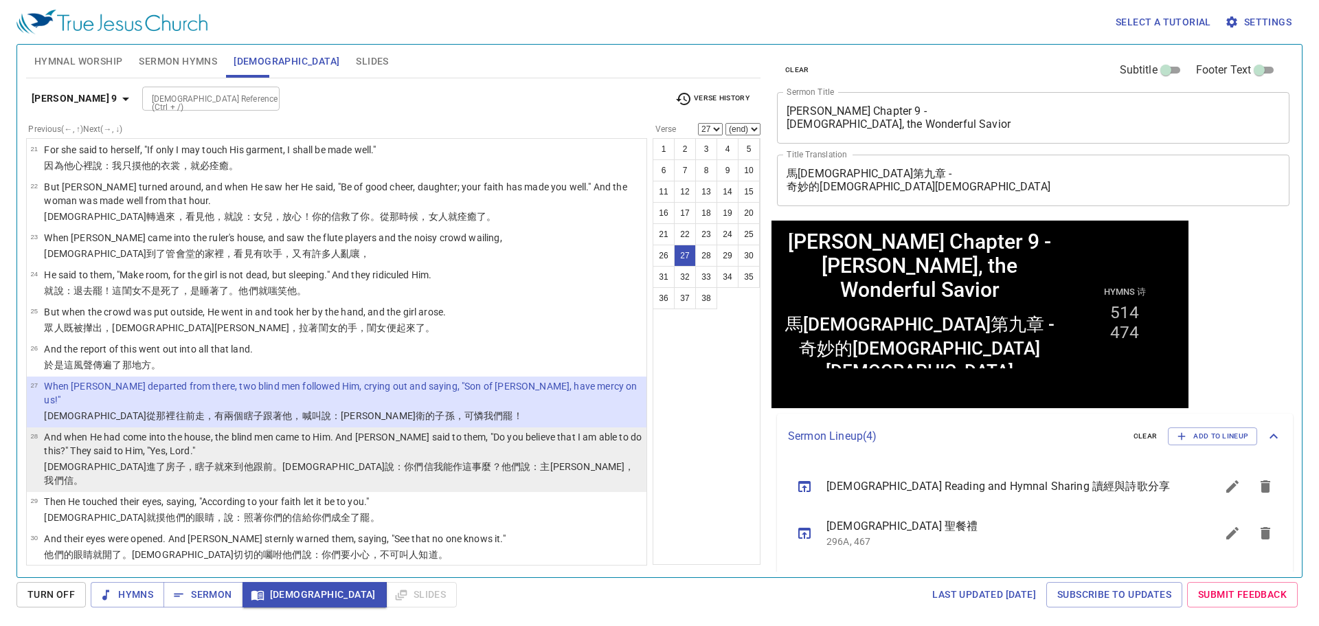
scroll to position [925, 0]
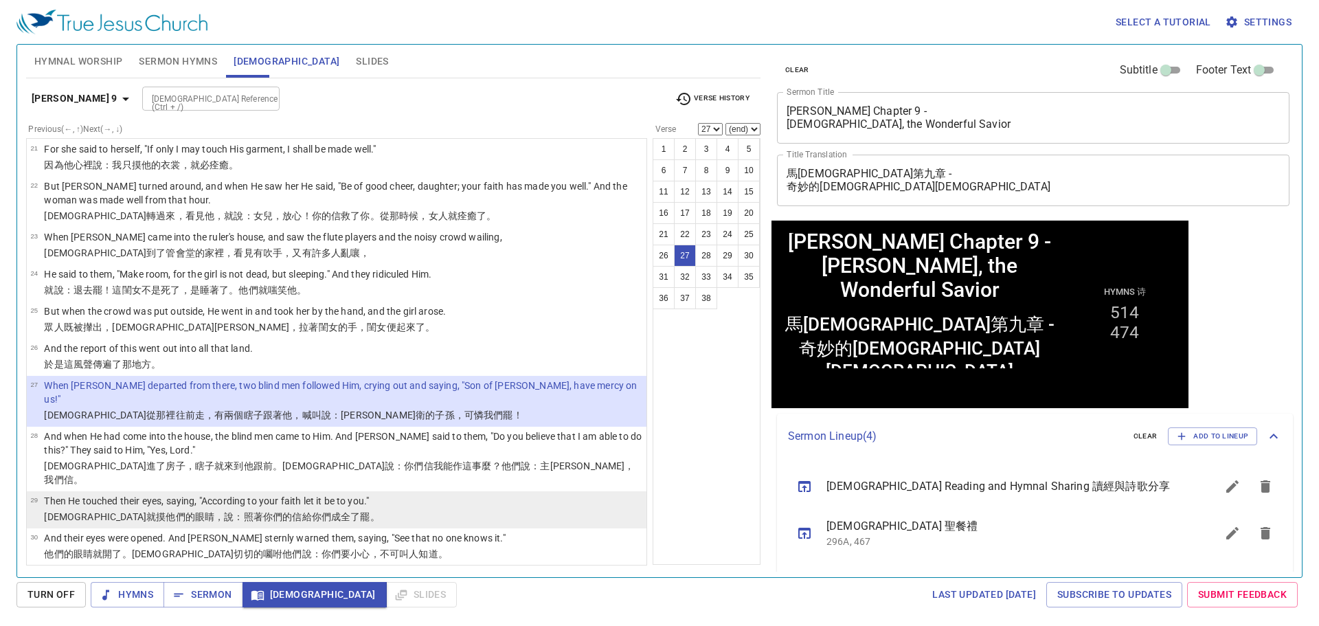
click at [297, 494] on p "Then He touched their eyes, saying, "According to your faith let it be to you."" at bounding box center [211, 501] width 335 height 14
select select "29"
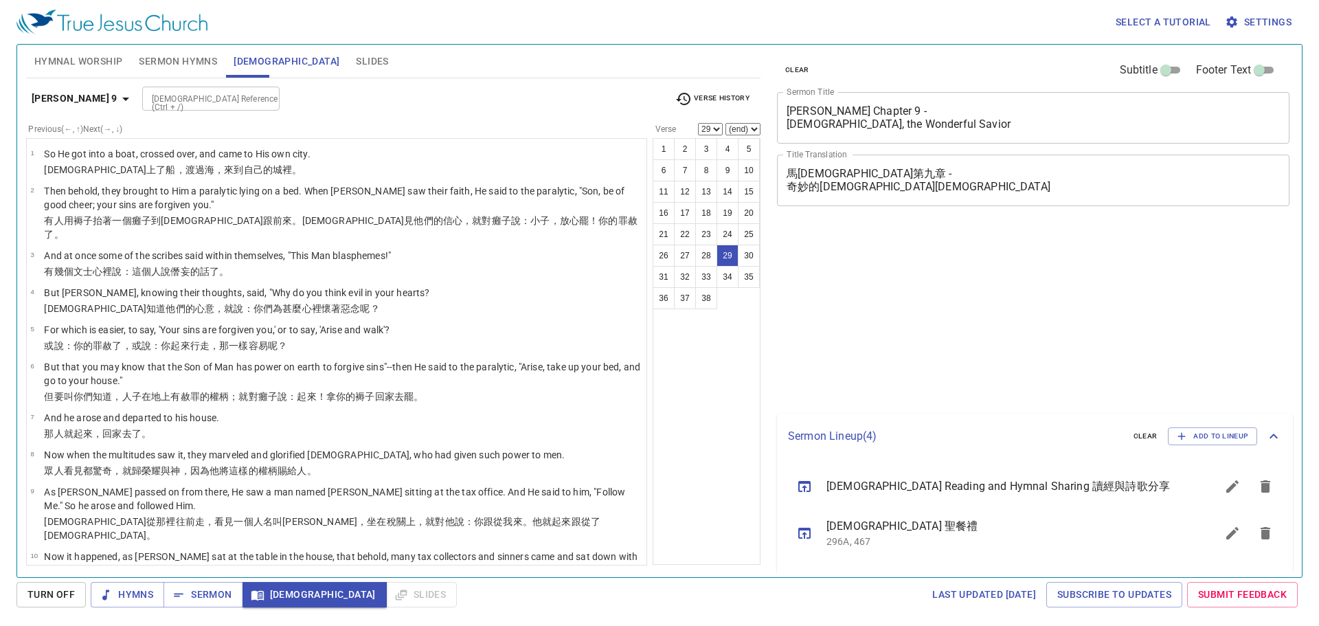
select select "29"
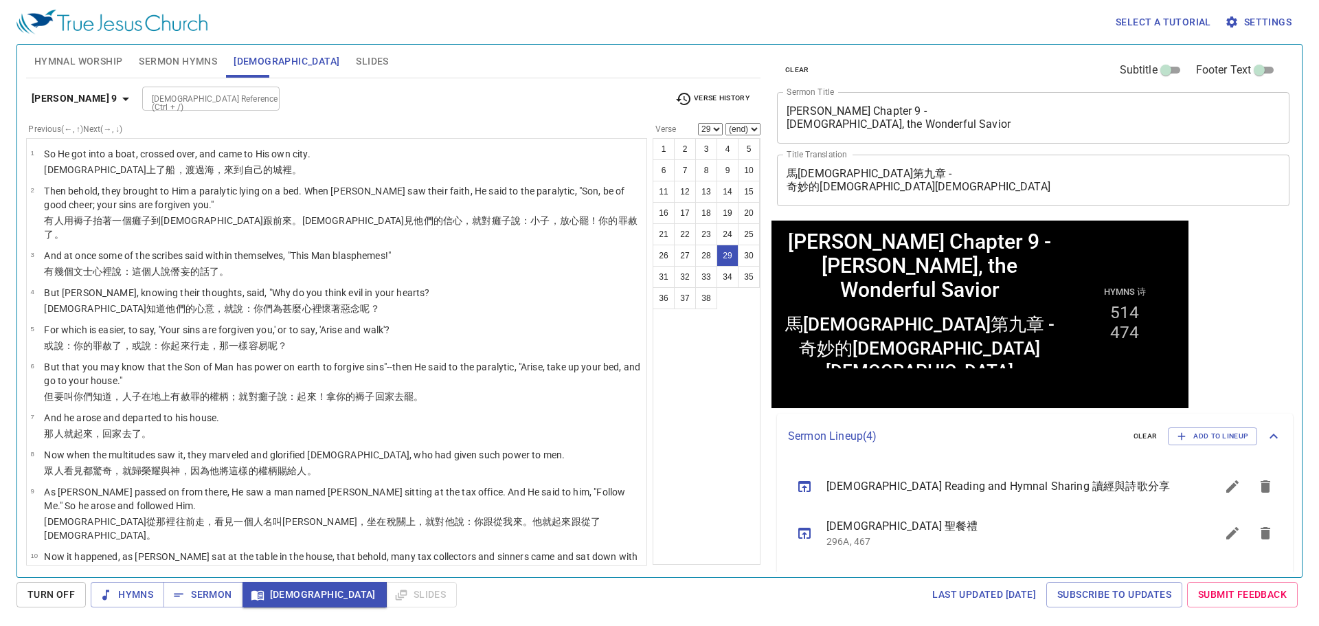
scroll to position [925, 0]
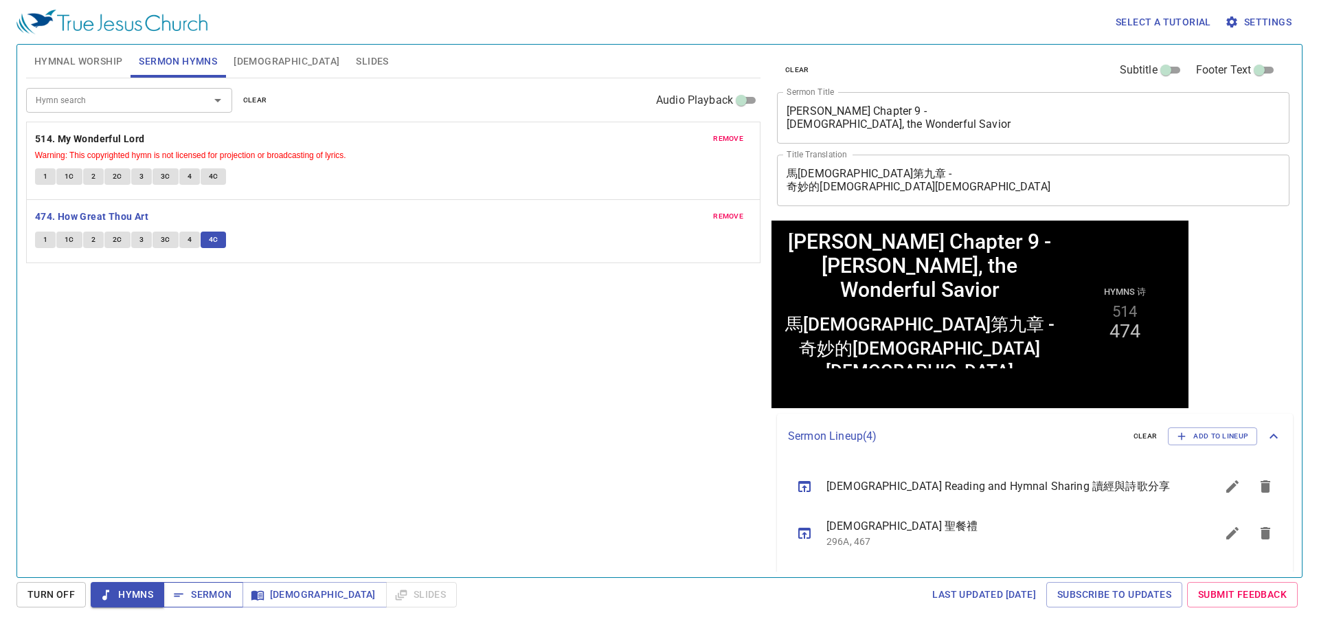
click at [204, 593] on span "Sermon" at bounding box center [202, 594] width 57 height 17
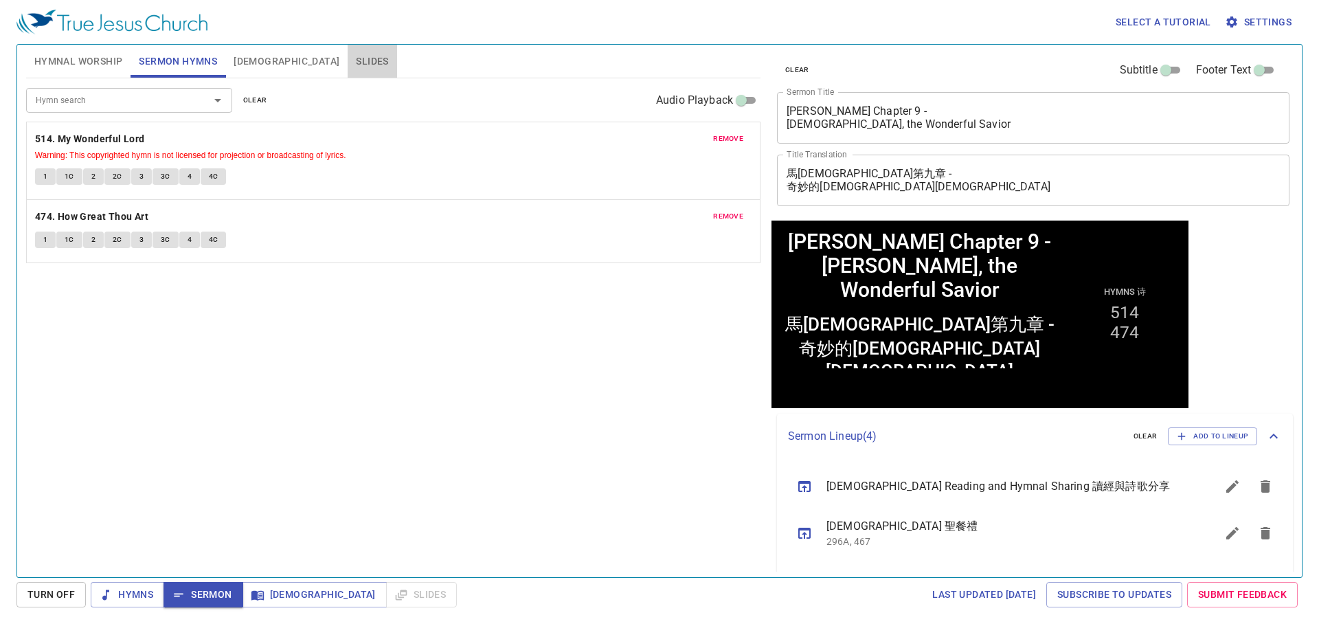
click at [356, 64] on span "Slides" at bounding box center [372, 61] width 32 height 17
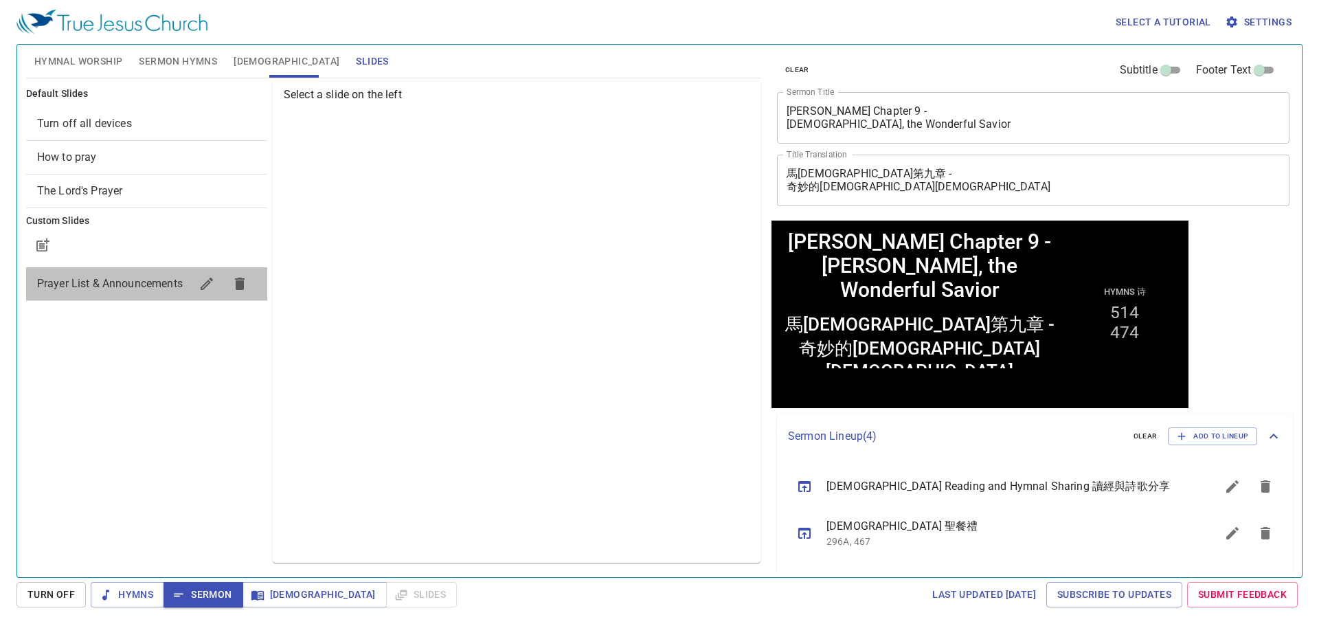
click at [119, 292] on div "Prayer List & Announcements" at bounding box center [146, 283] width 241 height 33
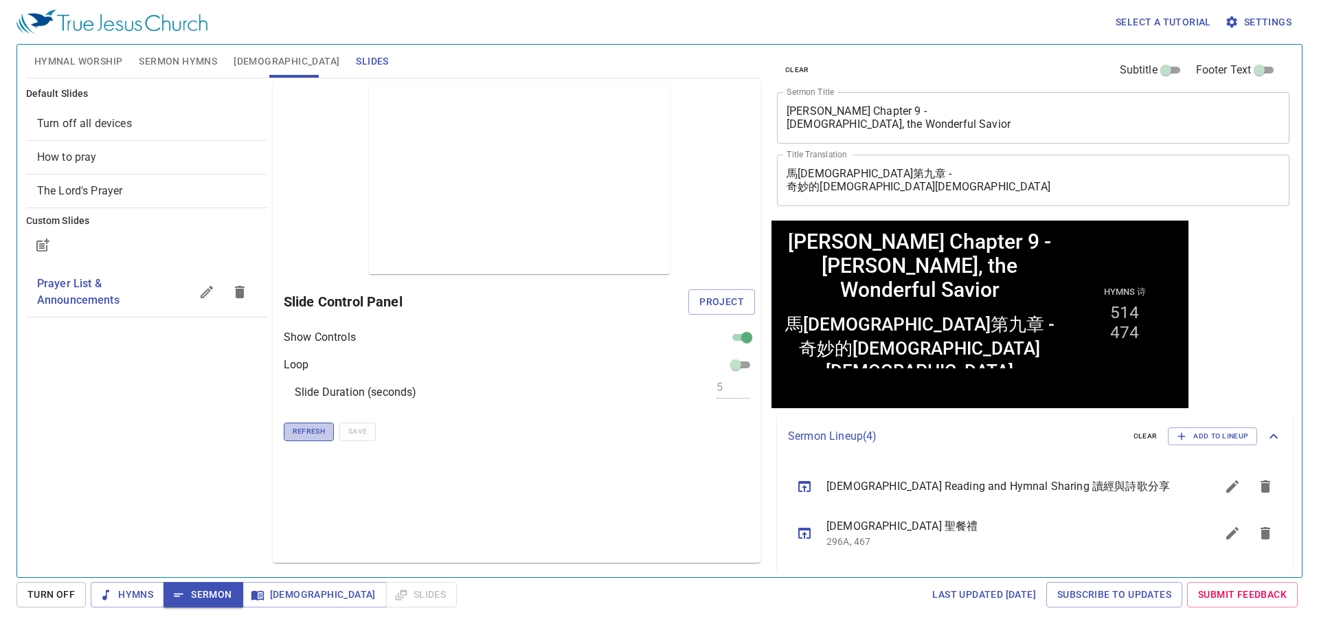
drag, startPoint x: 315, startPoint y: 427, endPoint x: 597, endPoint y: 376, distance: 287.6
click at [315, 426] on span "Refresh" at bounding box center [309, 431] width 32 height 12
click at [713, 298] on span "Project" at bounding box center [721, 301] width 45 height 17
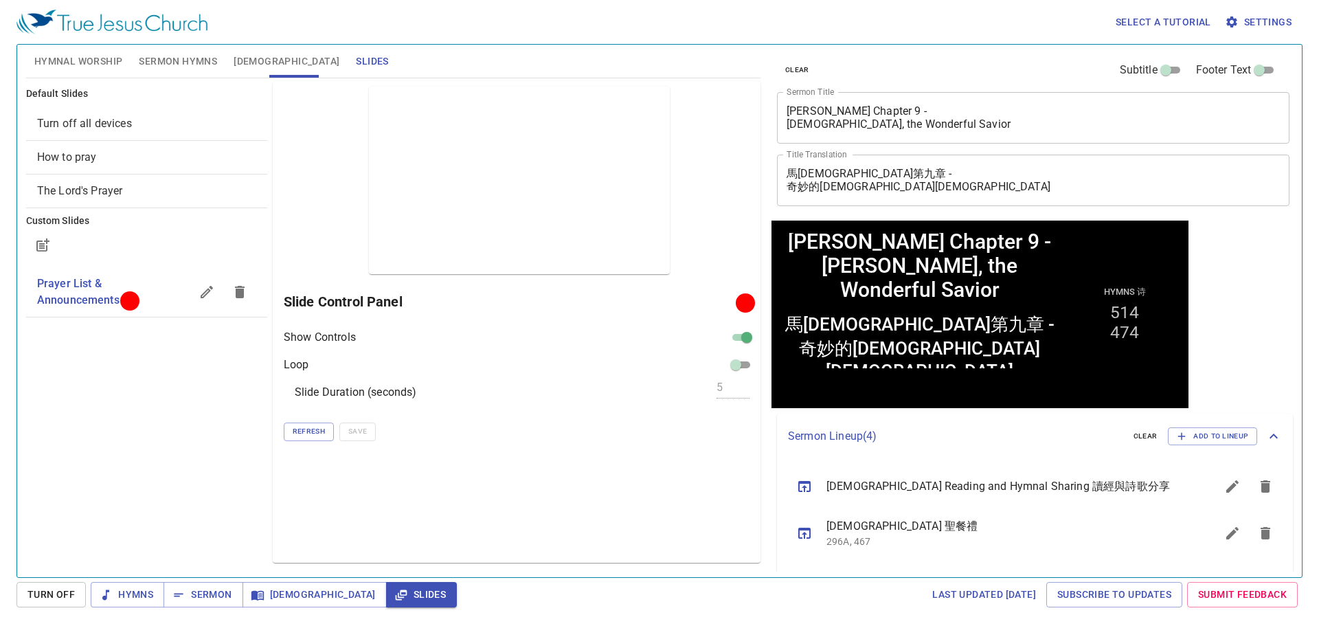
click at [196, 434] on div "Default Slides Turn off all devices How to pray The Lord's Prayer Custom Slides…" at bounding box center [146, 321] width 247 height 487
click at [217, 598] on span "Sermon" at bounding box center [202, 594] width 57 height 17
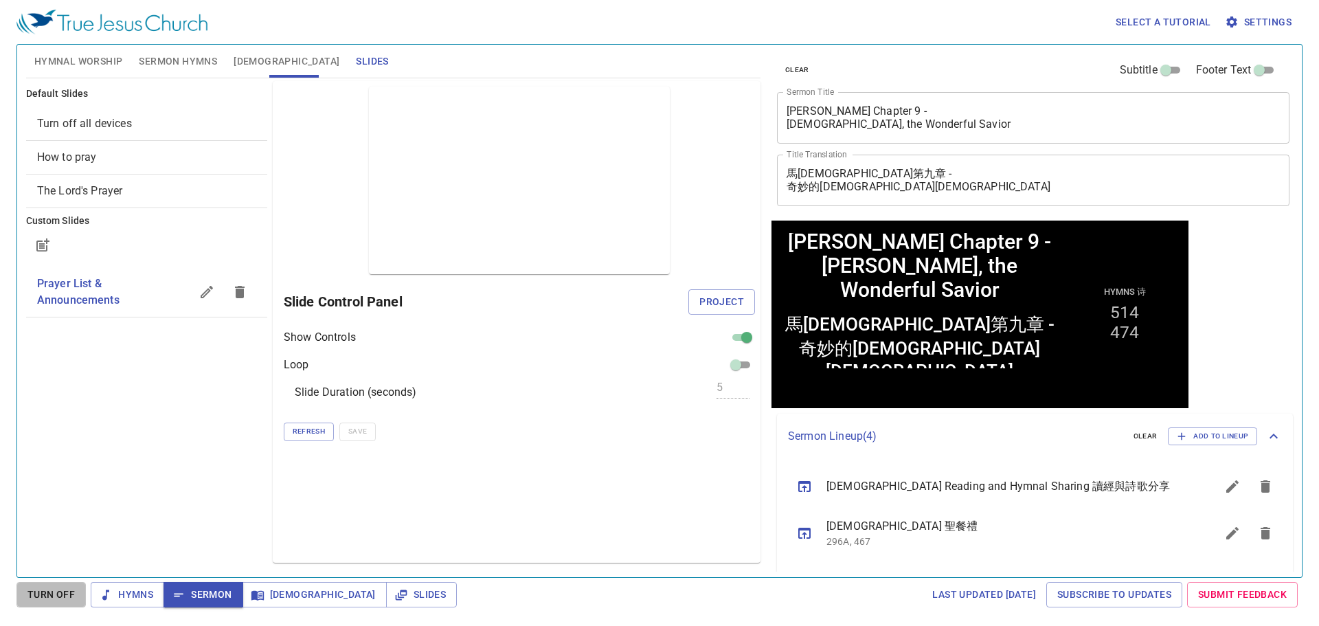
drag, startPoint x: 62, startPoint y: 593, endPoint x: 381, endPoint y: 441, distance: 353.9
click at [60, 593] on span "Turn Off" at bounding box center [50, 594] width 47 height 17
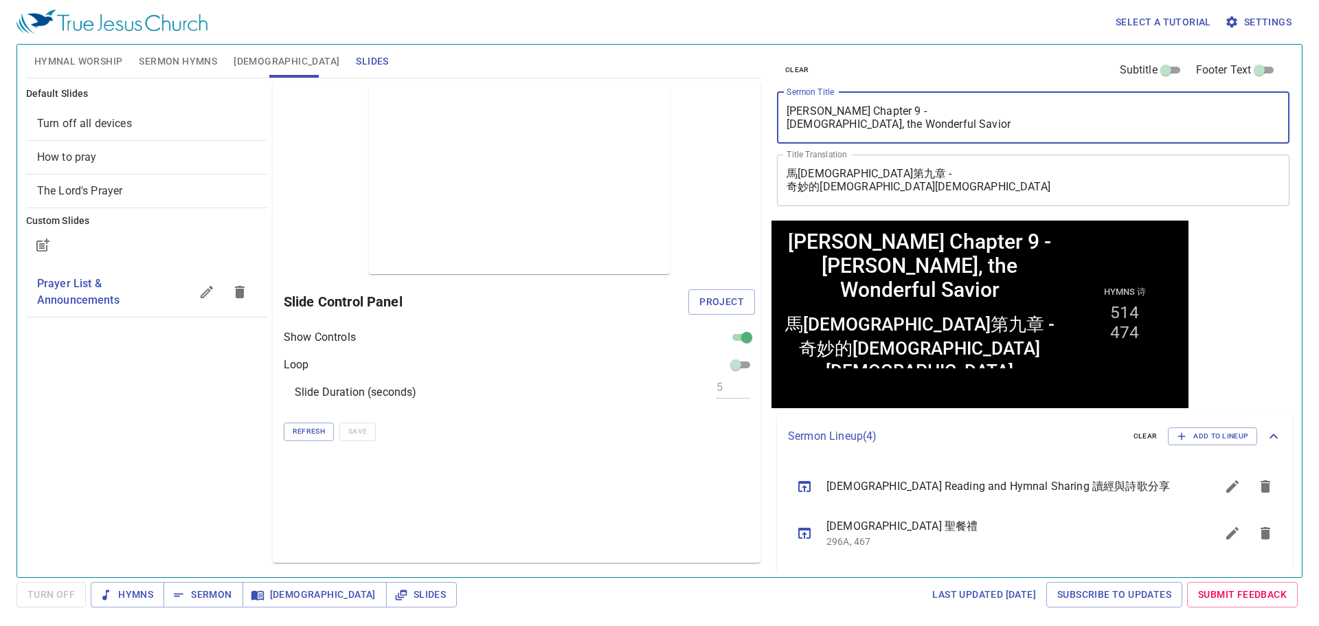
drag, startPoint x: 896, startPoint y: 109, endPoint x: 714, endPoint y: 109, distance: 182.0
click at [714, 109] on div "Hymnal Worship Sermon Hymns [DEMOGRAPHIC_DATA] Slides Hymn search Hymn search c…" at bounding box center [659, 305] width 1277 height 532
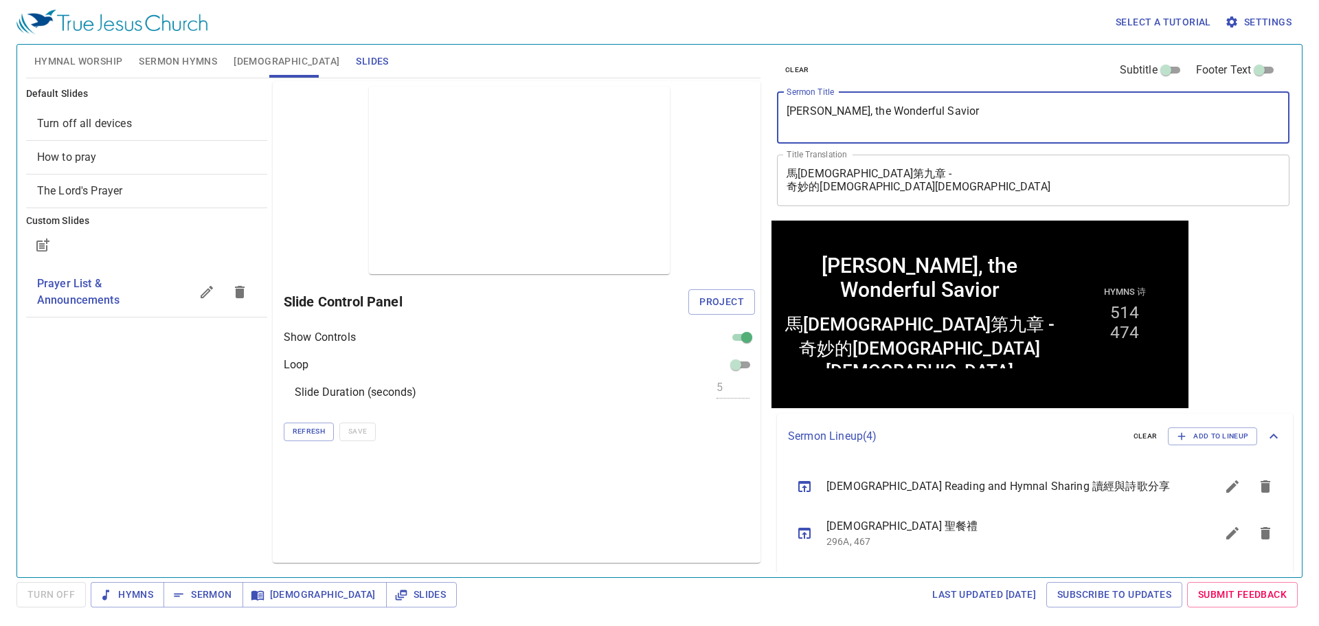
drag, startPoint x: 813, startPoint y: 111, endPoint x: 1018, endPoint y: 117, distance: 204.8
click at [1018, 117] on textarea "[PERSON_NAME], the Wonderful Savior" at bounding box center [1032, 117] width 493 height 26
type textarea "[PERSON_NAME], the Wonderful Savior"
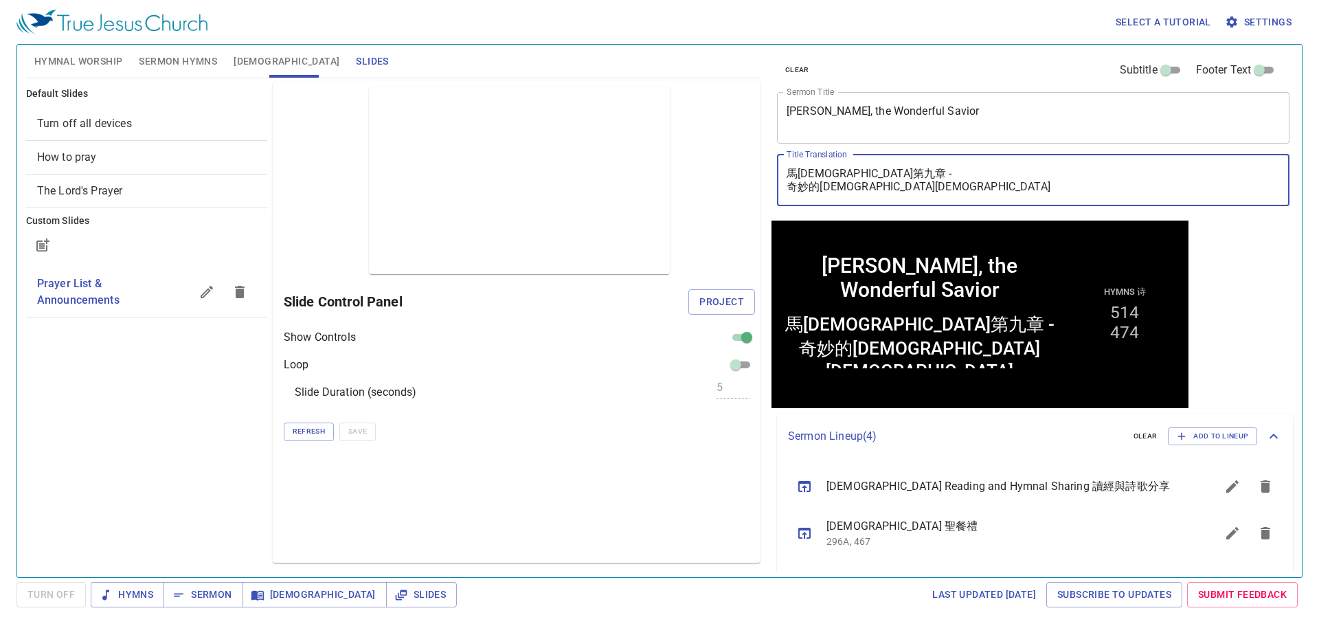
drag, startPoint x: 893, startPoint y: 193, endPoint x: 711, endPoint y: 142, distance: 188.3
click at [711, 142] on div "Hymnal Worship Sermon Hymns [DEMOGRAPHIC_DATA] Slides Hymn search Hymn search c…" at bounding box center [659, 305] width 1277 height 532
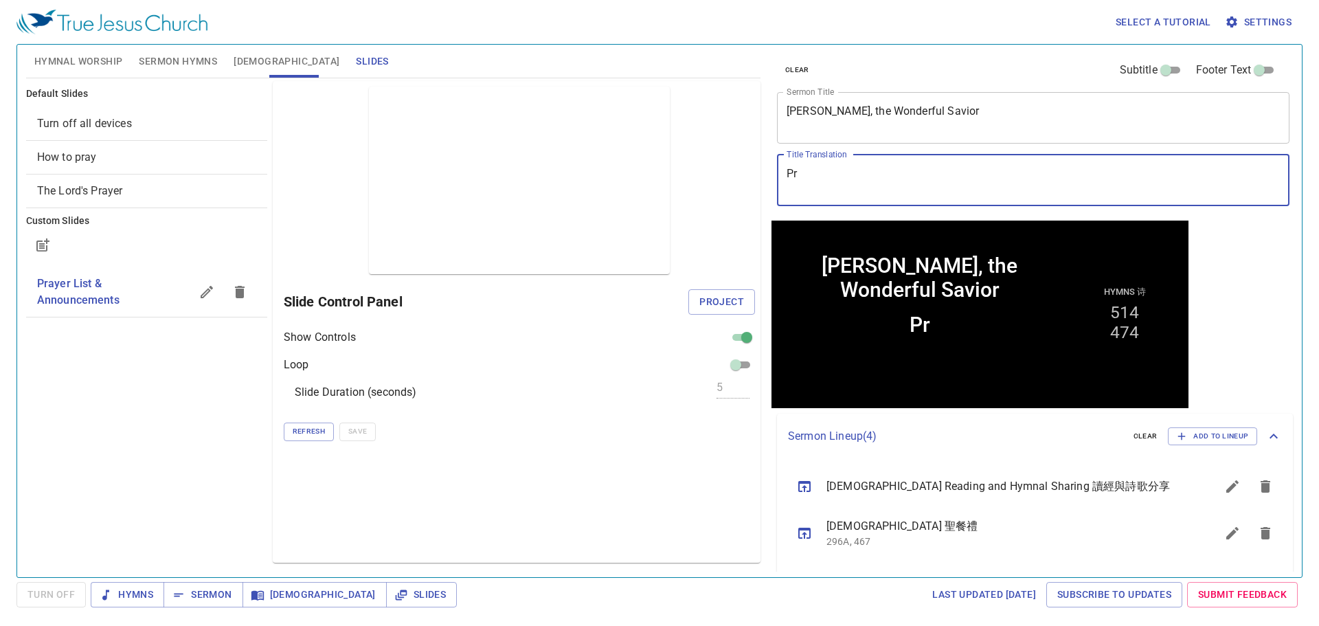
type textarea "Pro"
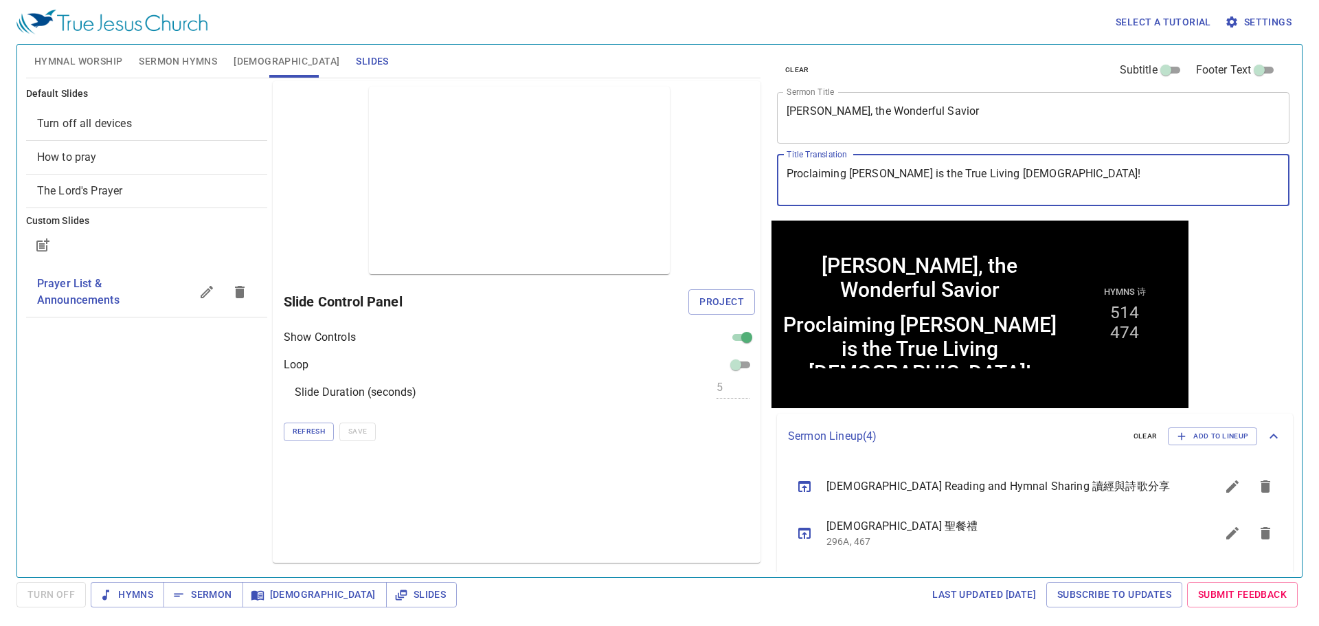
type textarea "Proclaiming [PERSON_NAME] is the True Living [DEMOGRAPHIC_DATA]!"
click at [954, 115] on textarea "Jesus, the Wonderful Savior" at bounding box center [1032, 117] width 493 height 26
